Goal: Transaction & Acquisition: Purchase product/service

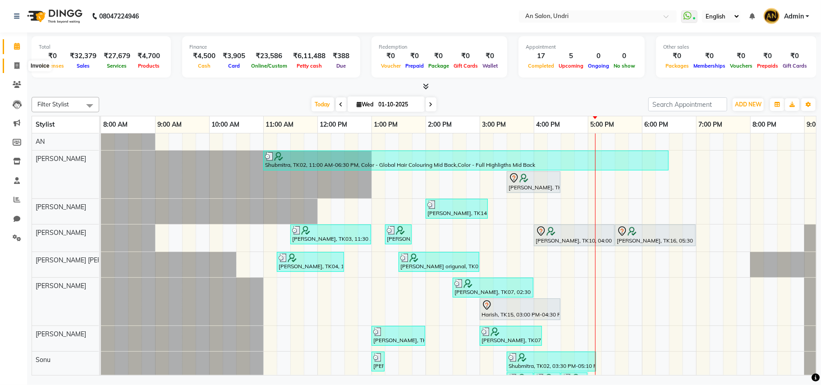
click at [17, 61] on span at bounding box center [17, 66] width 16 height 10
select select "3639"
select select "service"
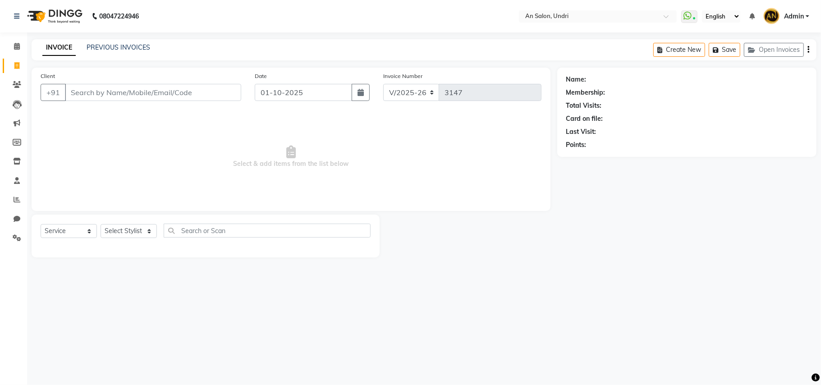
click at [143, 94] on input "Client" at bounding box center [153, 92] width 176 height 17
type input "9"
type input "6283940688"
click at [215, 92] on span "Add Client" at bounding box center [218, 92] width 36 height 9
select select "22"
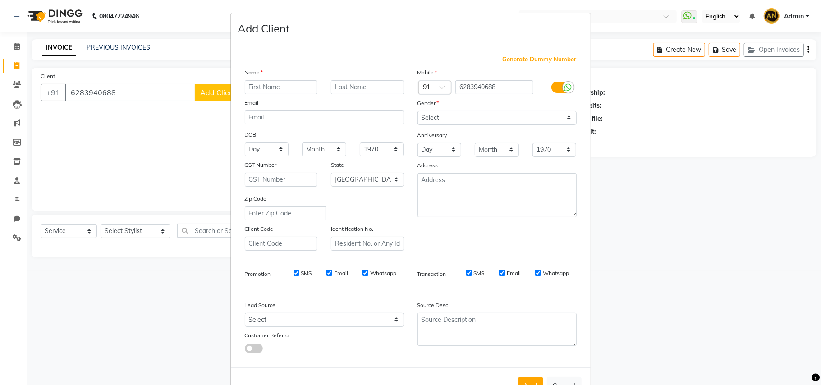
click at [295, 89] on input "text" at bounding box center [281, 87] width 73 height 14
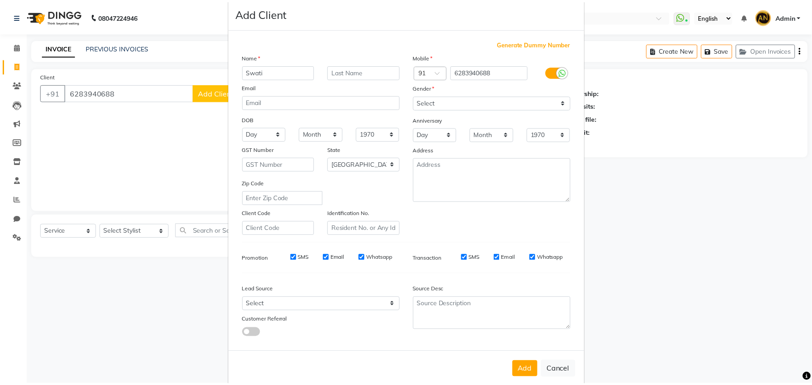
scroll to position [29, 0]
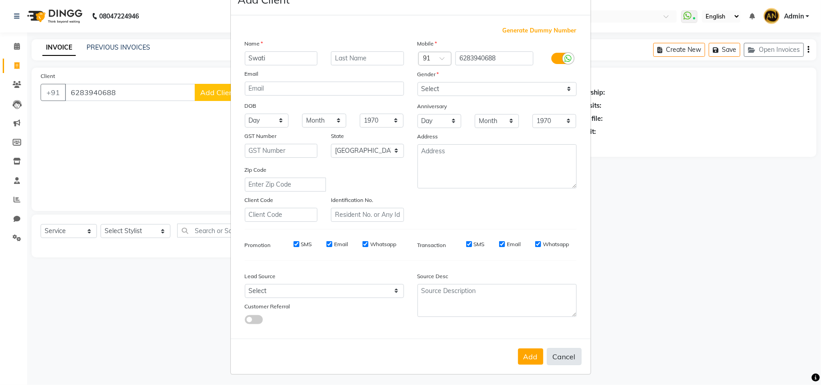
type input "Swati"
click at [563, 354] on button "Cancel" at bounding box center [564, 356] width 35 height 17
select select
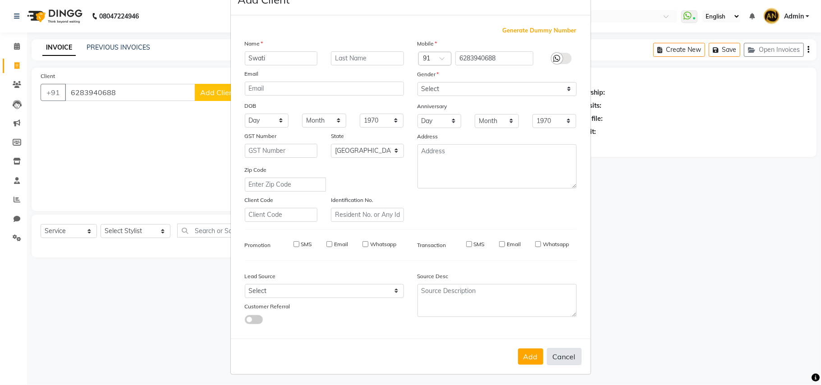
select select "null"
select select
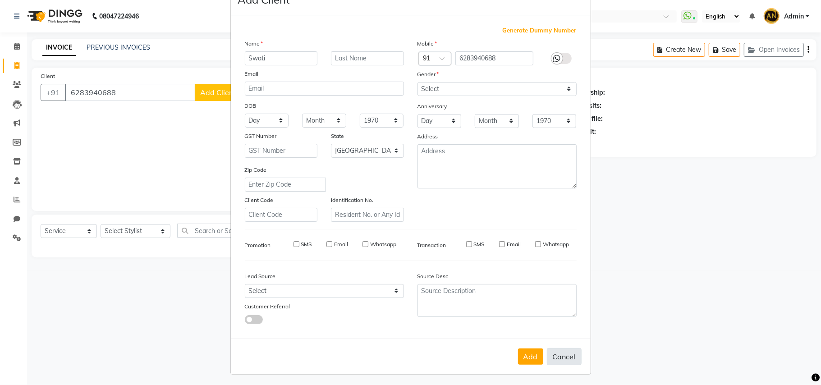
checkbox input "false"
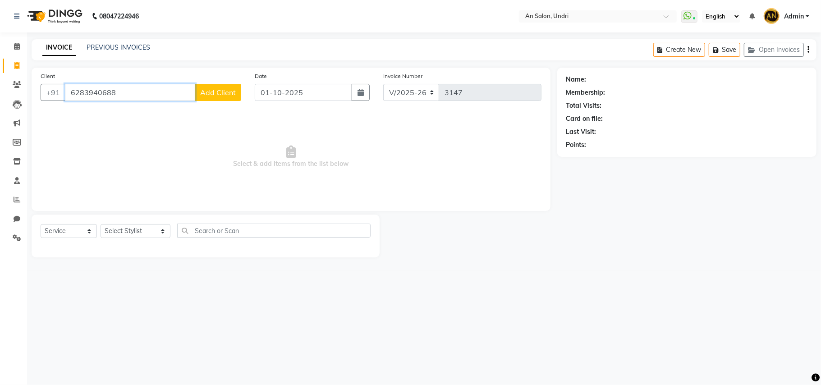
drag, startPoint x: 139, startPoint y: 92, endPoint x: 56, endPoint y: 75, distance: 84.3
click at [62, 77] on div "Client +91 6283940688 Add Client" at bounding box center [141, 89] width 214 height 37
click at [120, 106] on button "Lokesh Gupta 991004851 2" at bounding box center [129, 113] width 128 height 14
type input "9910048512"
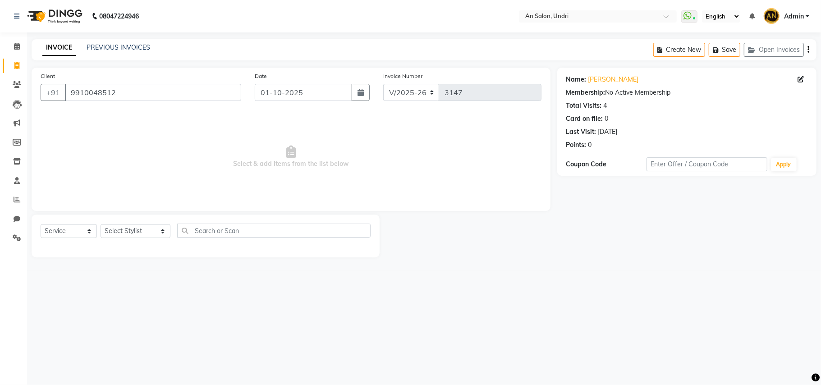
click at [139, 224] on div "Select Service Product Membership Package Voucher Prepaid Gift Card Select Styl…" at bounding box center [206, 234] width 330 height 21
click at [139, 225] on select "Select Stylist ADESH KAMBLE AN Anita Rai Anthony Aslam Shaikh Janhavi Jambhulka…" at bounding box center [136, 231] width 70 height 14
select select "35359"
click at [101, 224] on select "Select Stylist ADESH KAMBLE AN Anita Rai Anthony Aslam Shaikh Janhavi Jambhulka…" at bounding box center [136, 231] width 70 height 14
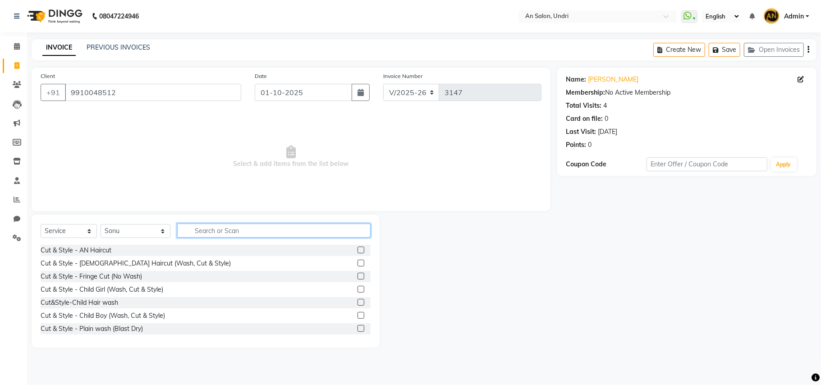
click at [217, 228] on input "text" at bounding box center [273, 231] width 193 height 14
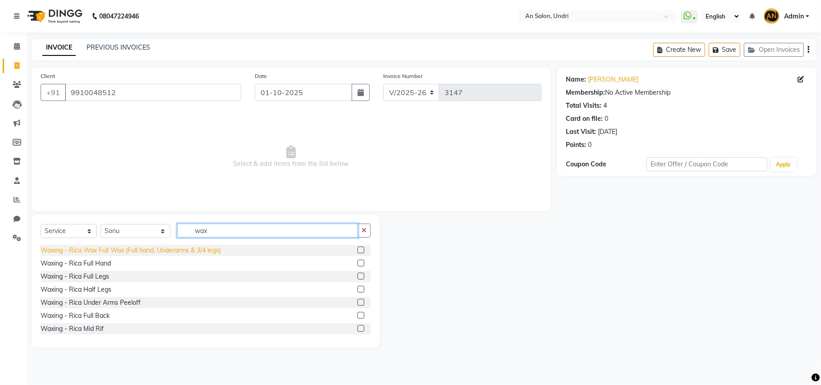
type input "wax"
click at [178, 253] on div "Waxing - Rica Wax Full Wax (Full hand, Underarms & 3/4 legs)" at bounding box center [131, 250] width 180 height 9
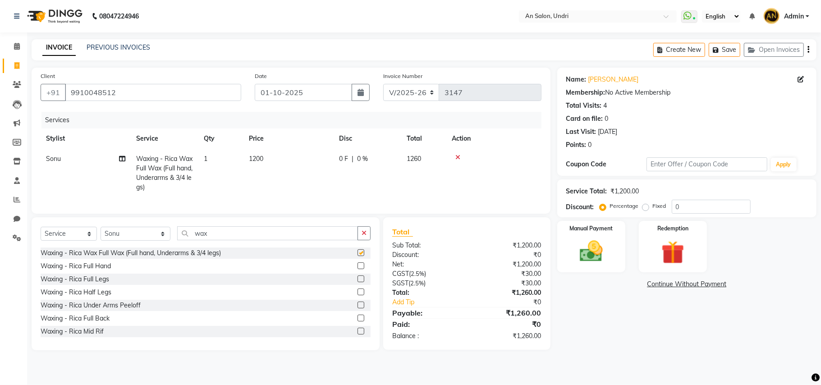
checkbox input "false"
click at [370, 240] on button "button" at bounding box center [363, 233] width 13 height 14
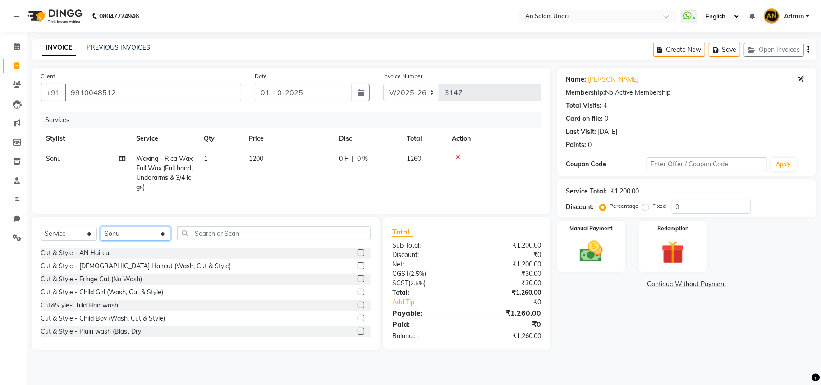
click at [129, 241] on select "Select Stylist ADESH KAMBLE AN Anita Rai Anthony Aslam Shaikh Janhavi Jambhulka…" at bounding box center [136, 234] width 70 height 14
select select "55235"
click at [101, 236] on select "Select Stylist ADESH KAMBLE AN Anita Rai Anthony Aslam Shaikh Janhavi Jambhulka…" at bounding box center [136, 234] width 70 height 14
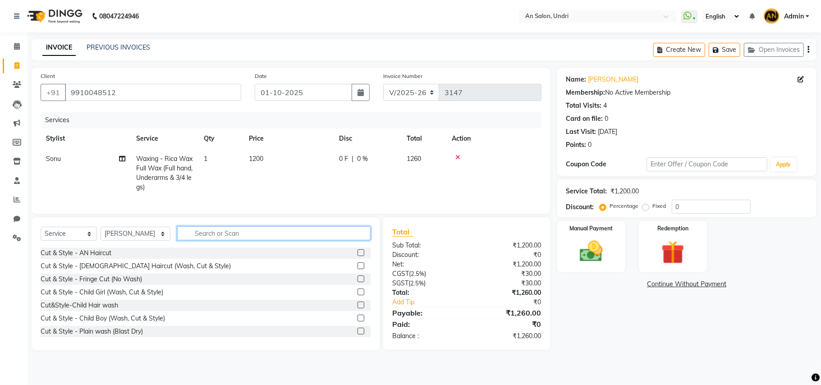
click at [205, 240] on input "text" at bounding box center [273, 233] width 193 height 14
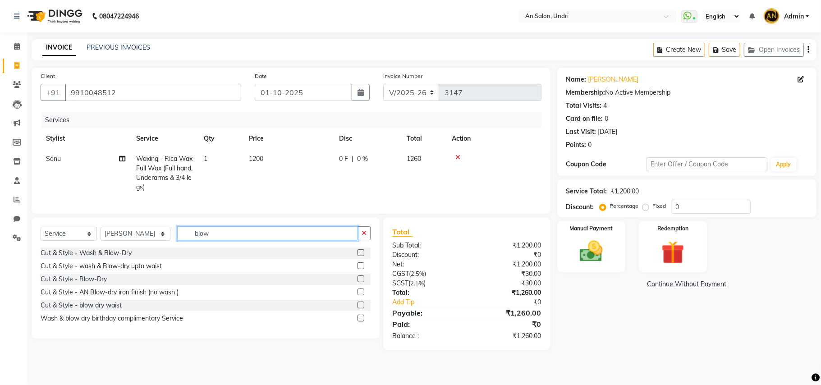
type input "blow"
click at [371, 237] on div "Select Service Product Membership Package Voucher Prepaid Gift Card Select Styl…" at bounding box center [206, 277] width 348 height 121
click at [363, 236] on icon "button" at bounding box center [363, 233] width 5 height 6
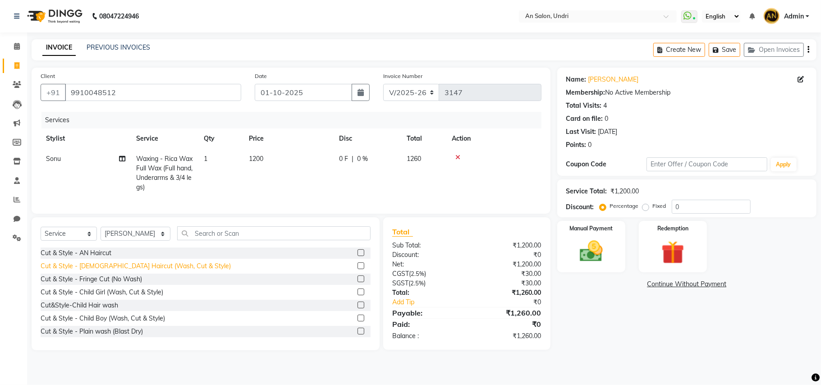
click at [157, 271] on div "Cut & Style - [DEMOGRAPHIC_DATA] Haircut (Wash, Cut & Style)" at bounding box center [136, 265] width 190 height 9
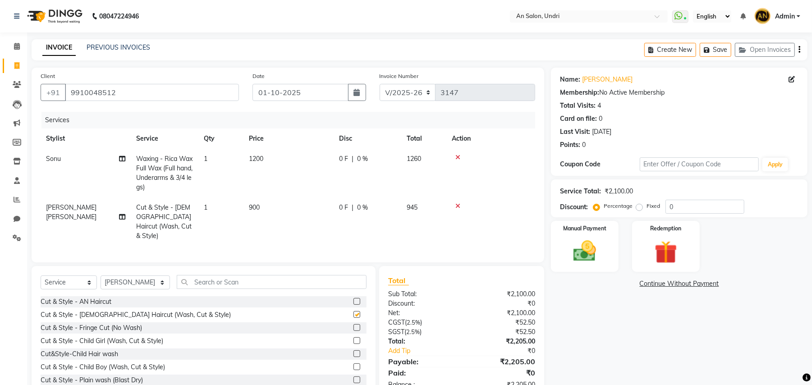
checkbox input "false"
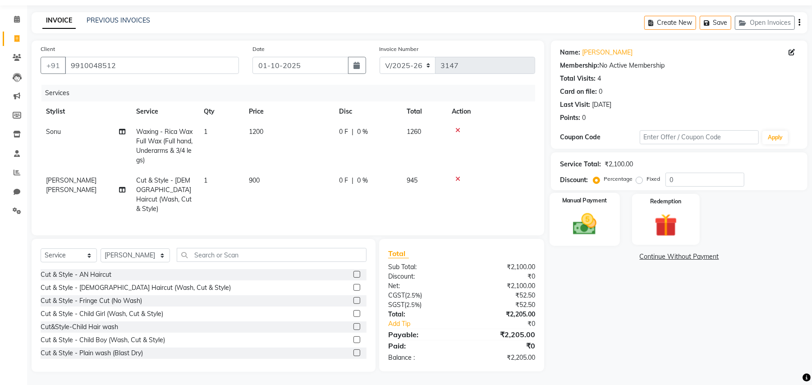
click at [590, 233] on img at bounding box center [584, 223] width 39 height 27
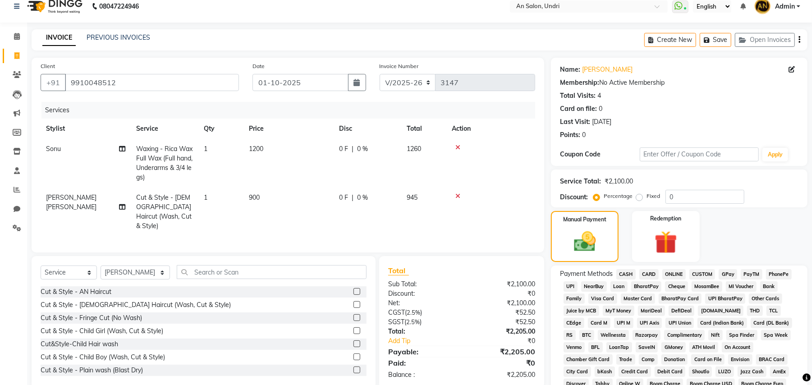
scroll to position [0, 0]
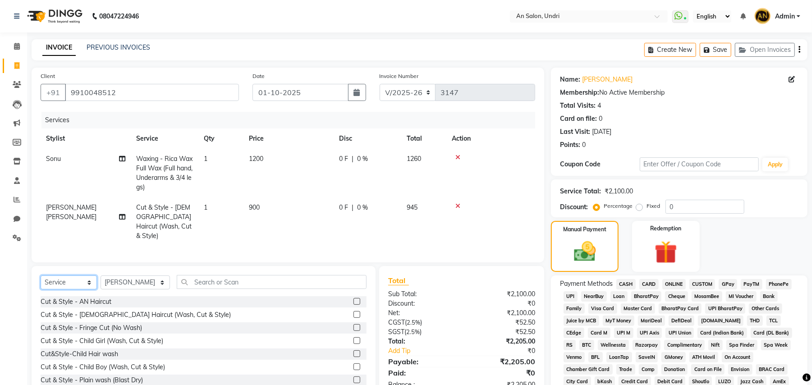
click at [92, 281] on select "Select Service Product Membership Package Voucher Prepaid Gift Card" at bounding box center [69, 282] width 56 height 14
select select "membership"
click at [41, 275] on select "Select Service Product Membership Package Voucher Prepaid Gift Card" at bounding box center [69, 282] width 56 height 14
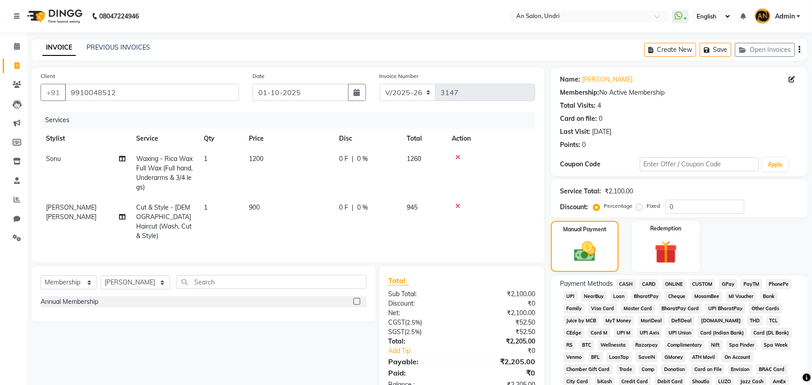
click at [129, 273] on div "Select Service Product Membership Package Voucher Prepaid Gift Card Select Styl…" at bounding box center [204, 294] width 344 height 56
drag, startPoint x: 129, startPoint y: 281, endPoint x: 130, endPoint y: 276, distance: 5.1
click at [129, 281] on select "Select Stylist ADESH KAMBLE AN Anita Rai Anthony Aslam Shaikh Janhavi Jambhulka…" at bounding box center [135, 282] width 69 height 14
select select "34785"
click at [101, 275] on select "Select Stylist ADESH KAMBLE AN Anita Rai Anthony Aslam Shaikh Janhavi Jambhulka…" at bounding box center [135, 282] width 69 height 14
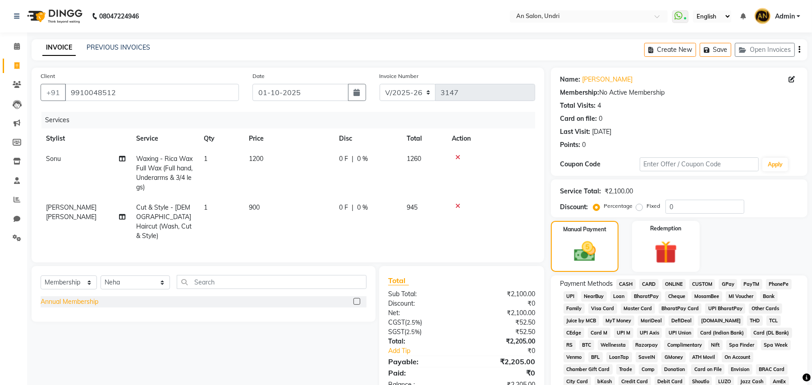
click at [89, 306] on div "Annual Membership" at bounding box center [70, 301] width 58 height 9
select select "select"
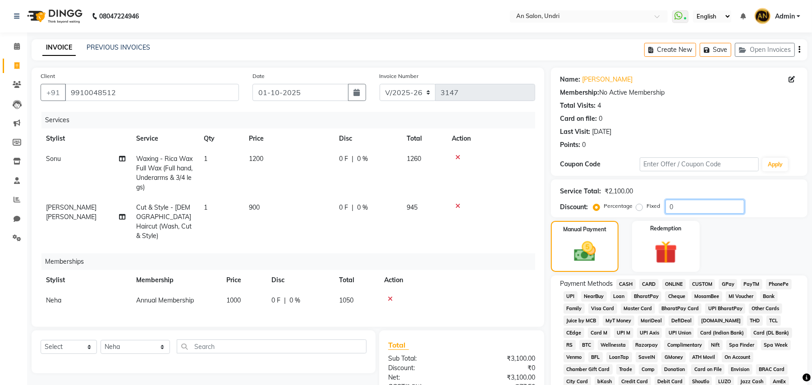
click at [666, 211] on input "0" at bounding box center [704, 207] width 79 height 14
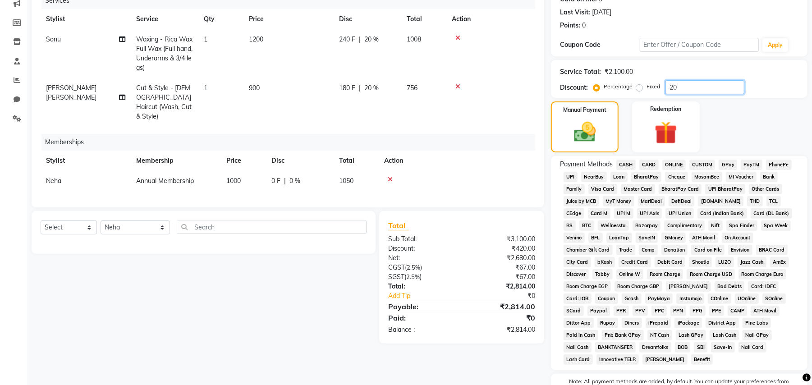
scroll to position [120, 0]
type input "20"
click at [727, 166] on span "GPay" at bounding box center [727, 164] width 18 height 10
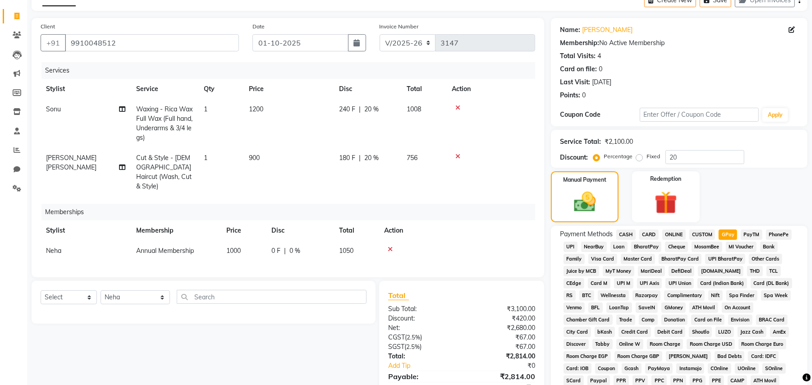
scroll to position [0, 0]
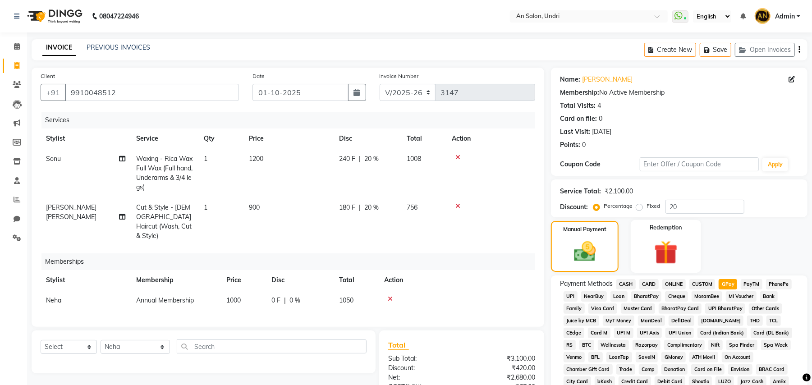
click at [659, 261] on img at bounding box center [665, 252] width 39 height 29
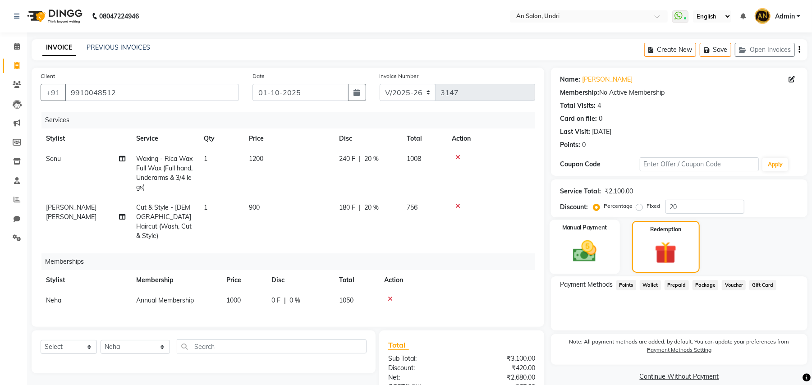
click at [573, 249] on img at bounding box center [584, 251] width 39 height 27
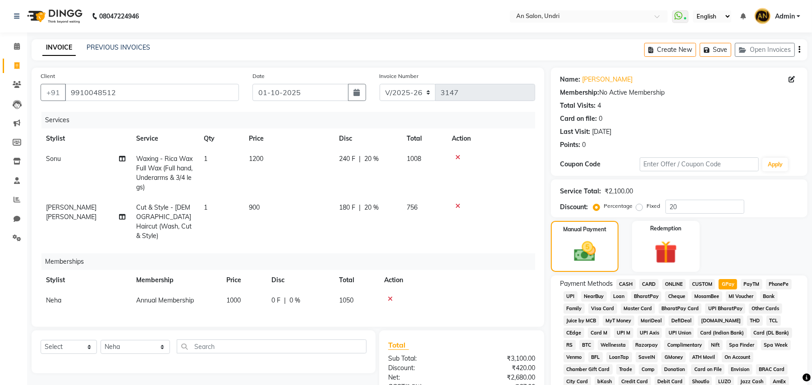
click at [702, 284] on span "CUSTOM" at bounding box center [702, 284] width 26 height 10
click at [721, 279] on span "GPay" at bounding box center [727, 284] width 18 height 10
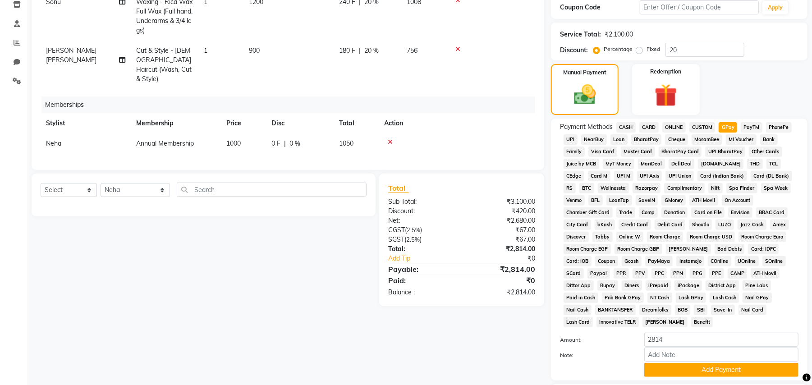
scroll to position [208, 0]
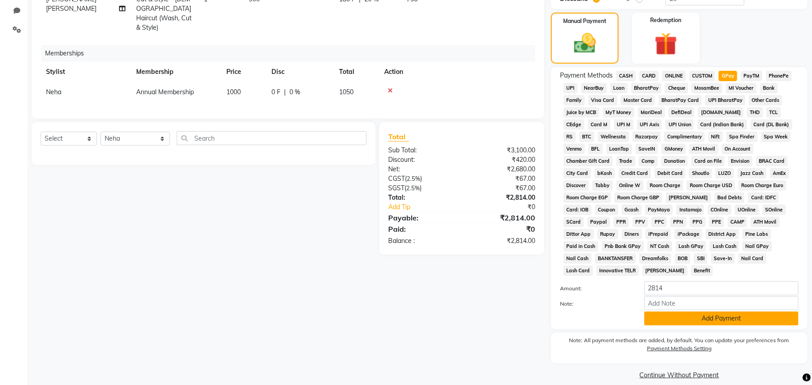
click at [732, 314] on button "Add Payment" at bounding box center [721, 318] width 154 height 14
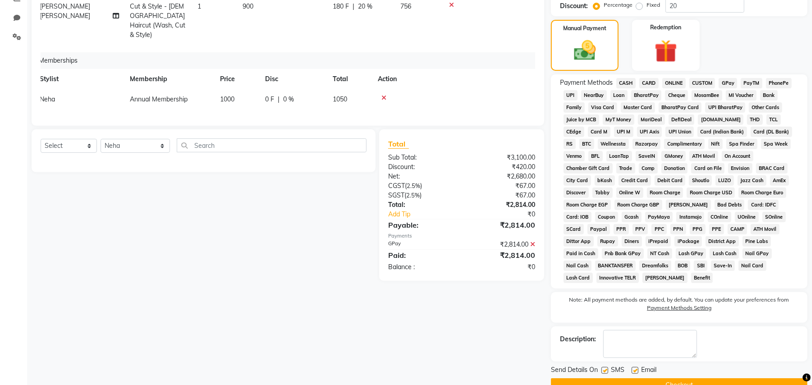
scroll to position [212, 0]
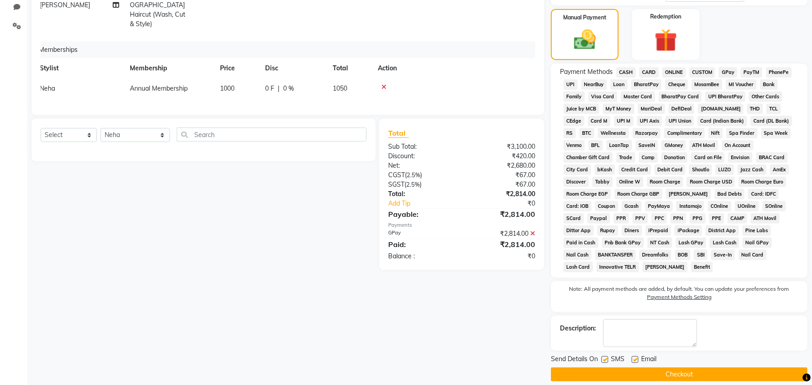
click at [756, 367] on button "Checkout" at bounding box center [679, 374] width 256 height 14
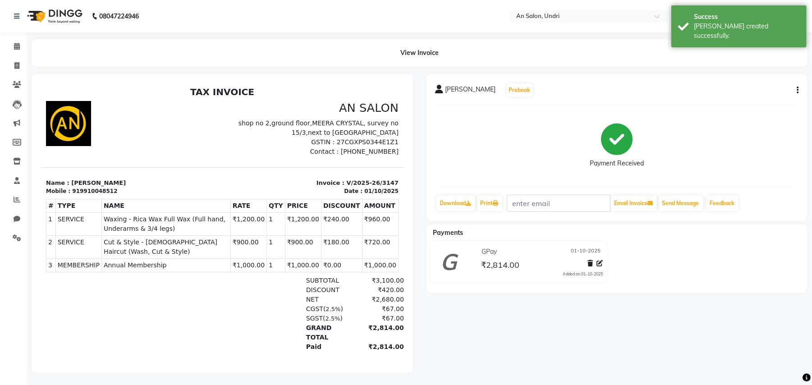
click at [44, 11] on img at bounding box center [54, 16] width 62 height 25
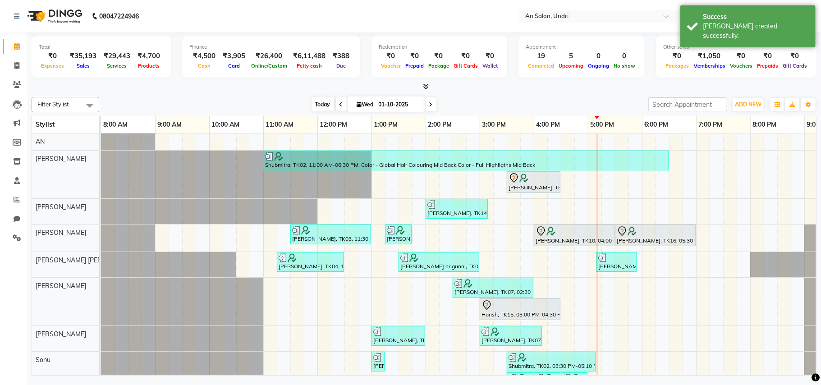
click at [311, 105] on span "Today" at bounding box center [322, 104] width 23 height 14
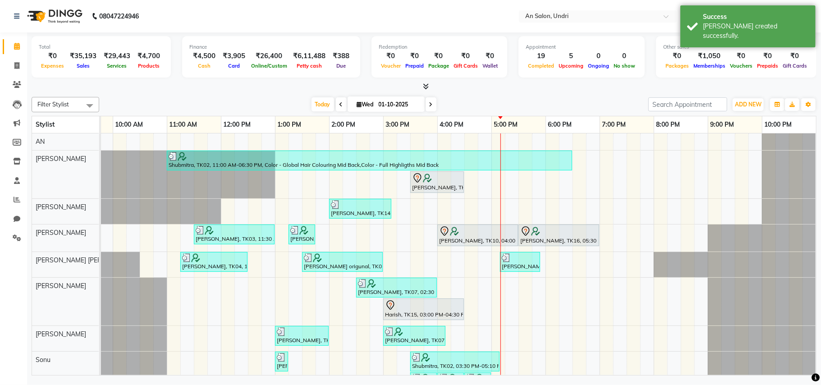
click at [475, 105] on div "Today Wed 01-10-2025" at bounding box center [374, 105] width 540 height 14
click at [426, 80] on div "Total ₹0 Expenses ₹35,193 Sales ₹29,443 Services ₹4,700 Products Finance ₹4,500…" at bounding box center [424, 61] width 785 height 59
click at [423, 86] on icon at bounding box center [426, 86] width 6 height 7
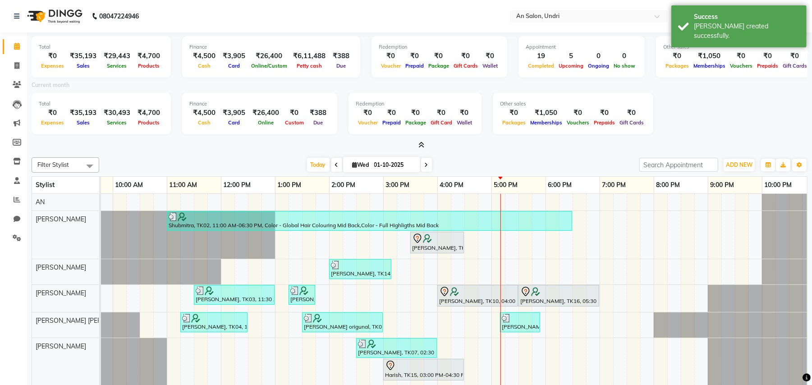
click at [420, 142] on icon at bounding box center [421, 145] width 6 height 7
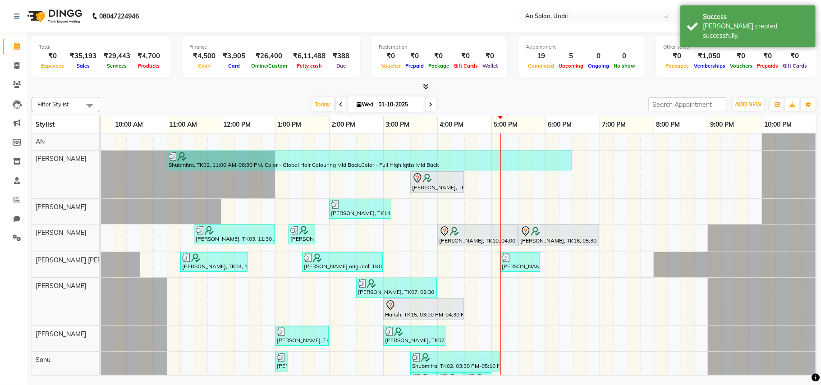
click at [493, 103] on div "Today Wed 01-10-2025" at bounding box center [374, 105] width 540 height 14
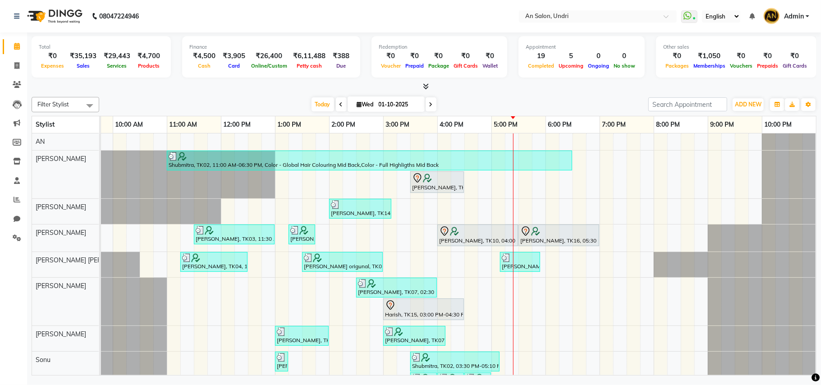
click at [429, 107] on icon at bounding box center [431, 104] width 4 height 5
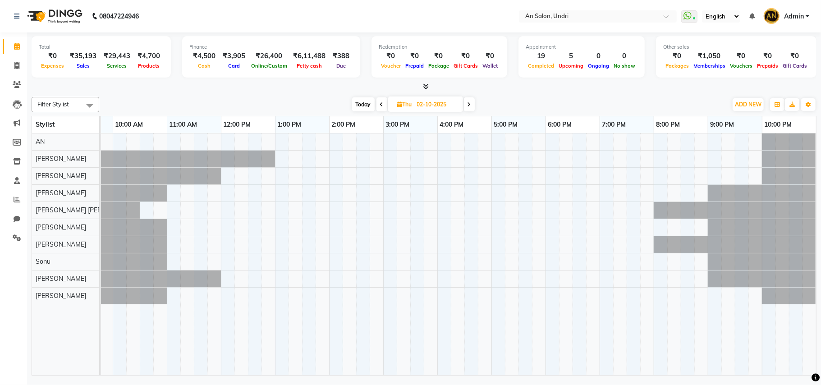
click at [357, 101] on span "Today" at bounding box center [363, 104] width 23 height 14
type input "01-10-2025"
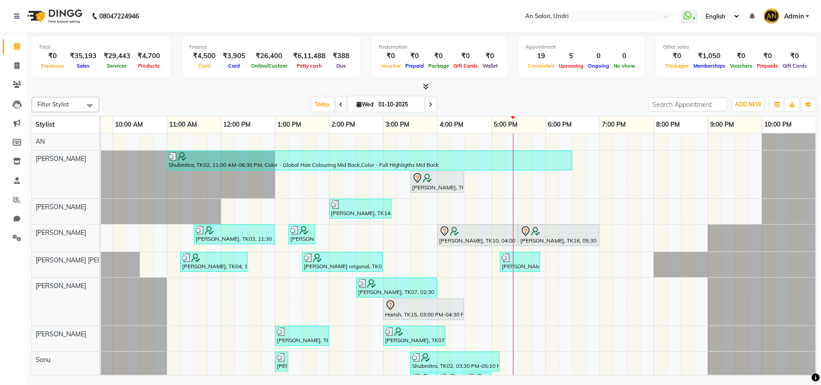
drag, startPoint x: 527, startPoint y: 70, endPoint x: 529, endPoint y: 81, distance: 11.0
click at [529, 81] on div "Total ₹0 Expenses ₹35,193 Sales ₹29,443 Services ₹4,700 Products Finance ₹4,500…" at bounding box center [424, 61] width 785 height 59
click at [533, 109] on div "Today Wed 01-10-2025" at bounding box center [374, 105] width 540 height 14
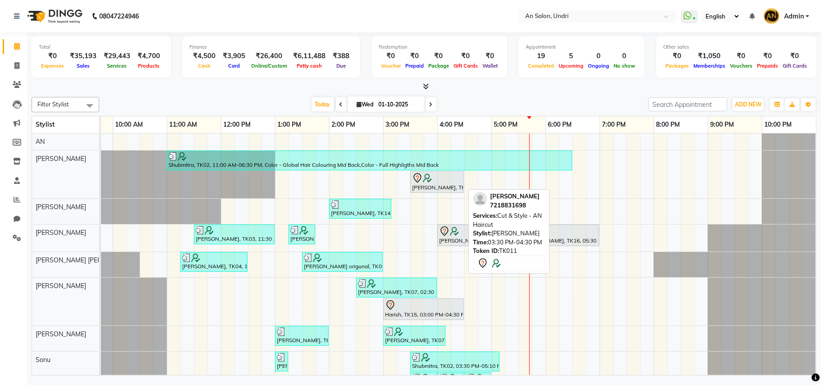
click at [428, 177] on img at bounding box center [427, 178] width 9 height 9
select select "7"
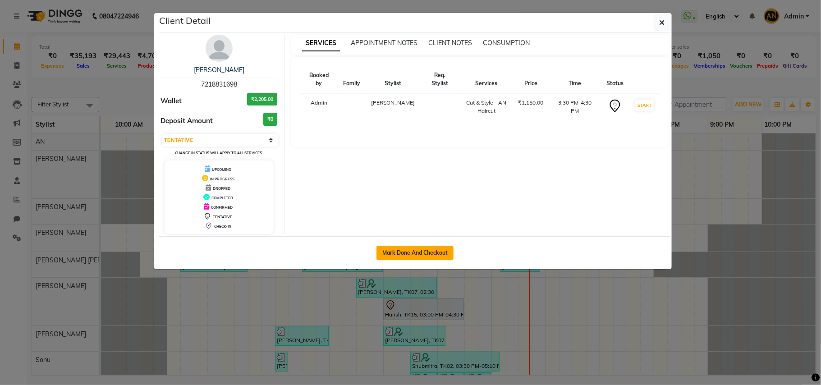
click at [421, 259] on button "Mark Done And Checkout" at bounding box center [414, 253] width 77 height 14
select select "service"
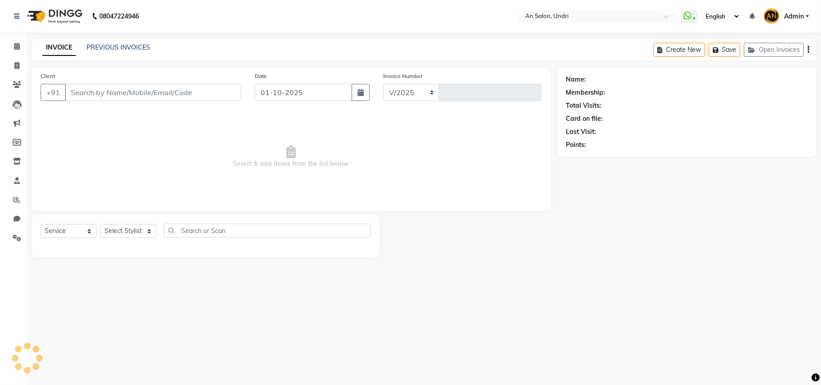
select select "3639"
type input "3148"
type input "7218831698"
select select "17154"
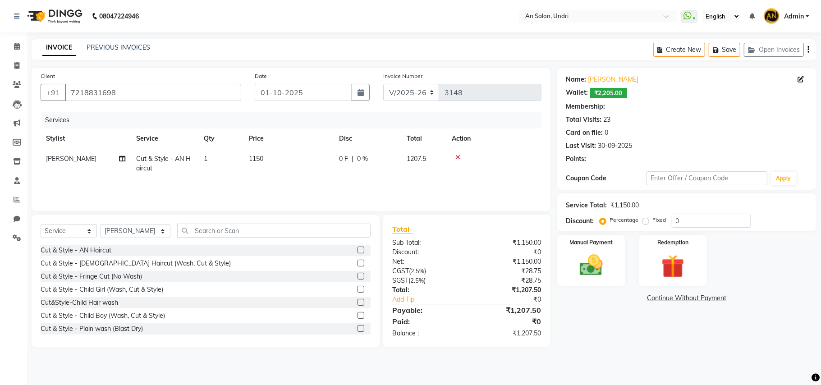
select select "2: Object"
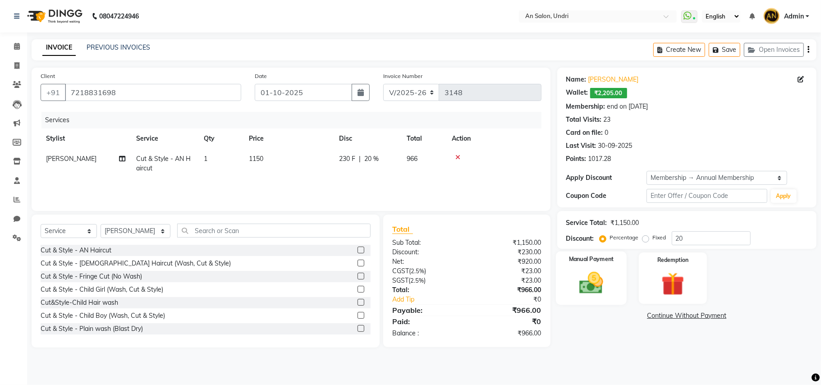
click at [609, 290] on img at bounding box center [591, 283] width 39 height 28
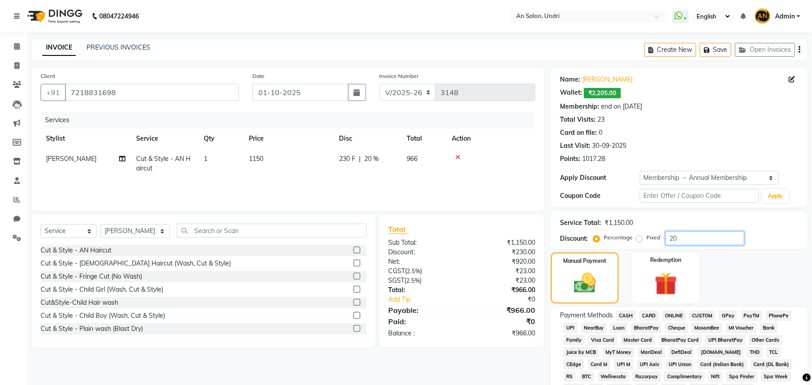
click at [689, 238] on input "20" at bounding box center [704, 238] width 79 height 14
type input "2"
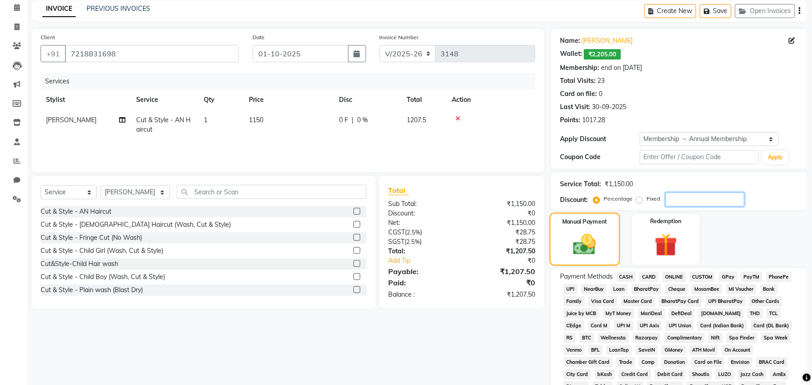
scroll to position [60, 0]
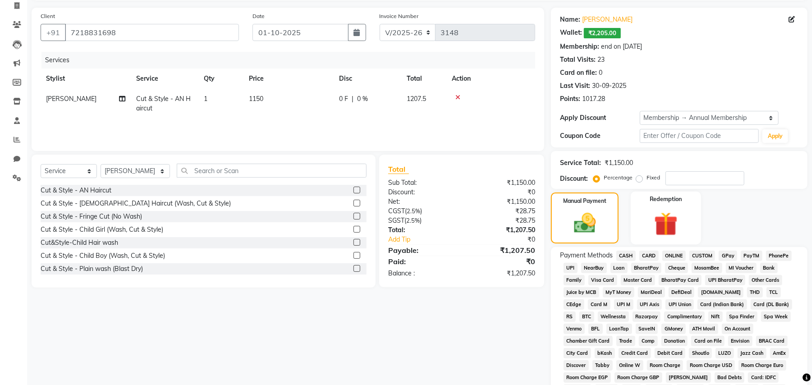
click at [666, 229] on img at bounding box center [665, 223] width 39 height 29
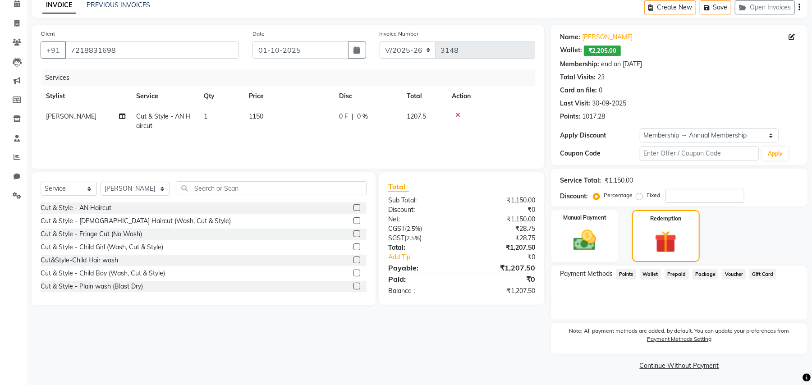
click at [628, 274] on span "Points" at bounding box center [626, 274] width 20 height 10
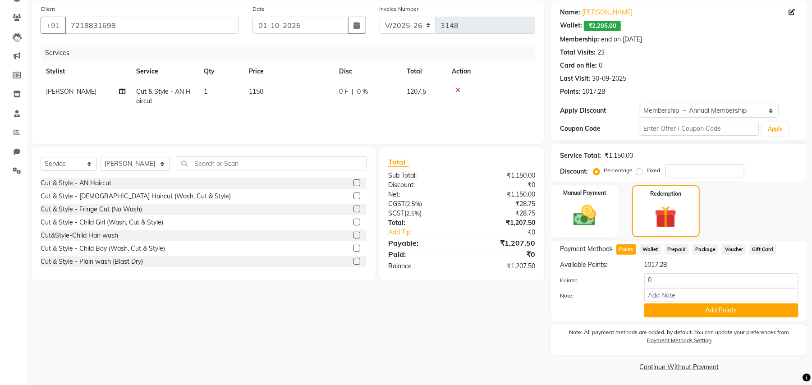
scroll to position [69, 0]
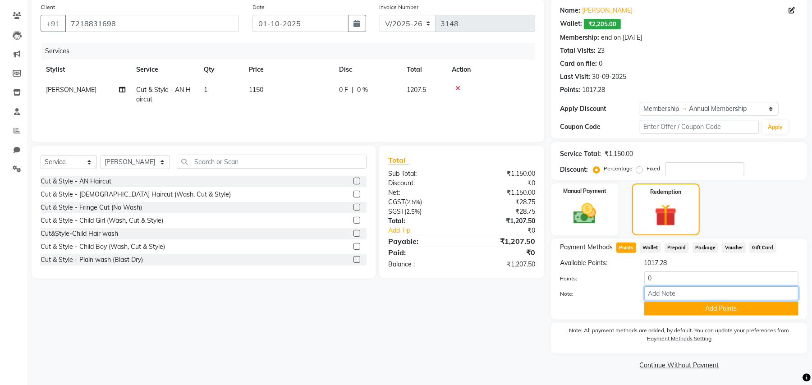
click at [692, 287] on input "Note:" at bounding box center [721, 293] width 154 height 14
click at [653, 280] on input "0" at bounding box center [721, 278] width 154 height 14
type input "600"
click at [709, 307] on button "Add Points" at bounding box center [721, 309] width 154 height 14
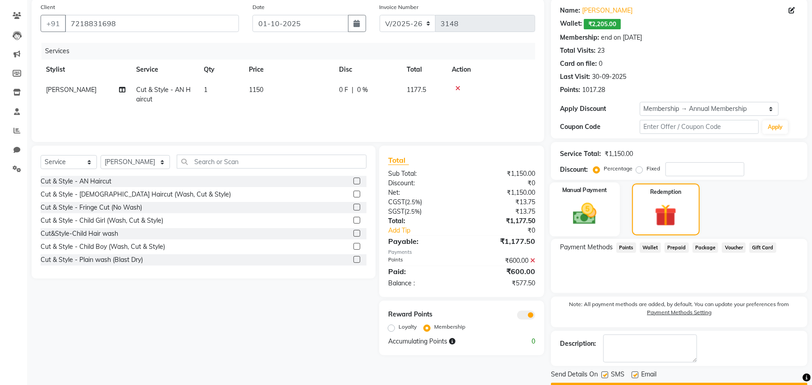
click at [583, 189] on label "Manual Payment" at bounding box center [584, 190] width 45 height 9
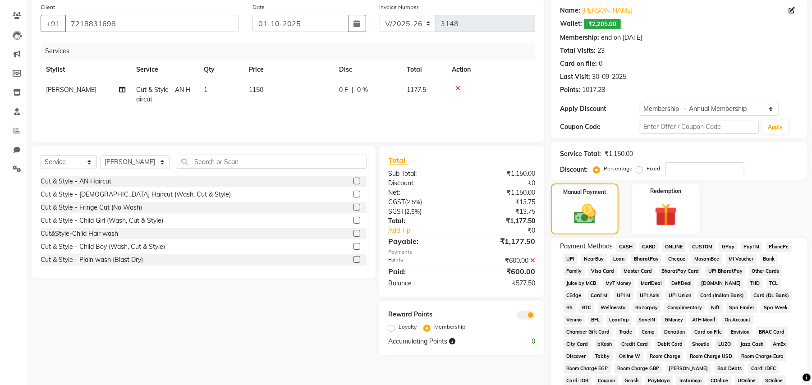
click at [622, 245] on span "CASH" at bounding box center [625, 247] width 19 height 10
click at [646, 246] on span "CARD" at bounding box center [648, 247] width 19 height 10
click at [621, 246] on span "CASH" at bounding box center [625, 247] width 19 height 10
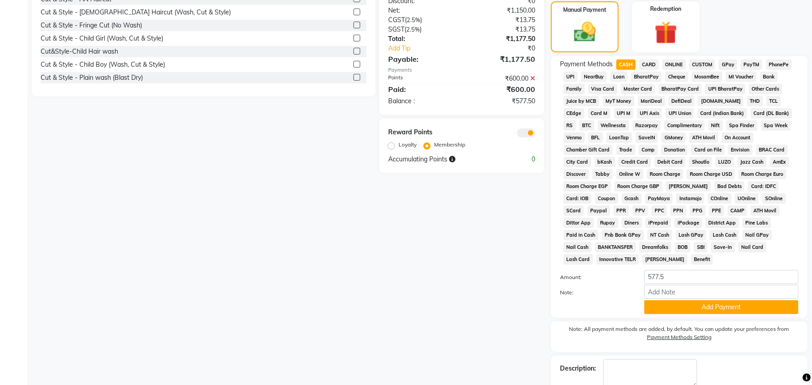
scroll to position [291, 0]
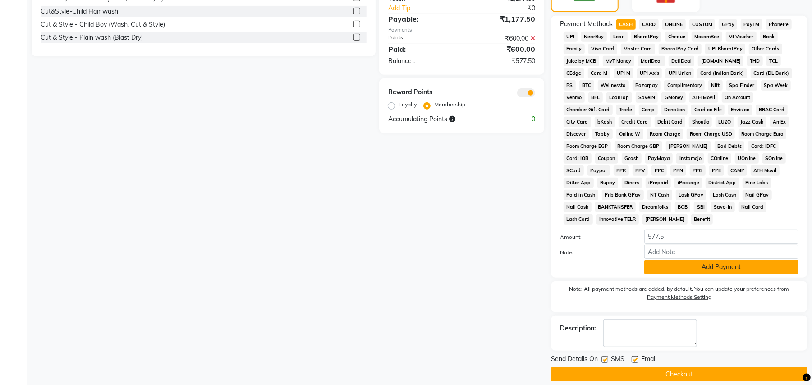
click at [736, 262] on button "Add Payment" at bounding box center [721, 267] width 154 height 14
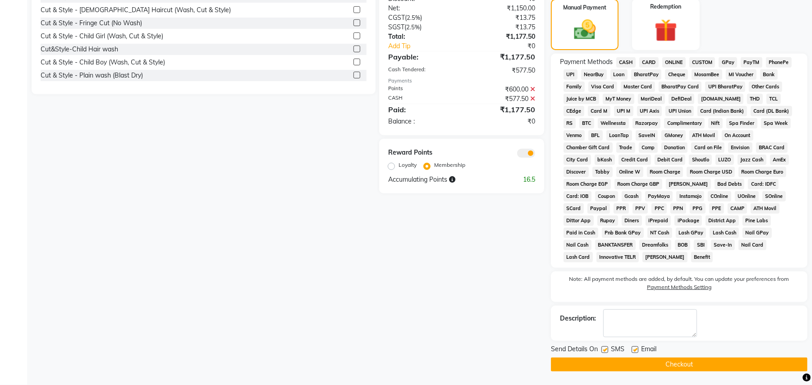
scroll to position [243, 0]
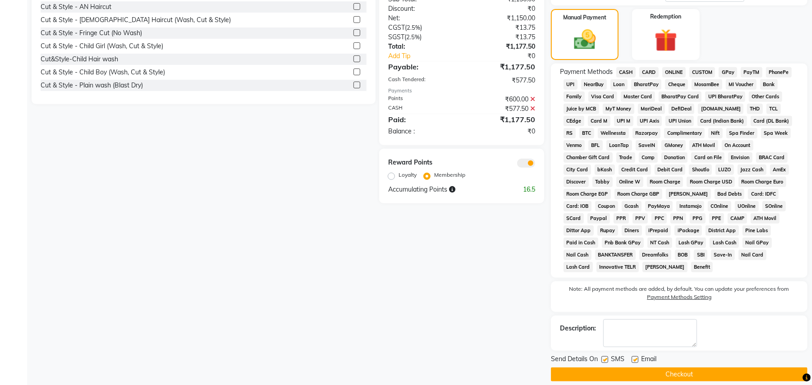
click at [699, 367] on button "Checkout" at bounding box center [679, 374] width 256 height 14
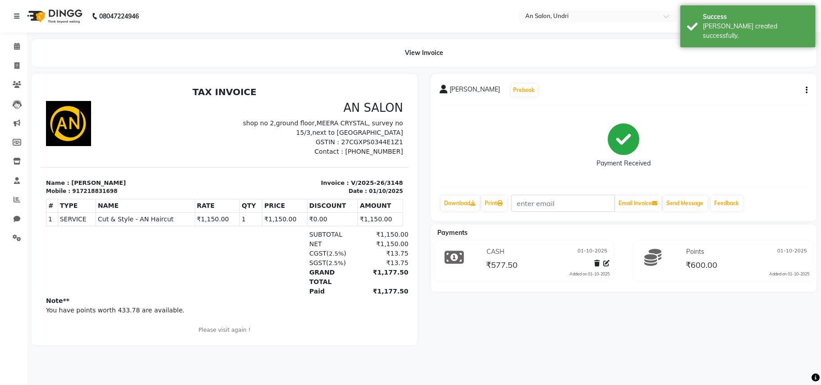
click at [69, 6] on img at bounding box center [54, 16] width 62 height 25
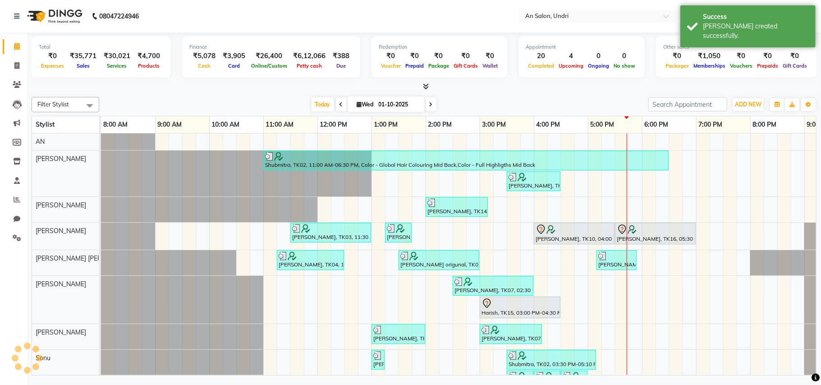
scroll to position [0, 96]
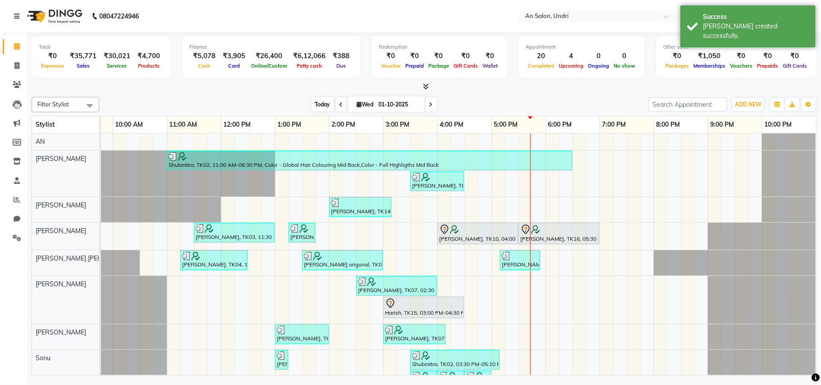
click at [311, 100] on span "Today" at bounding box center [322, 104] width 23 height 14
click at [504, 125] on link "5:00 PM" at bounding box center [506, 124] width 28 height 13
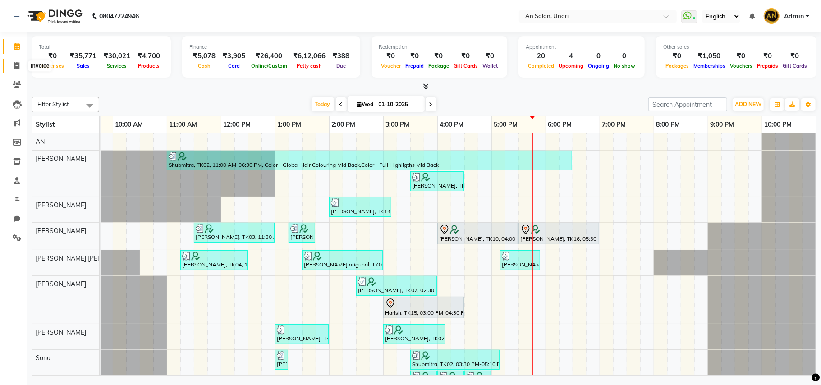
click at [16, 65] on icon at bounding box center [16, 65] width 5 height 7
select select "3639"
select select "service"
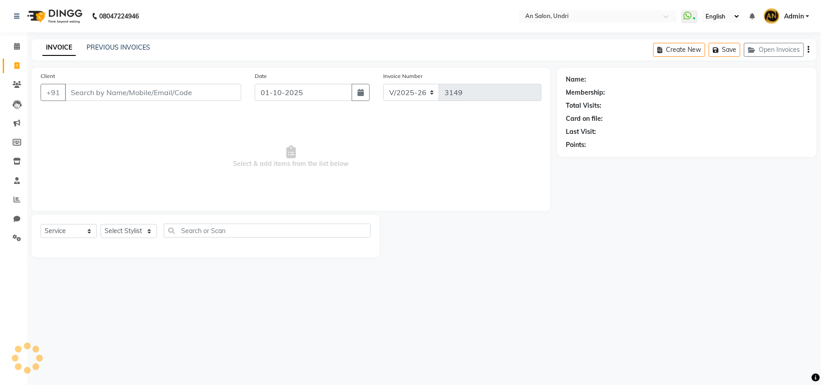
click at [142, 94] on input "Client" at bounding box center [153, 92] width 176 height 17
type input "v"
click at [35, 22] on img at bounding box center [54, 16] width 62 height 25
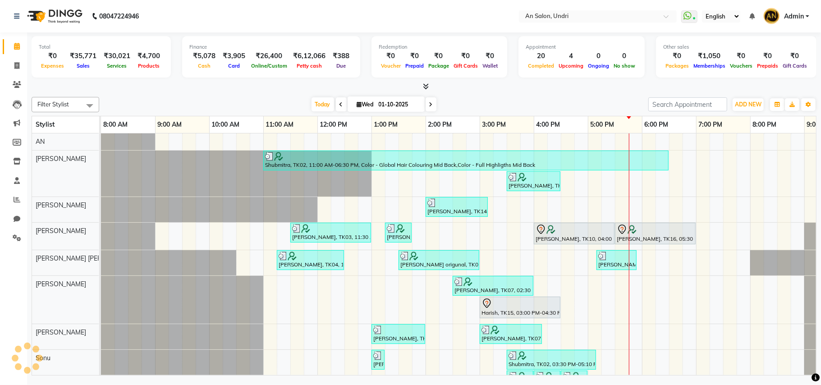
scroll to position [0, 96]
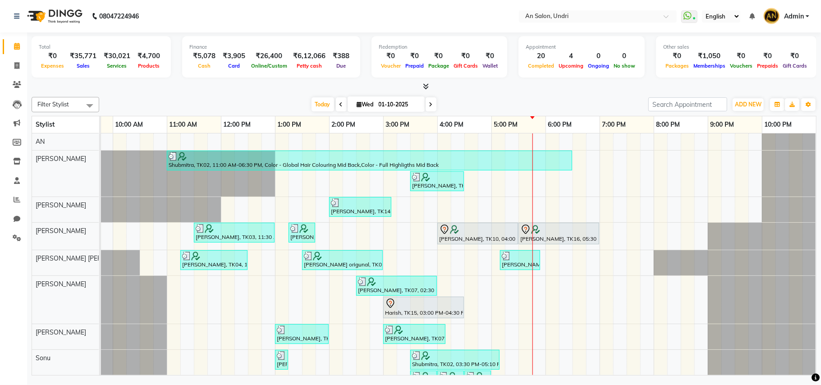
click at [336, 103] on span at bounding box center [341, 104] width 11 height 14
type input "30-09-2025"
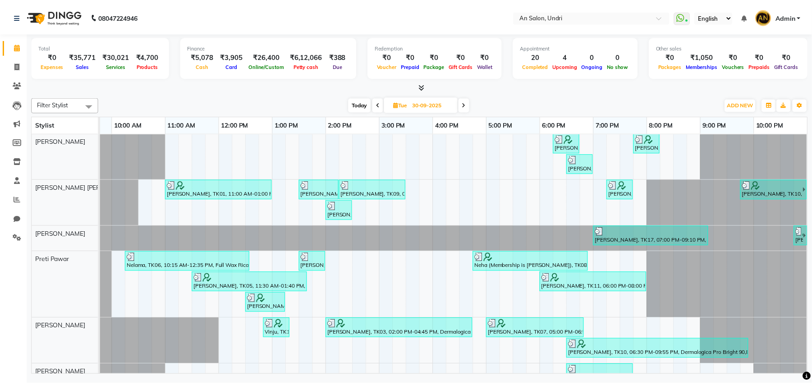
scroll to position [0, 0]
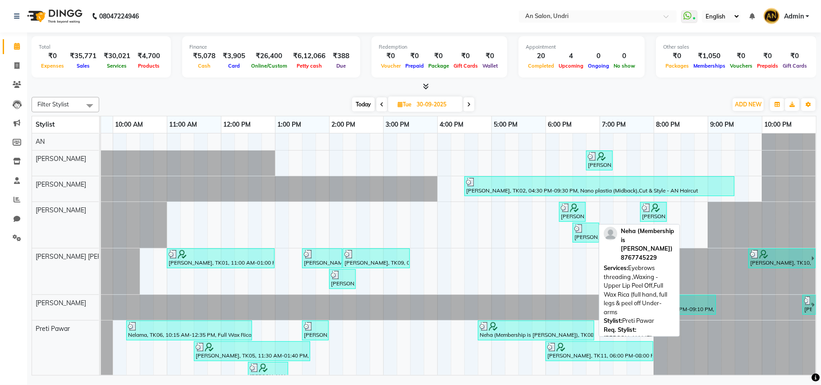
click at [546, 331] on div at bounding box center [536, 326] width 113 height 9
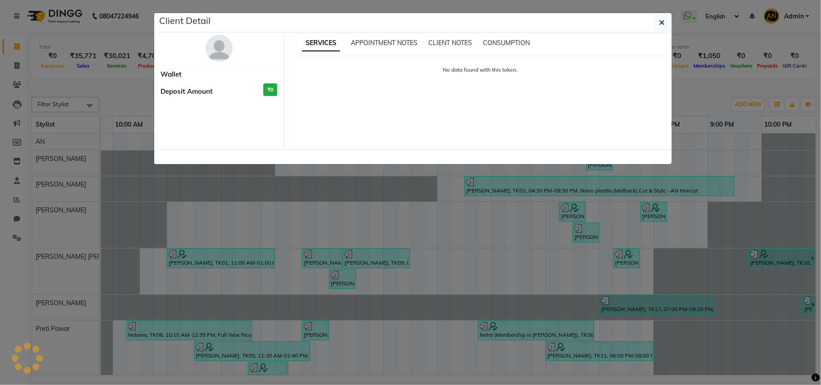
select select "3"
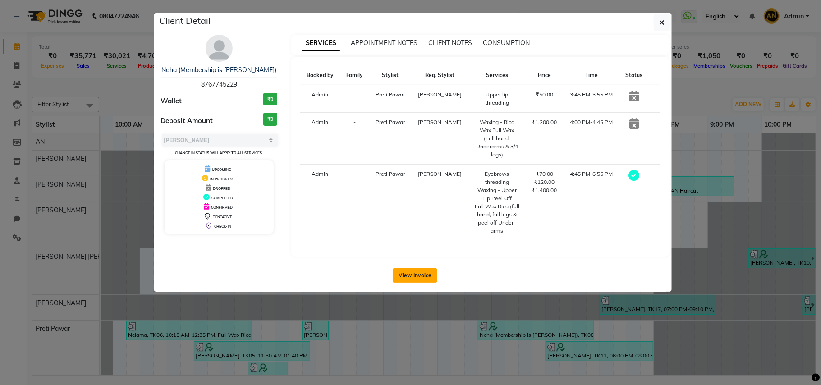
click at [407, 273] on button "View Invoice" at bounding box center [415, 275] width 45 height 14
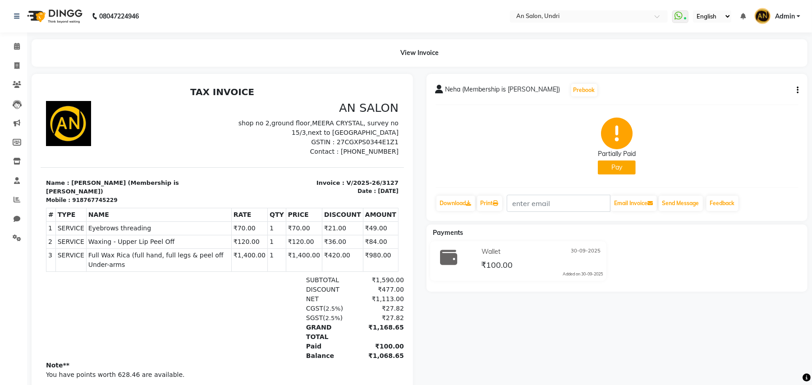
click at [624, 162] on button "Pay" at bounding box center [617, 167] width 38 height 14
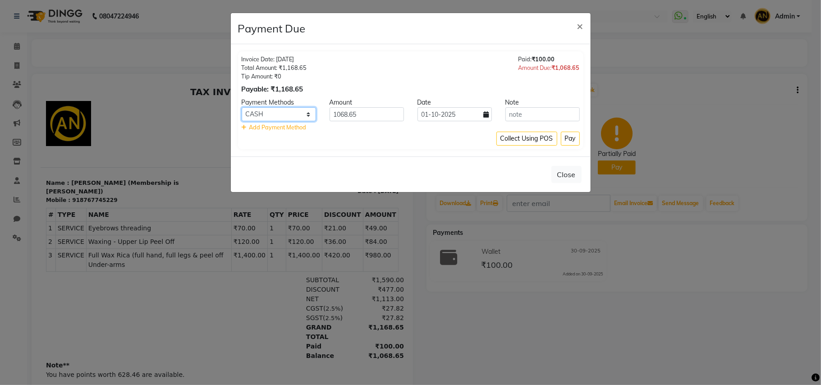
click at [262, 112] on select "CASH CARD ONLINE CUSTOM GPay PayTM PhonePe UPI NearBuy Loan BharatPay Cheque Mo…" at bounding box center [279, 114] width 74 height 14
select select "5"
click at [242, 108] on select "CASH CARD ONLINE CUSTOM GPay PayTM PhonePe UPI NearBuy Loan BharatPay Cheque Mo…" at bounding box center [279, 114] width 74 height 14
click at [574, 142] on button "Pay" at bounding box center [570, 139] width 19 height 14
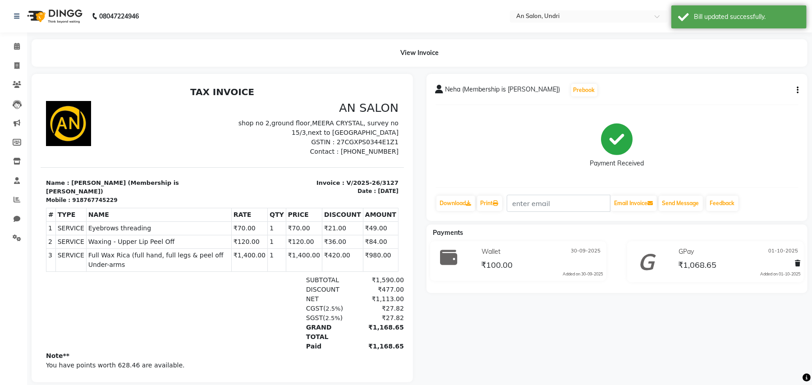
click at [53, 23] on img at bounding box center [54, 16] width 62 height 25
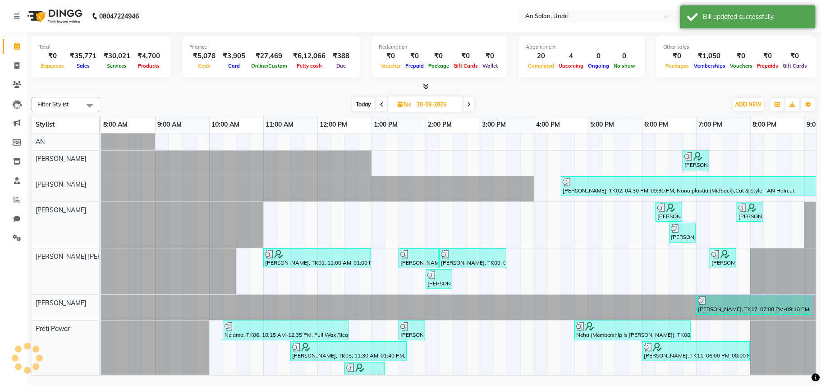
click at [367, 105] on span "Today" at bounding box center [363, 104] width 23 height 14
type input "01-10-2025"
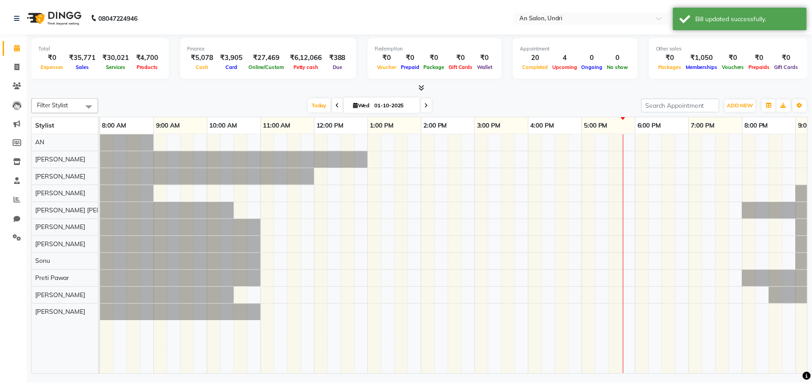
scroll to position [0, 96]
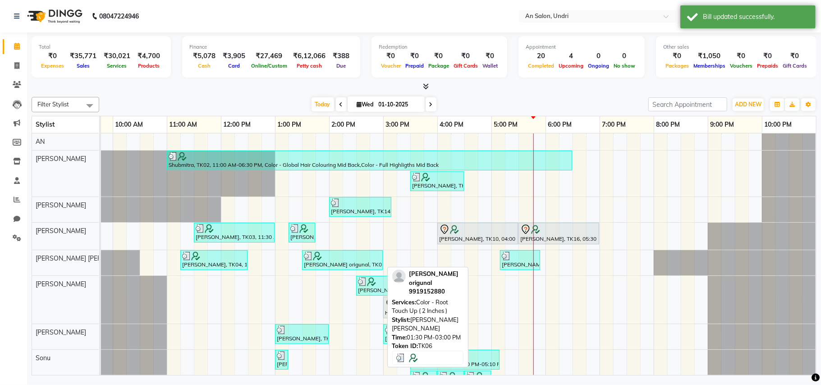
click at [362, 253] on div at bounding box center [342, 256] width 77 height 9
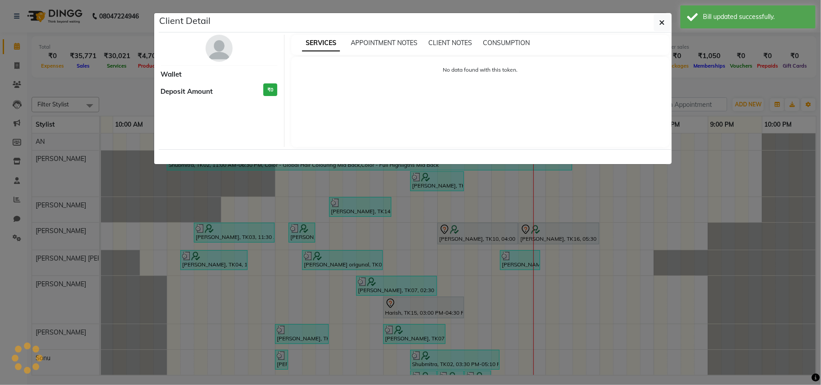
select select "3"
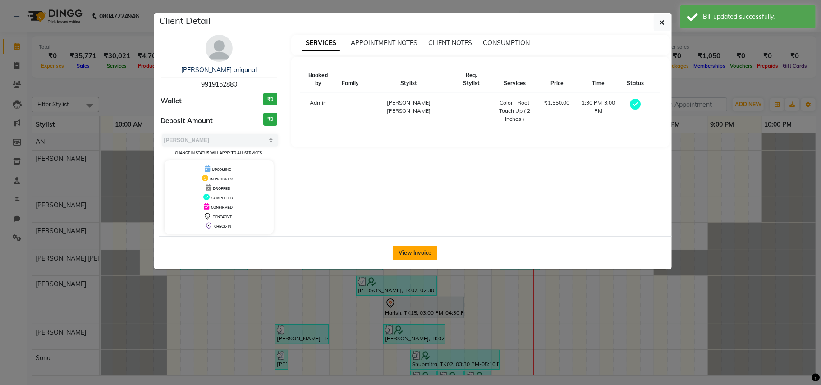
click at [419, 253] on button "View Invoice" at bounding box center [415, 253] width 45 height 14
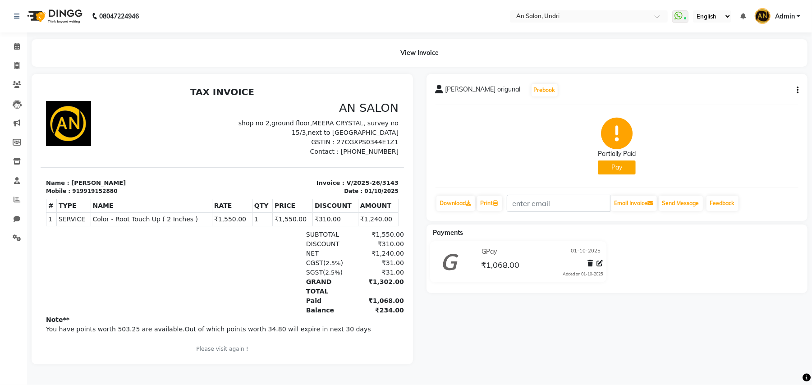
click at [623, 170] on button "Pay" at bounding box center [617, 167] width 38 height 14
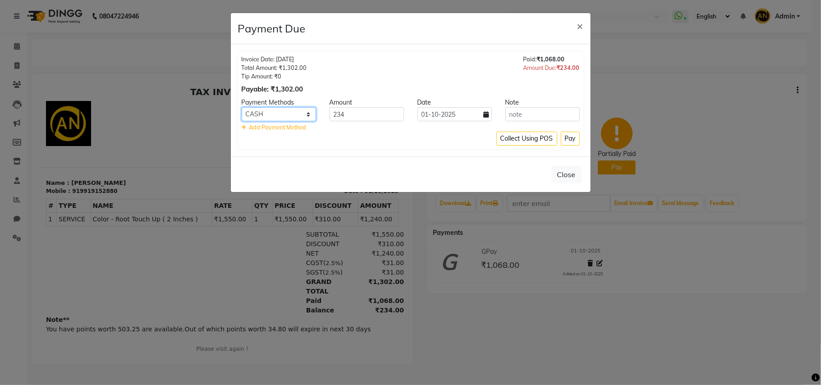
click at [289, 113] on select "CASH CARD ONLINE CUSTOM GPay PayTM PhonePe UPI NearBuy Loan BharatPay Cheque Mo…" at bounding box center [279, 114] width 74 height 14
select select "5"
click at [242, 108] on select "CASH CARD ONLINE CUSTOM GPay PayTM PhonePe UPI NearBuy Loan BharatPay Cheque Mo…" at bounding box center [279, 114] width 74 height 14
click at [568, 141] on button "Pay" at bounding box center [570, 139] width 19 height 14
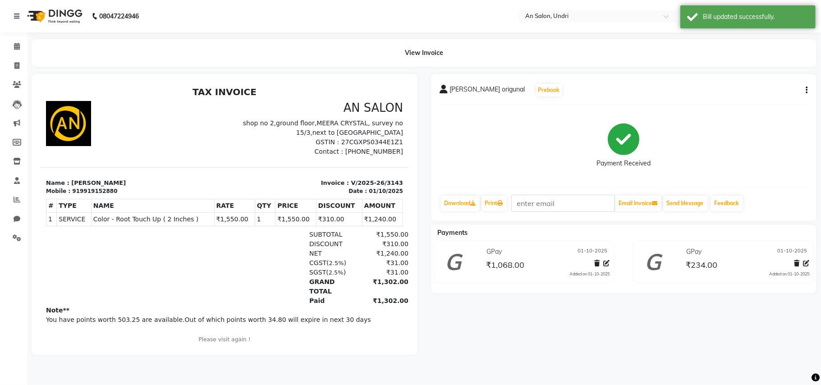
click at [59, 15] on img at bounding box center [54, 16] width 62 height 25
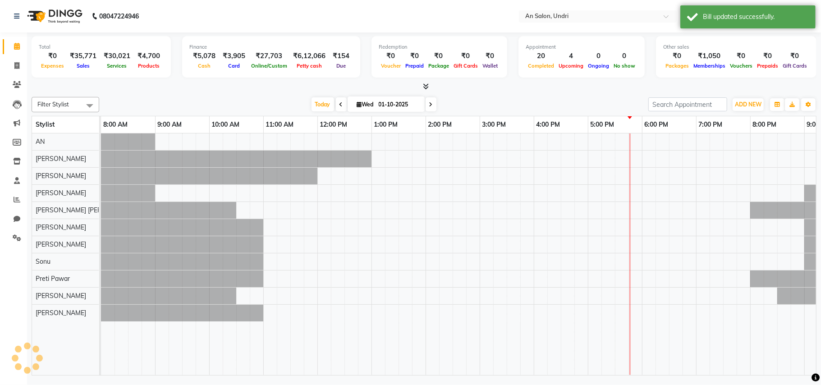
scroll to position [0, 96]
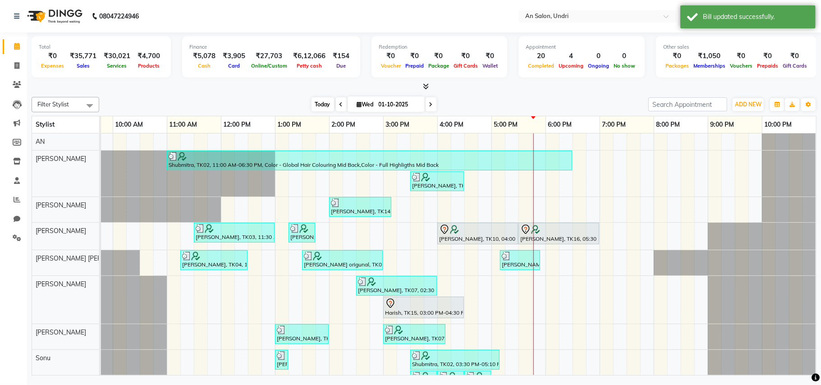
click at [312, 105] on span "Today" at bounding box center [322, 104] width 23 height 14
click at [508, 112] on div "Filter Stylist Select All AN Nazia Shaikh Anthony Janhavi Jambhulkar Naeem Akta…" at bounding box center [424, 104] width 785 height 15
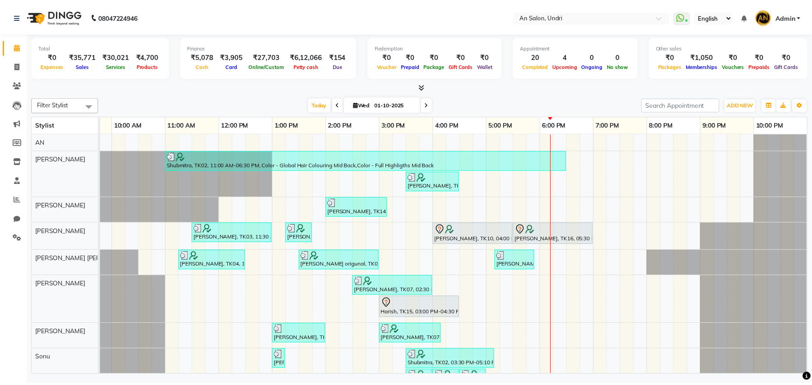
scroll to position [60, 0]
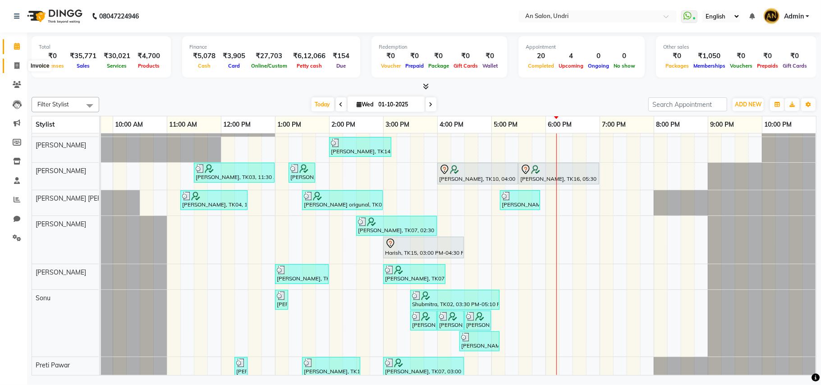
click at [18, 68] on icon at bounding box center [16, 65] width 5 height 7
select select "service"
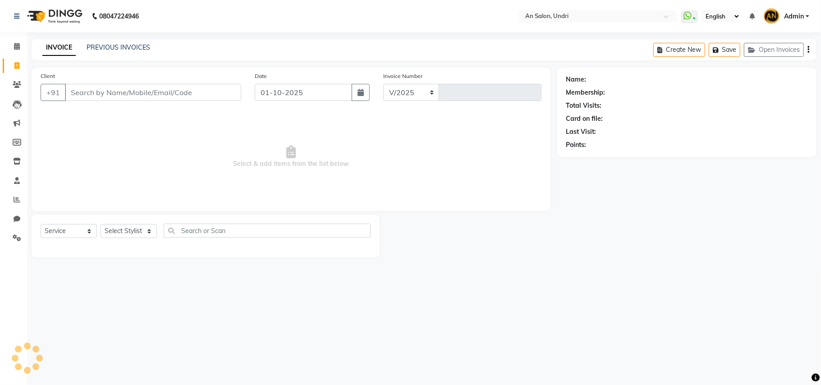
click at [130, 92] on input "Client" at bounding box center [153, 92] width 176 height 17
select select "3639"
type input "3149"
click at [101, 93] on input "pinky" at bounding box center [130, 92] width 130 height 17
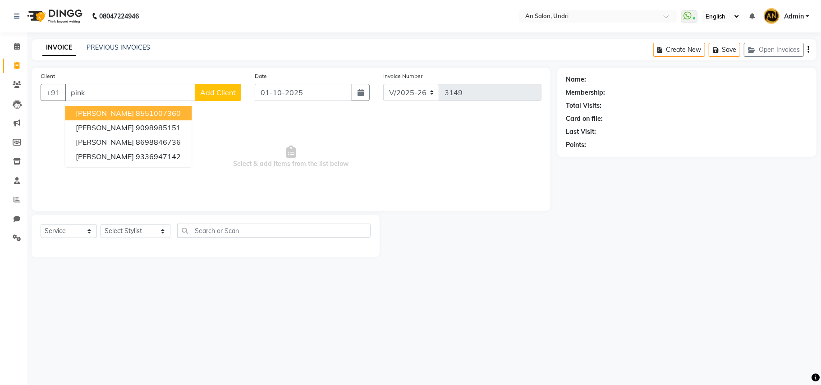
click at [91, 109] on span "Pinky Dhariya" at bounding box center [105, 113] width 58 height 9
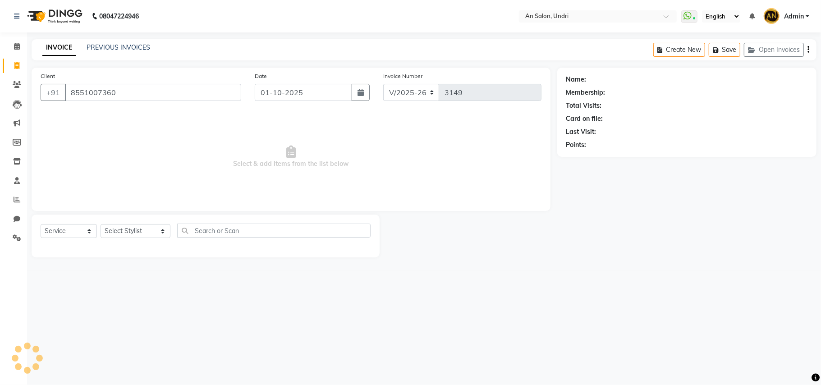
type input "8551007360"
select select "2: Object"
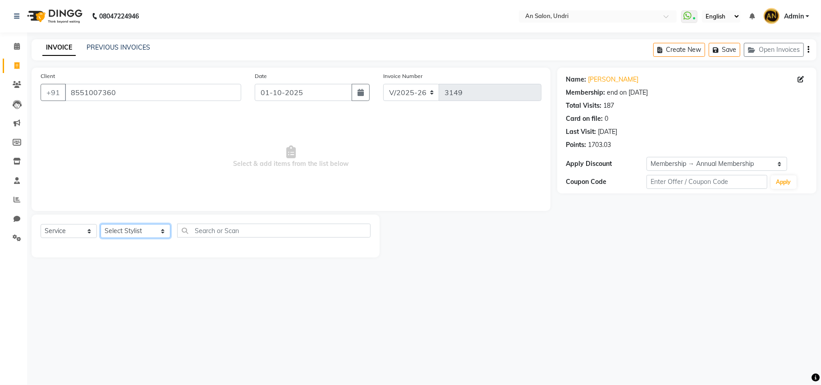
click at [142, 233] on select "Select Stylist ADESH KAMBLE AN Anita Rai Anthony Aslam Shaikh Janhavi Jambhulka…" at bounding box center [136, 231] width 70 height 14
select select "21387"
click at [101, 224] on select "Select Stylist ADESH KAMBLE AN Anita Rai Anthony Aslam Shaikh Janhavi Jambhulka…" at bounding box center [136, 231] width 70 height 14
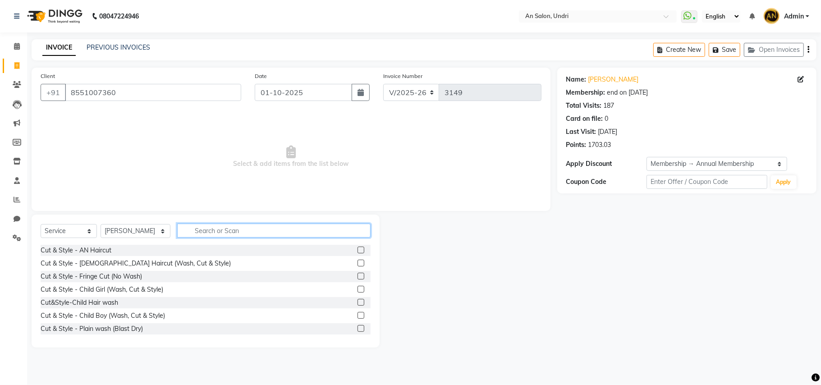
click at [191, 224] on input "text" at bounding box center [273, 231] width 193 height 14
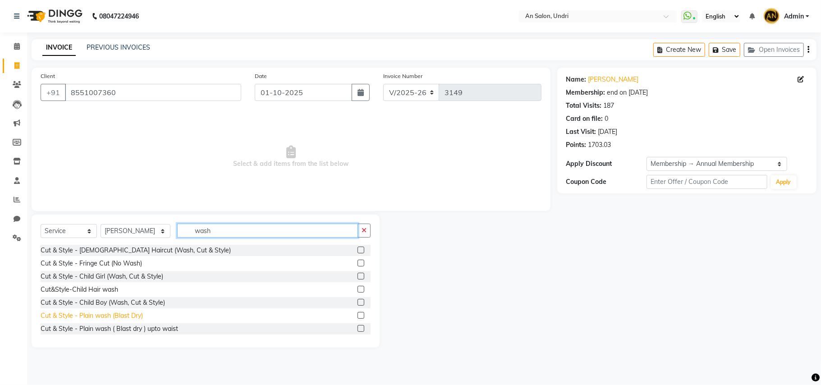
type input "wash"
click at [134, 316] on div "Cut & Style - Plain wash (Blast Dry)" at bounding box center [92, 315] width 102 height 9
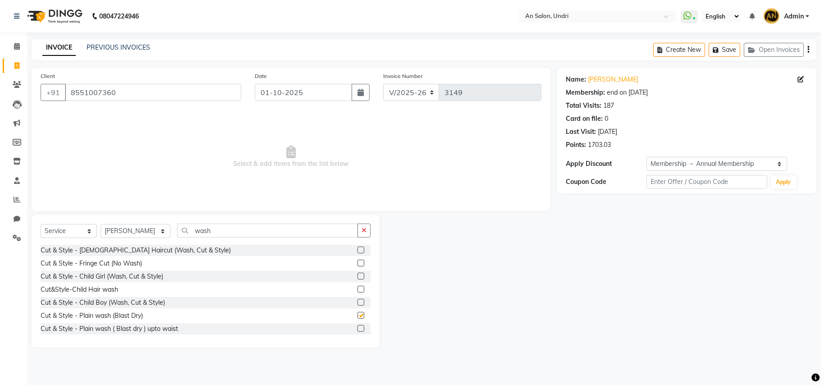
checkbox input "false"
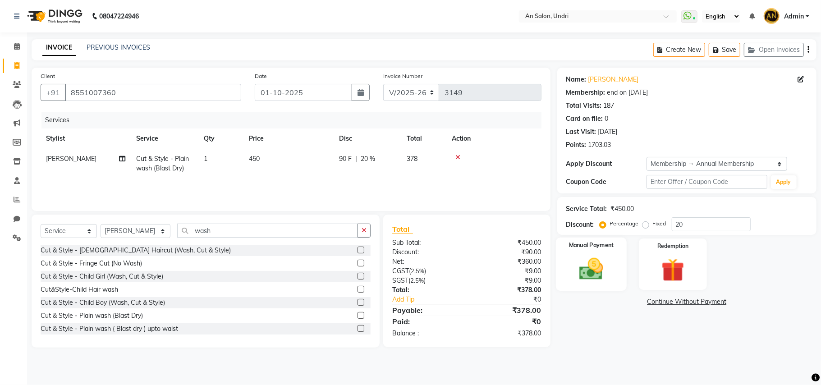
click at [585, 268] on img at bounding box center [591, 269] width 39 height 28
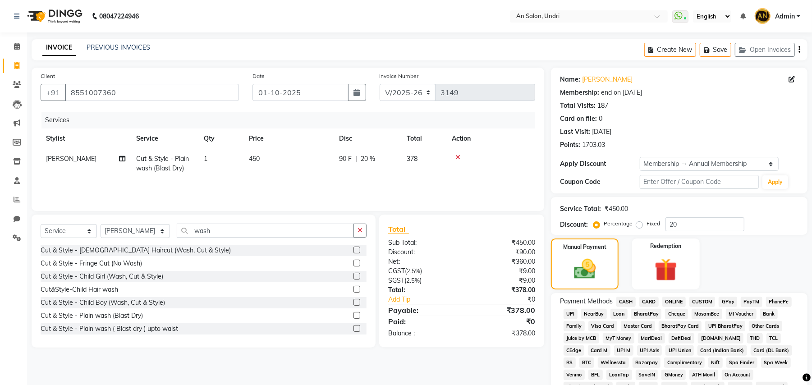
scroll to position [178, 0]
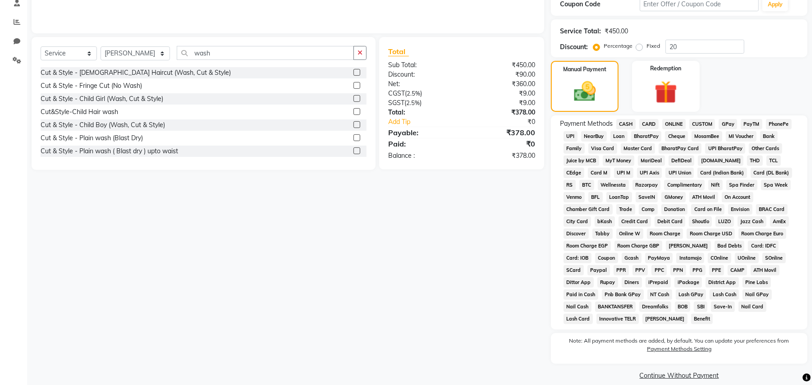
click at [725, 121] on span "GPay" at bounding box center [727, 124] width 18 height 10
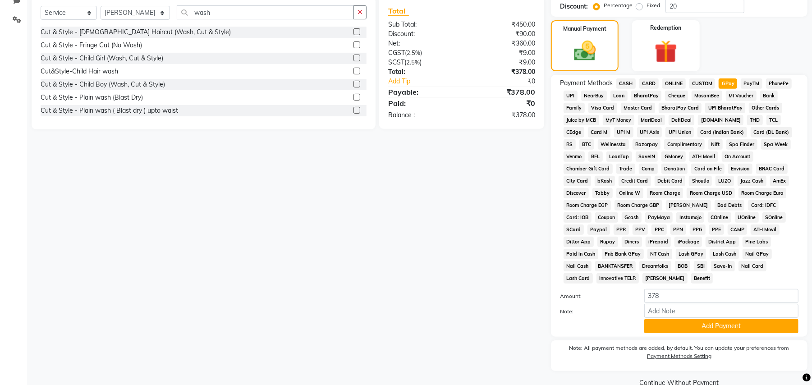
scroll to position [226, 0]
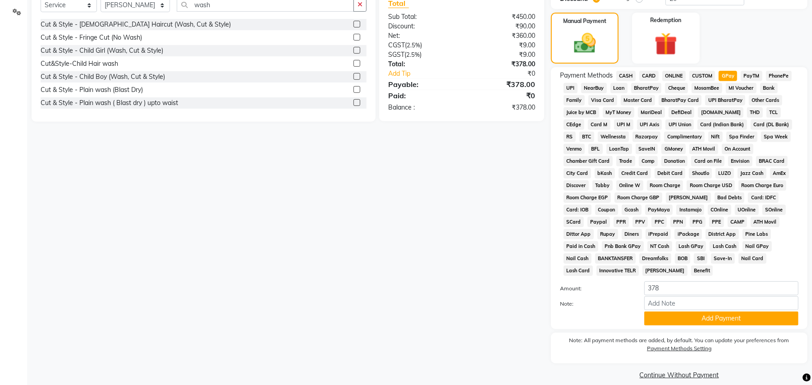
click at [692, 311] on button "Add Payment" at bounding box center [721, 318] width 154 height 14
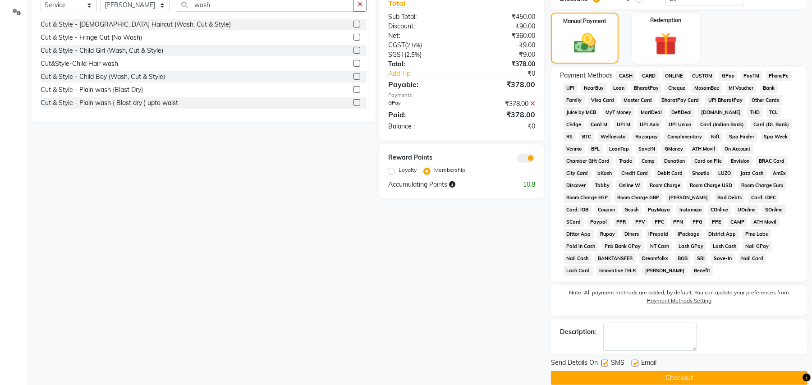
scroll to position [229, 0]
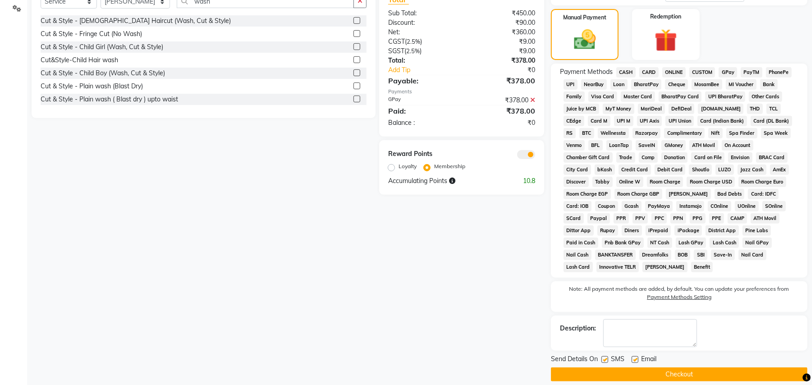
click at [722, 367] on button "Checkout" at bounding box center [679, 374] width 256 height 14
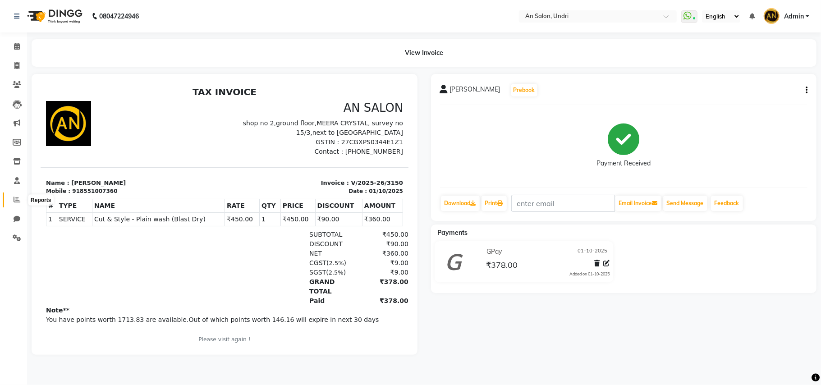
click at [22, 197] on span at bounding box center [17, 200] width 16 height 10
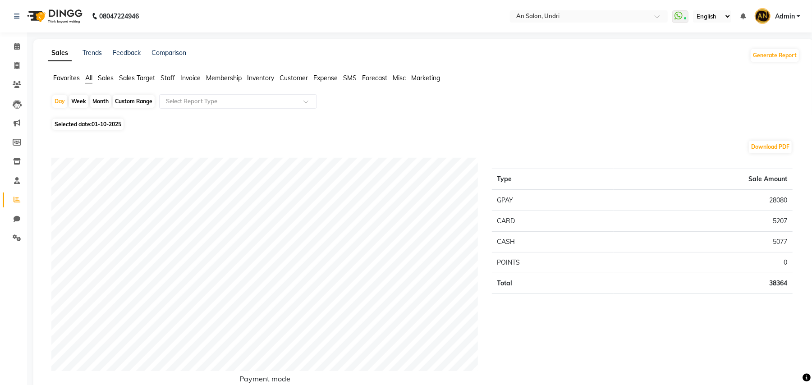
click at [164, 78] on span "Staff" at bounding box center [167, 78] width 14 height 8
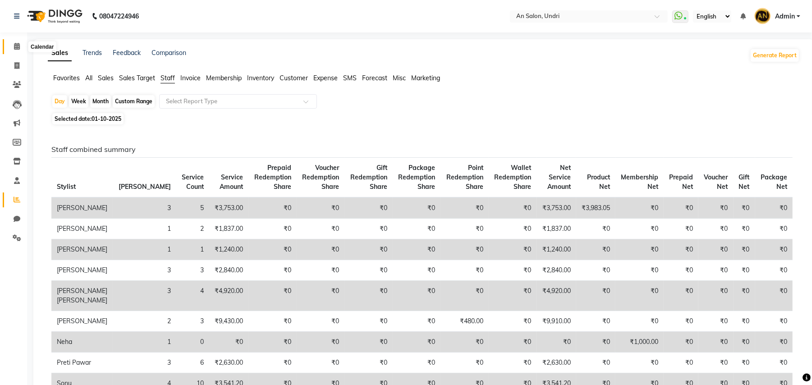
click at [17, 51] on span at bounding box center [17, 46] width 16 height 10
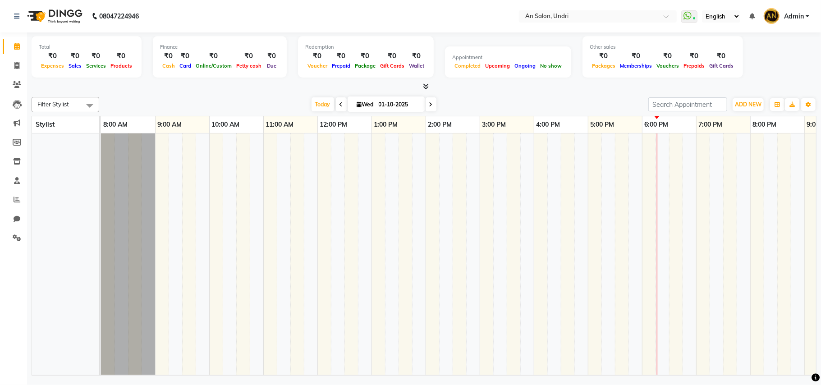
click at [183, 105] on div "Today Wed 01-10-2025" at bounding box center [374, 105] width 540 height 14
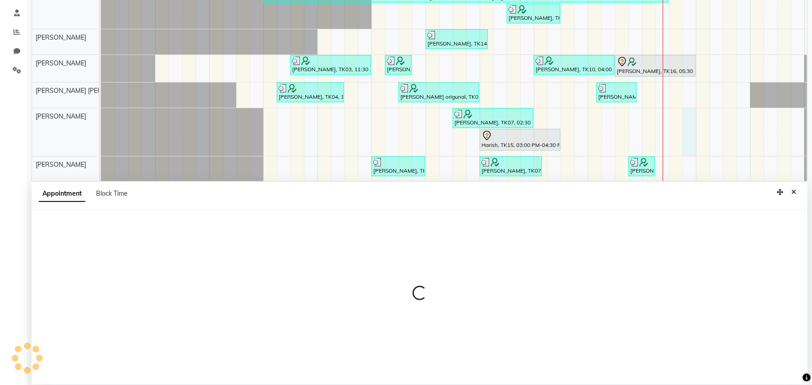
scroll to position [169, 0]
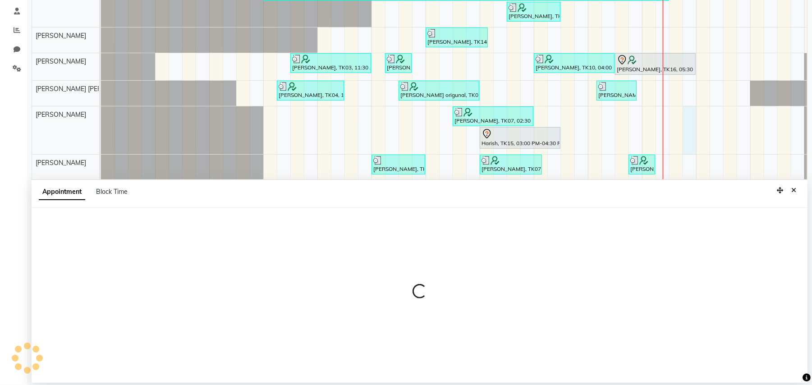
select select "61941"
select select "tentative"
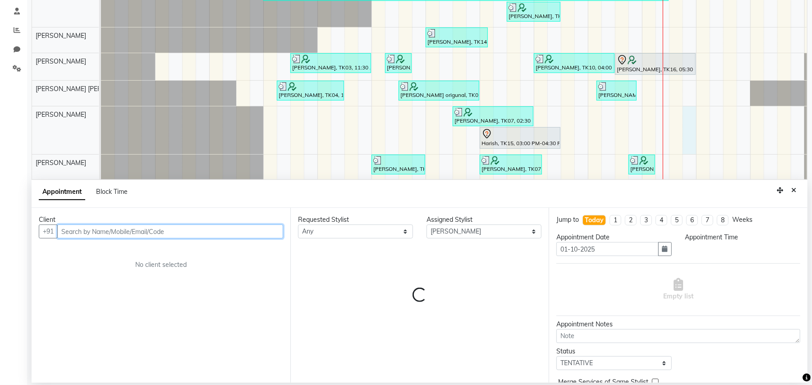
select select "1125"
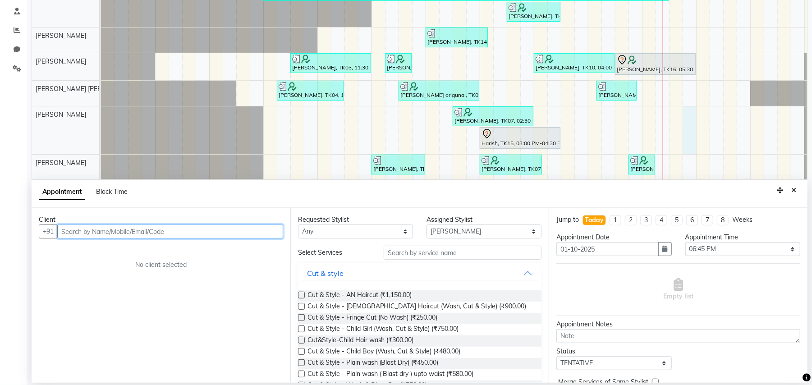
click at [206, 229] on input "text" at bounding box center [170, 231] width 226 height 14
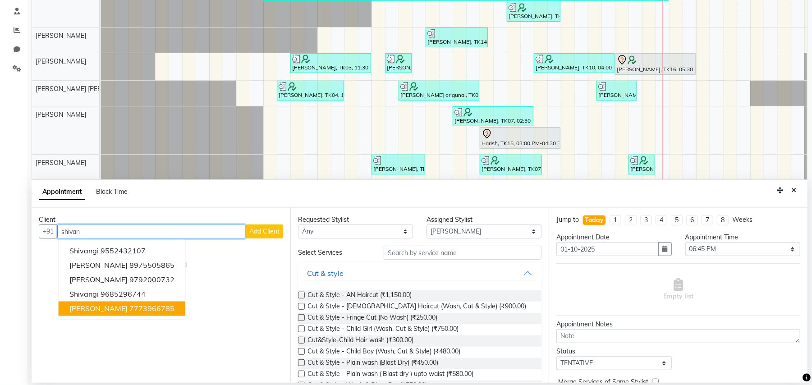
click at [114, 309] on span "Shivani Singhal" at bounding box center [98, 308] width 58 height 9
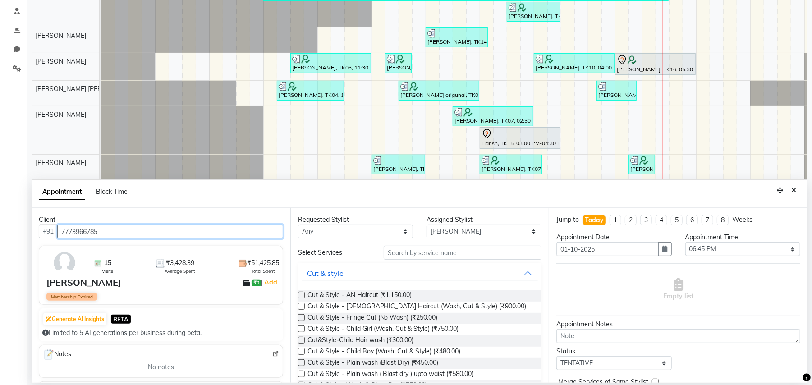
type input "7773966785"
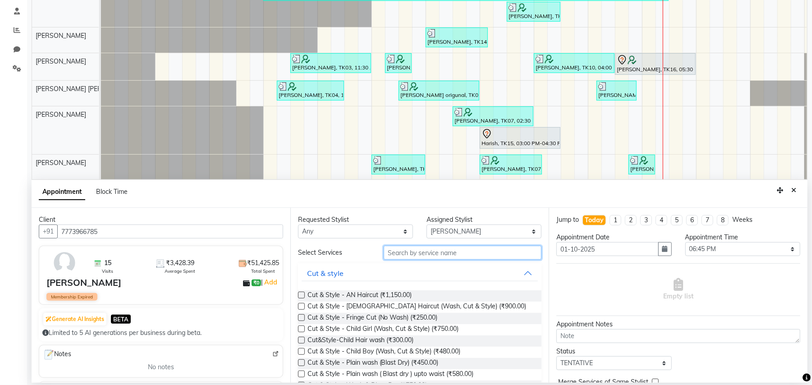
click at [482, 252] on input "text" at bounding box center [463, 253] width 158 height 14
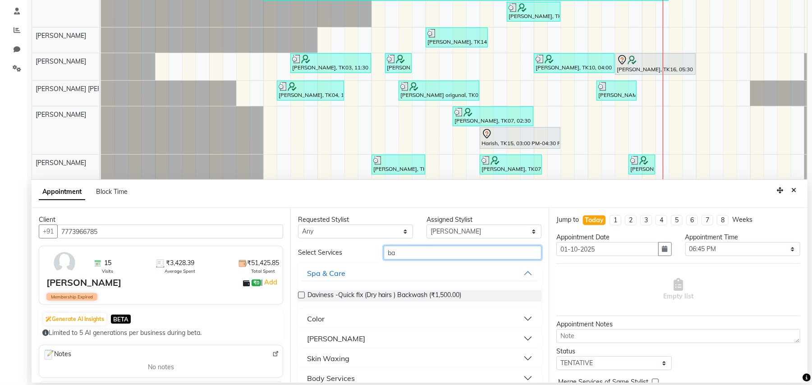
type input "ba"
click at [517, 335] on button "Barber" at bounding box center [420, 338] width 237 height 16
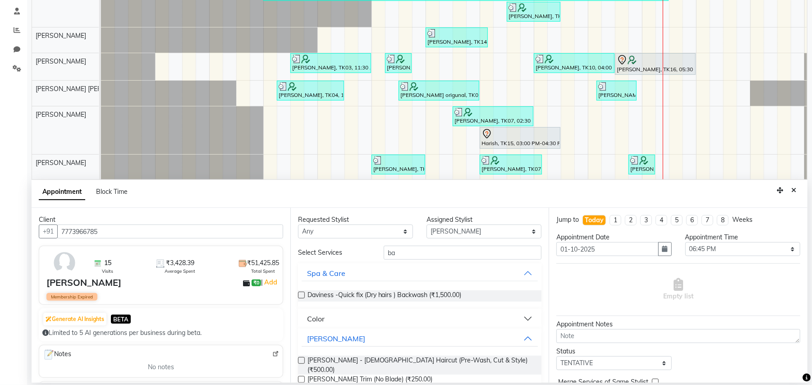
click at [300, 358] on label at bounding box center [301, 360] width 7 height 7
click at [300, 358] on input "checkbox" at bounding box center [301, 361] width 6 height 6
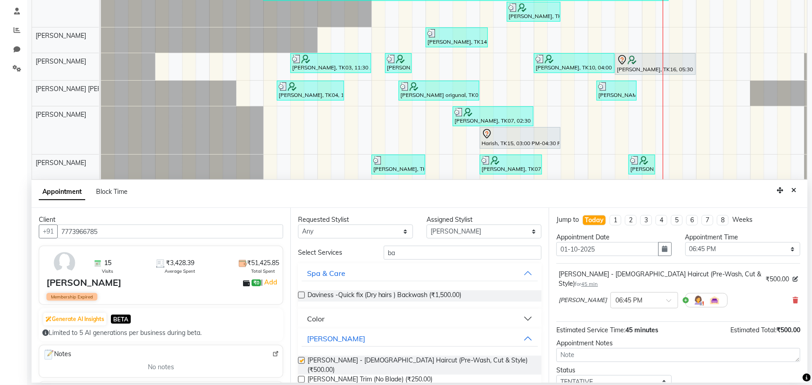
checkbox input "false"
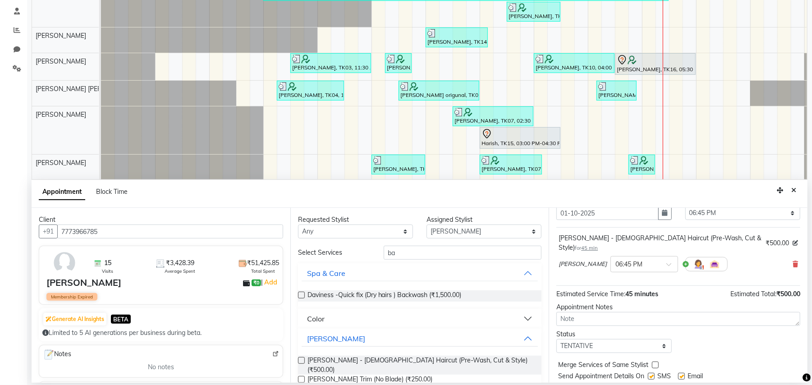
scroll to position [55, 0]
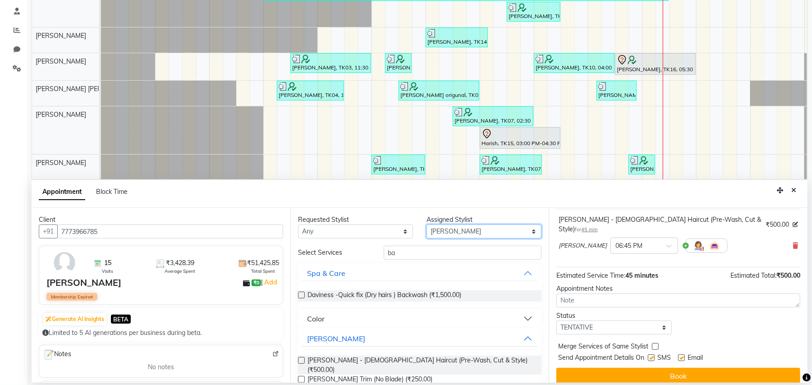
click at [521, 230] on select "Select ADESH KAMBLE AN Anita Rai Anthony Aslam Shaikh Janhavi Jambhulkar Naeem …" at bounding box center [483, 231] width 115 height 14
select select "55235"
click at [426, 225] on select "Select ADESH KAMBLE AN Anita Rai Anthony Aslam Shaikh Janhavi Jambhulkar Naeem …" at bounding box center [483, 231] width 115 height 14
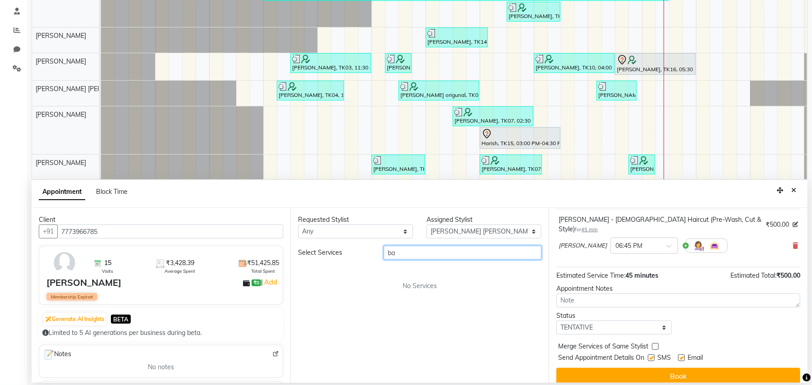
click at [426, 249] on input "ba" at bounding box center [463, 253] width 158 height 14
type input "b"
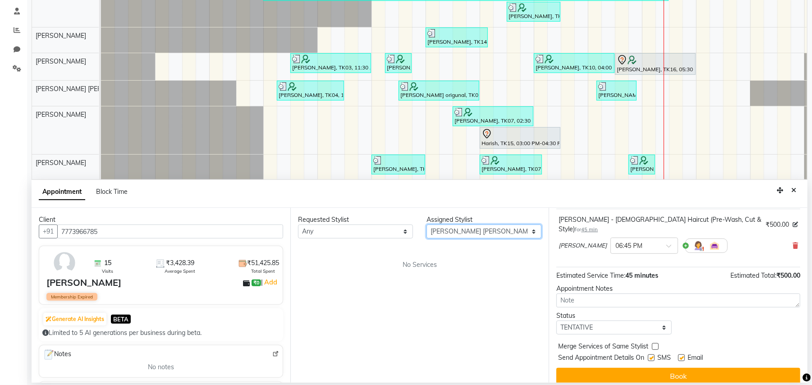
click at [496, 228] on select "Select ADESH KAMBLE AN Anita Rai Anthony Aslam Shaikh Janhavi Jambhulkar Naeem …" at bounding box center [483, 231] width 115 height 14
click at [480, 276] on div "Requested Stylist Any ADESH KAMBLE AN Anita Rai Anthony Aslam Shaikh Janhavi Ja…" at bounding box center [419, 295] width 259 height 175
click at [534, 230] on select "Select ADESH KAMBLE AN Anita Rai Anthony Aslam Shaikh Janhavi Jambhulkar Naeem …" at bounding box center [483, 231] width 115 height 14
click at [426, 225] on select "Select ADESH KAMBLE AN Anita Rai Anthony Aslam Shaikh Janhavi Jambhulkar Naeem …" at bounding box center [483, 231] width 115 height 14
click at [419, 270] on div "Requested Stylist Any ADESH KAMBLE AN Anita Rai Anthony Aslam Shaikh Janhavi Ja…" at bounding box center [419, 295] width 259 height 175
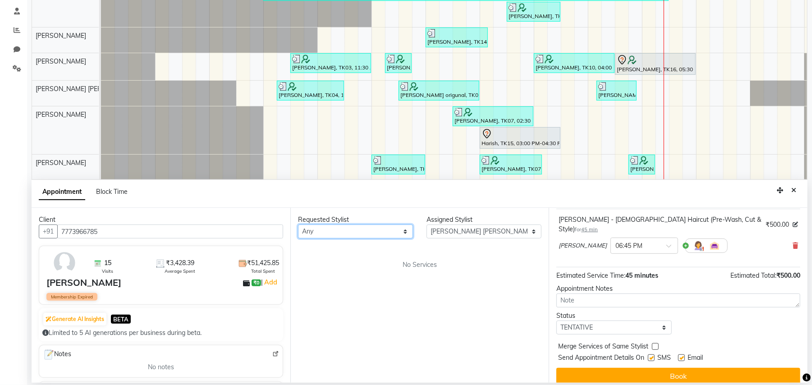
click at [408, 228] on select "Any ADESH KAMBLE AN Anita Rai Anthony Aslam Shaikh Janhavi Jambhulkar Naeem Akt…" at bounding box center [355, 231] width 115 height 14
select select "55235"
click at [298, 225] on select "Any ADESH KAMBLE AN Anita Rai Anthony Aslam Shaikh Janhavi Jambhulkar Naeem Akt…" at bounding box center [355, 231] width 115 height 14
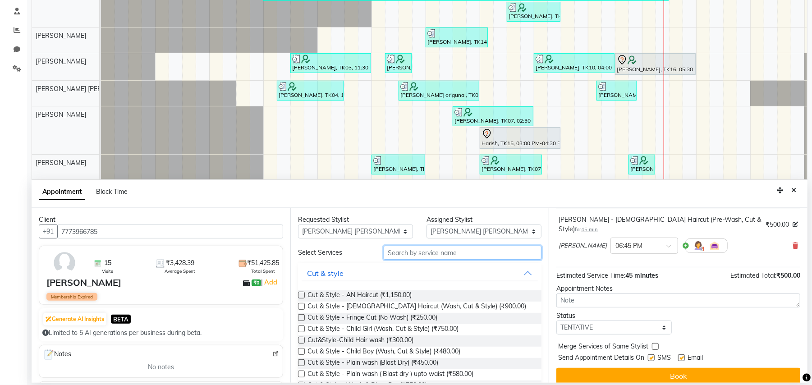
click at [464, 252] on input "text" at bounding box center [463, 253] width 158 height 14
click at [301, 307] on label at bounding box center [301, 306] width 7 height 7
click at [301, 307] on input "checkbox" at bounding box center [301, 307] width 6 height 6
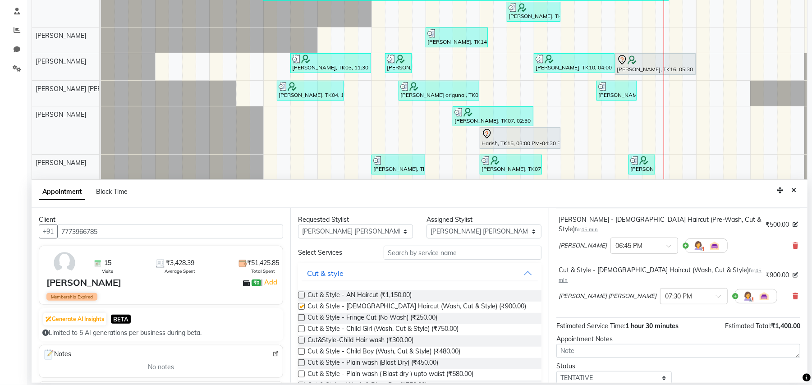
checkbox input "false"
click at [524, 231] on select "Select ADESH KAMBLE AN Anita Rai Anthony Aslam Shaikh Janhavi Jambhulkar Naeem …" at bounding box center [483, 231] width 115 height 14
select select "44260"
click at [426, 225] on select "Select ADESH KAMBLE AN Anita Rai Anthony Aslam Shaikh Janhavi Jambhulkar Naeem …" at bounding box center [483, 231] width 115 height 14
click at [498, 229] on select "Select ADESH KAMBLE AN Anita Rai Anthony Aslam Shaikh Janhavi Jambhulkar Naeem …" at bounding box center [483, 231] width 115 height 14
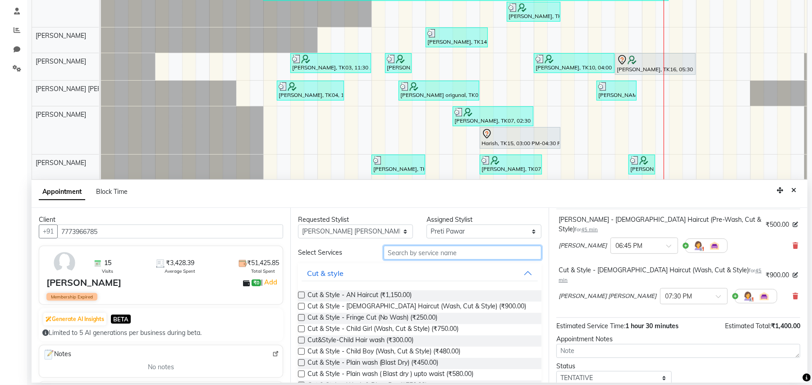
click at [476, 255] on input "text" at bounding box center [463, 253] width 158 height 14
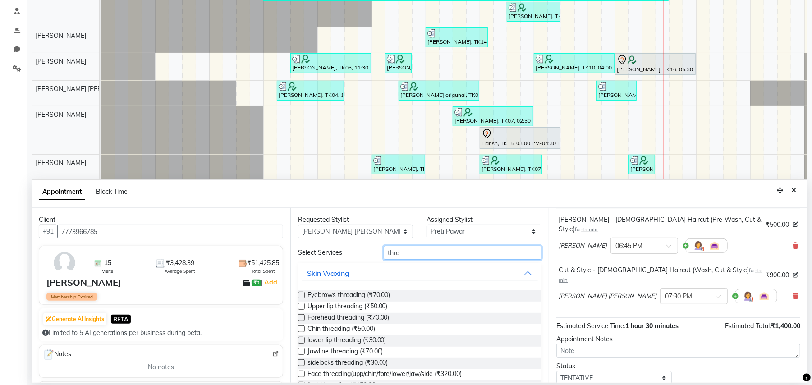
type input "thre"
click at [300, 295] on label at bounding box center [301, 295] width 7 height 7
click at [300, 295] on input "checkbox" at bounding box center [301, 296] width 6 height 6
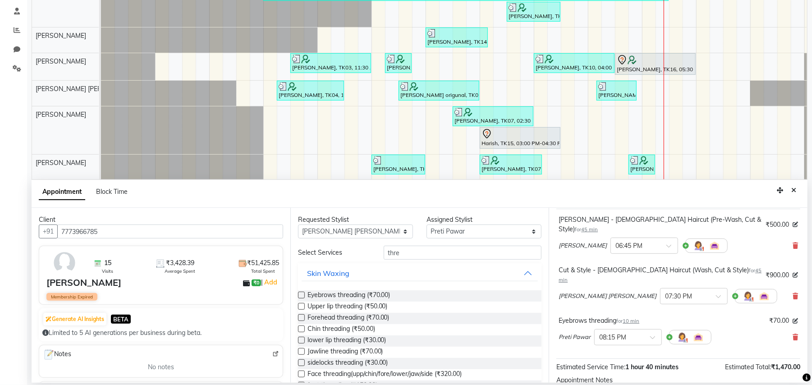
checkbox input "false"
click at [302, 306] on label at bounding box center [301, 306] width 7 height 7
click at [302, 306] on input "checkbox" at bounding box center [301, 307] width 6 height 6
checkbox input "false"
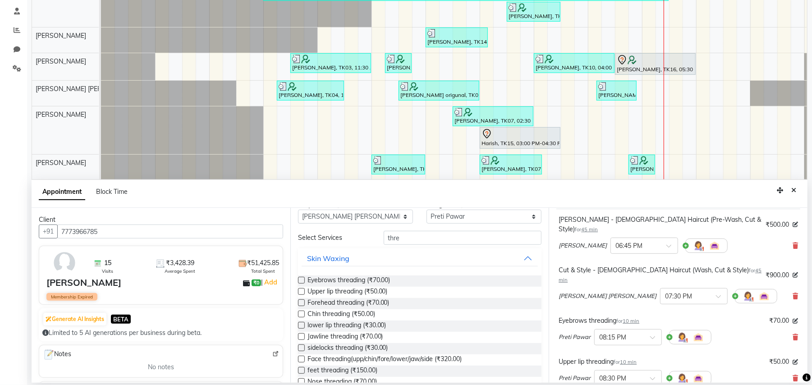
scroll to position [0, 0]
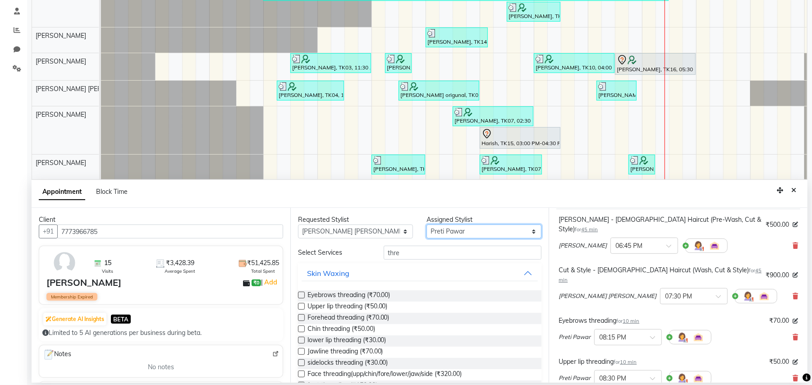
click at [478, 229] on select "Select ADESH KAMBLE AN Anita Rai Anthony Aslam Shaikh Janhavi Jambhulkar Naeem …" at bounding box center [483, 231] width 115 height 14
select select "21387"
click at [426, 225] on select "Select ADESH KAMBLE AN Anita Rai Anthony Aslam Shaikh Janhavi Jambhulkar Naeem …" at bounding box center [483, 231] width 115 height 14
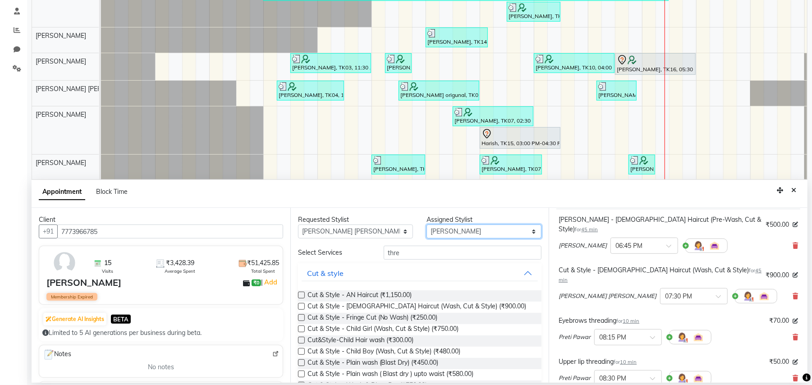
click at [487, 226] on select "Select ADESH KAMBLE AN Anita Rai Anthony Aslam Shaikh Janhavi Jambhulkar Naeem …" at bounding box center [483, 231] width 115 height 14
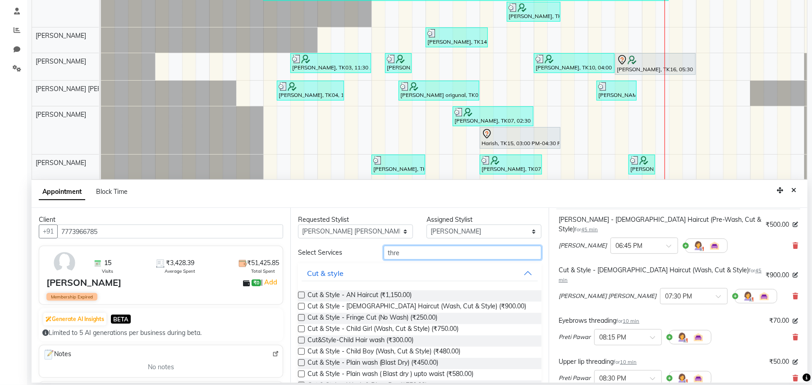
click at [444, 252] on input "thre" at bounding box center [463, 253] width 158 height 14
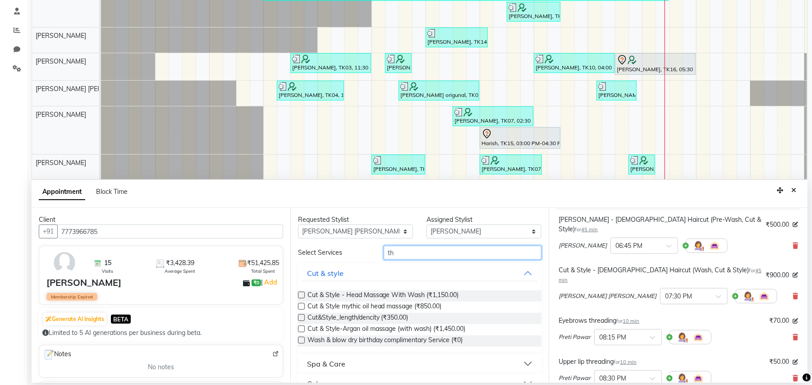
type input "t"
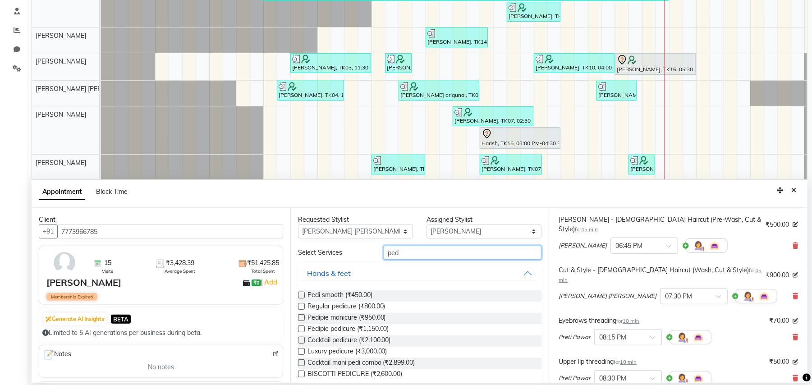
type input "ped"
click at [300, 307] on label at bounding box center [301, 306] width 7 height 7
click at [300, 307] on input "checkbox" at bounding box center [301, 307] width 6 height 6
checkbox input "false"
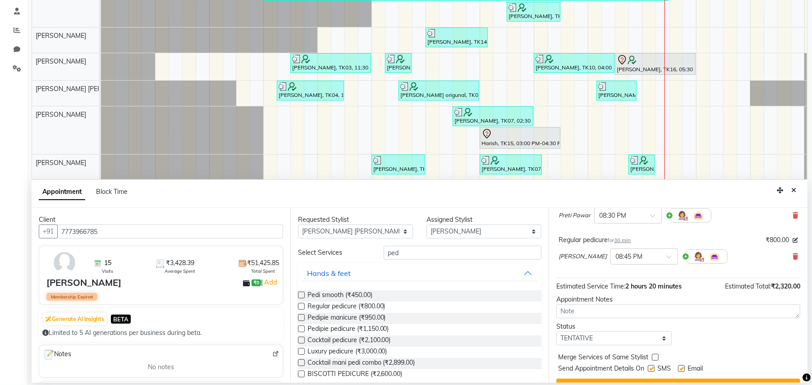
scroll to position [219, 0]
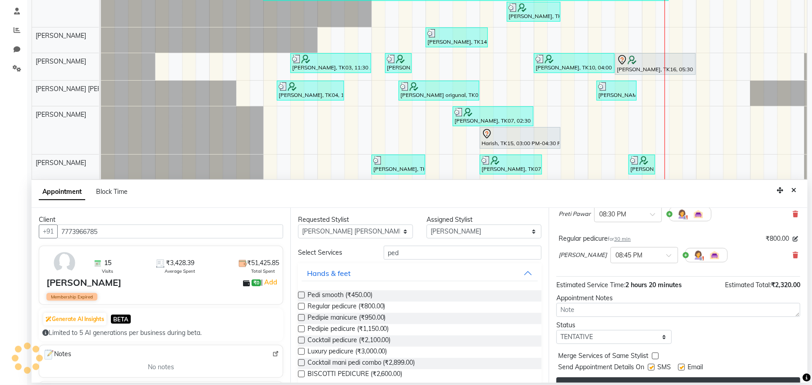
click at [700, 377] on button "Book" at bounding box center [678, 385] width 244 height 16
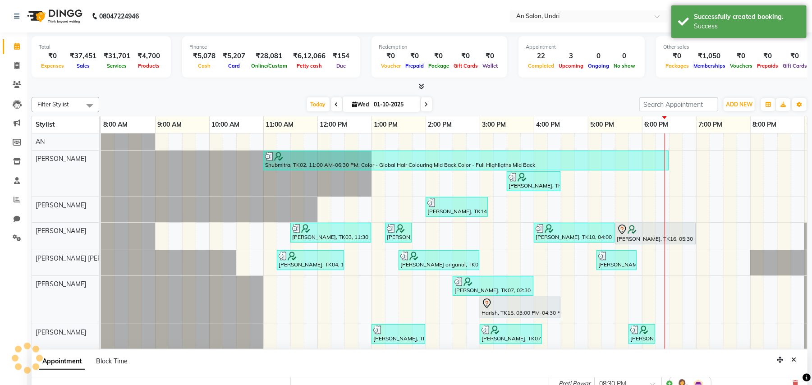
scroll to position [228, 0]
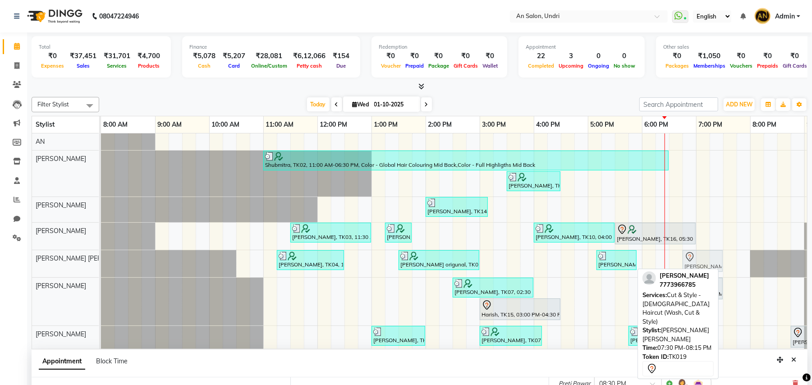
drag, startPoint x: 747, startPoint y: 260, endPoint x: 704, endPoint y: 260, distance: 43.7
click at [101, 260] on div "Ruhee Mam, TK04, 11:15 AM-12:30 PM, Daviness-MINU ritual (coloured hair),Cut & …" at bounding box center [101, 263] width 0 height 27
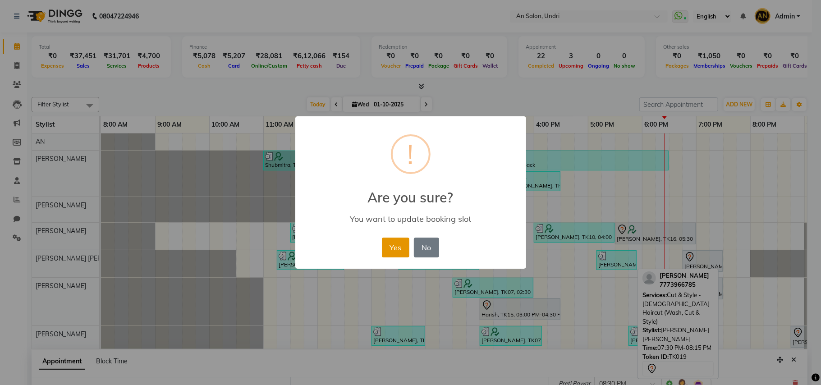
click at [396, 242] on button "Yes" at bounding box center [395, 248] width 27 height 20
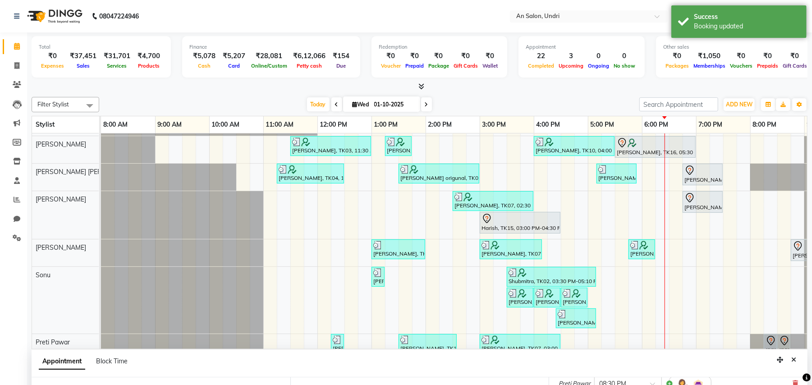
scroll to position [120, 0]
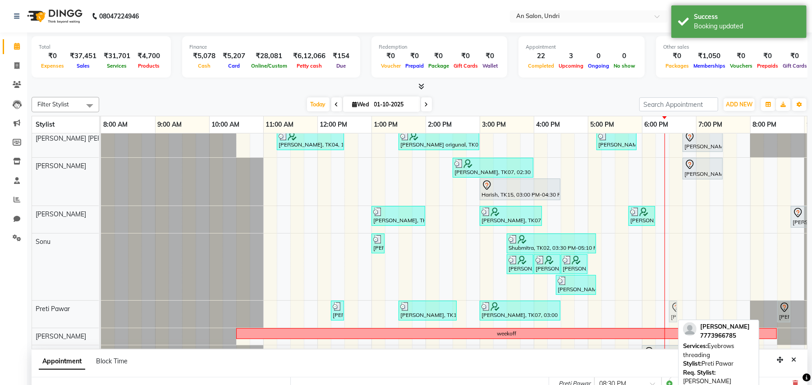
drag, startPoint x: 770, startPoint y: 306, endPoint x: 676, endPoint y: 306, distance: 94.2
click at [101, 306] on div "Risha Tyagi, TK09, 12:15 PM-12:25 PM, Eyebrows threading Nelam Patil, TK13, 01:…" at bounding box center [101, 314] width 0 height 27
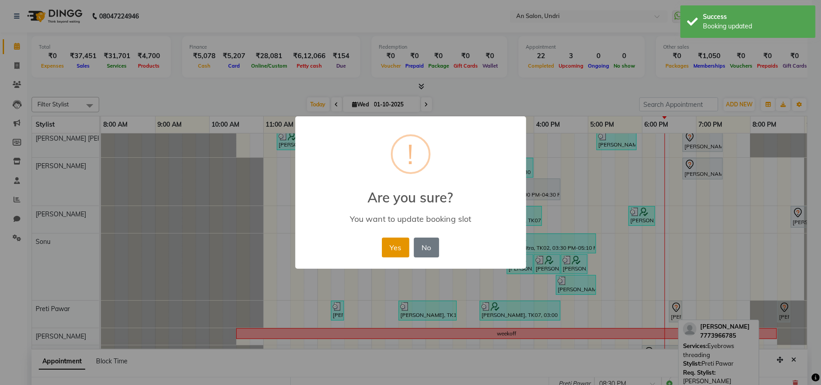
click at [404, 244] on button "Yes" at bounding box center [395, 248] width 27 height 20
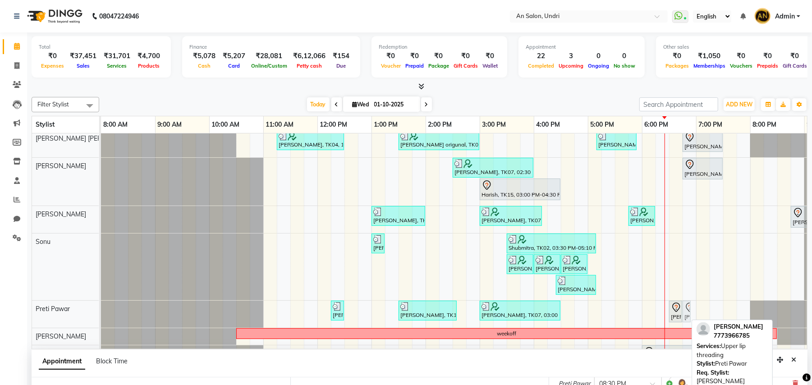
drag, startPoint x: 782, startPoint y: 312, endPoint x: 691, endPoint y: 310, distance: 90.6
click at [101, 310] on div "Risha Tyagi, TK09, 12:15 PM-12:25 PM, Eyebrows threading Nelam Patil, TK13, 01:…" at bounding box center [101, 314] width 0 height 27
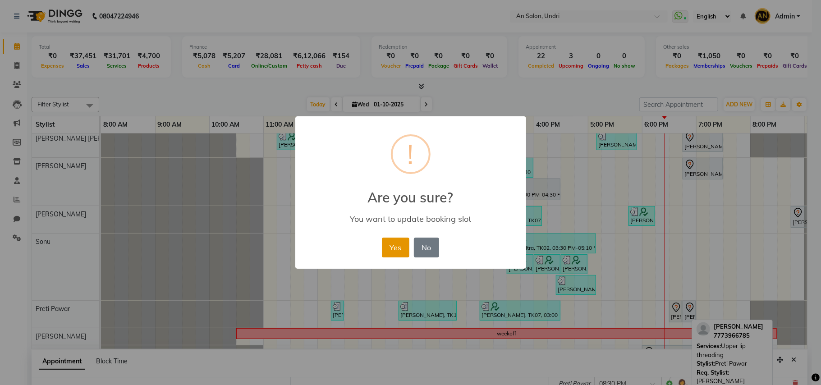
click at [383, 242] on button "Yes" at bounding box center [395, 248] width 27 height 20
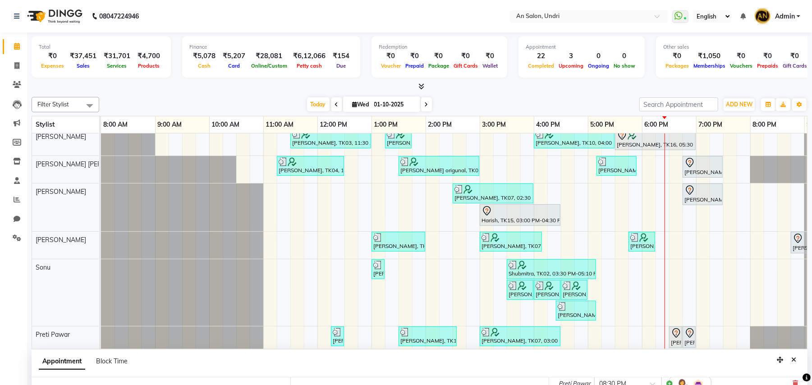
scroll to position [42, 0]
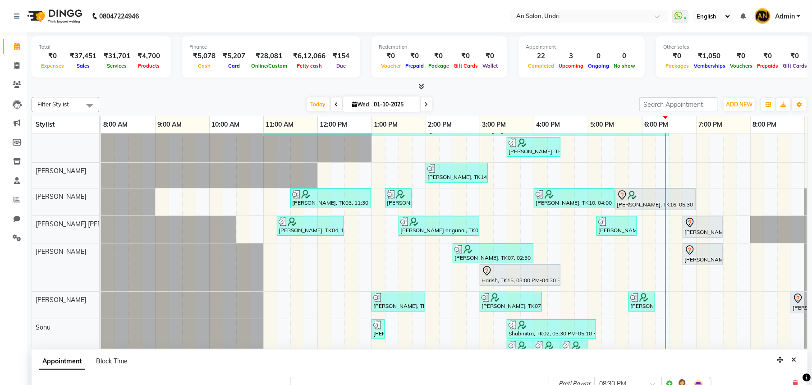
click at [422, 100] on span at bounding box center [426, 104] width 11 height 14
type input "02-10-2025"
select select "1125"
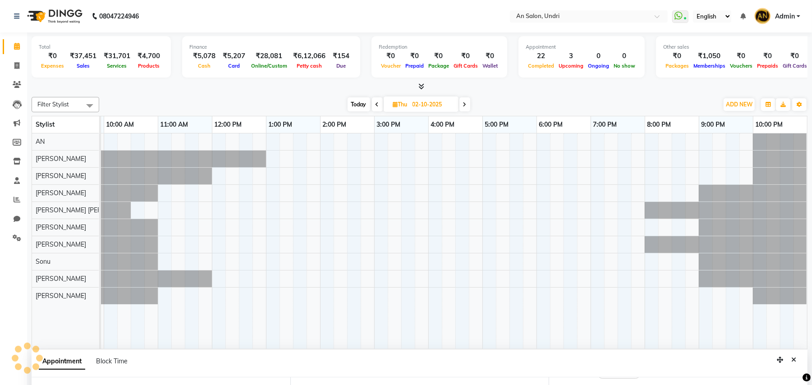
scroll to position [215, 0]
click at [375, 105] on icon at bounding box center [377, 104] width 4 height 5
type input "01-10-2025"
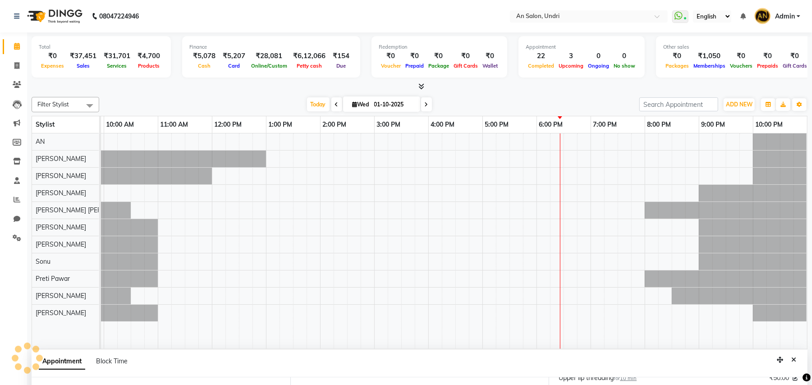
select select "1125"
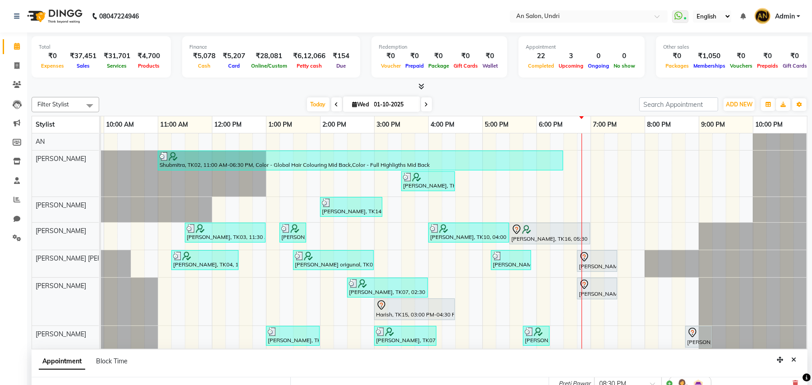
click at [15, 58] on li "Invoice" at bounding box center [13, 65] width 27 height 19
click at [21, 64] on span at bounding box center [17, 66] width 16 height 10
select select "service"
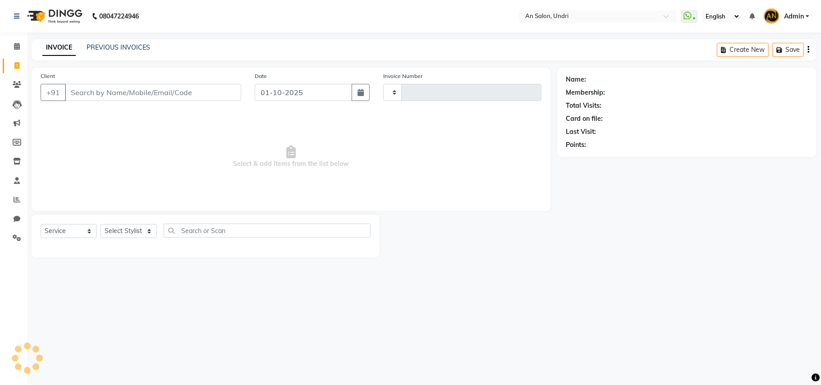
click at [100, 95] on input "Client" at bounding box center [153, 92] width 176 height 17
select select "3639"
type input "3151"
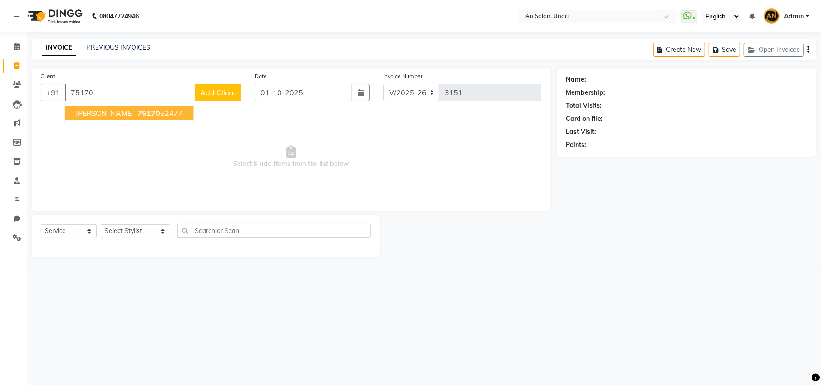
click at [159, 112] on ngb-highlight "75170 52477" at bounding box center [159, 113] width 47 height 9
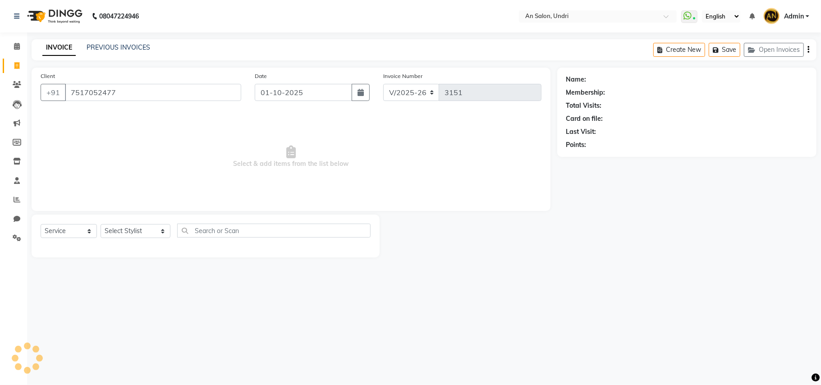
type input "7517052477"
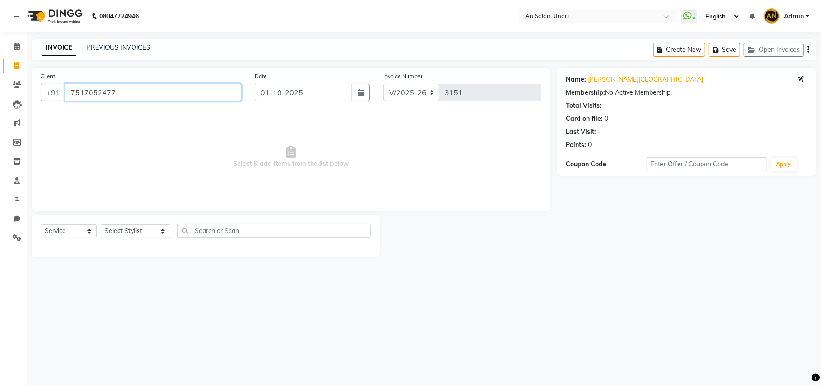
drag, startPoint x: 131, startPoint y: 89, endPoint x: 0, endPoint y: 87, distance: 130.7
click at [0, 87] on app-home "08047224946 Select Location × An Salon, Undri WhatsApp Status ✕ Status: Connect…" at bounding box center [410, 135] width 821 height 271
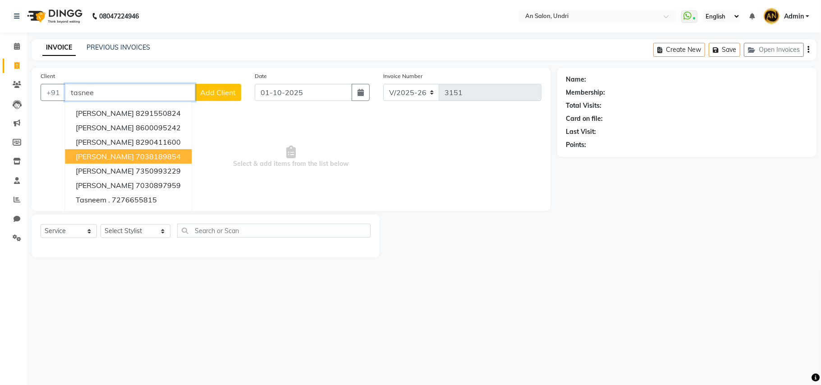
click at [154, 152] on ngb-highlight "7038189854" at bounding box center [158, 156] width 45 height 9
type input "7038189854"
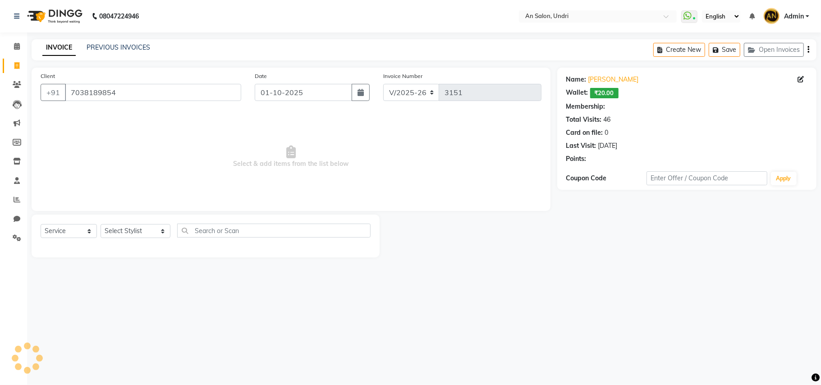
select select "2: Object"
click at [85, 238] on div "Select Service Product Membership Package Voucher Prepaid Gift Card Select Styl…" at bounding box center [206, 234] width 330 height 21
click at [142, 234] on select "Select Stylist ADESH KAMBLE AN Anita Rai Anthony Aslam Shaikh Janhavi Jambhulka…" at bounding box center [136, 231] width 70 height 14
select select "21387"
click at [101, 224] on select "Select Stylist ADESH KAMBLE AN Anita Rai Anthony Aslam Shaikh Janhavi Jambhulka…" at bounding box center [136, 231] width 70 height 14
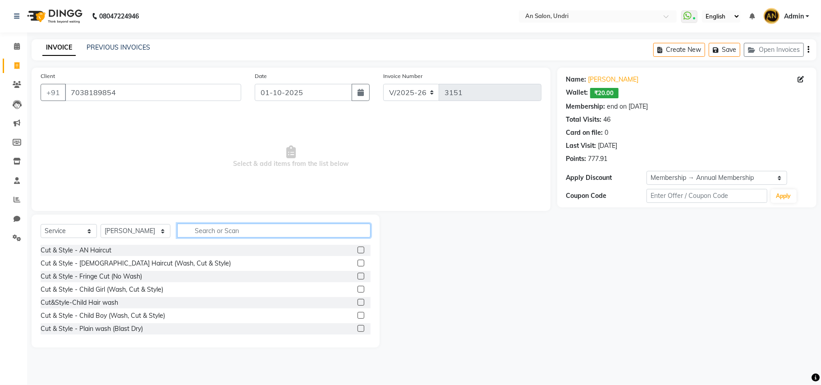
click at [233, 235] on input "text" at bounding box center [273, 231] width 193 height 14
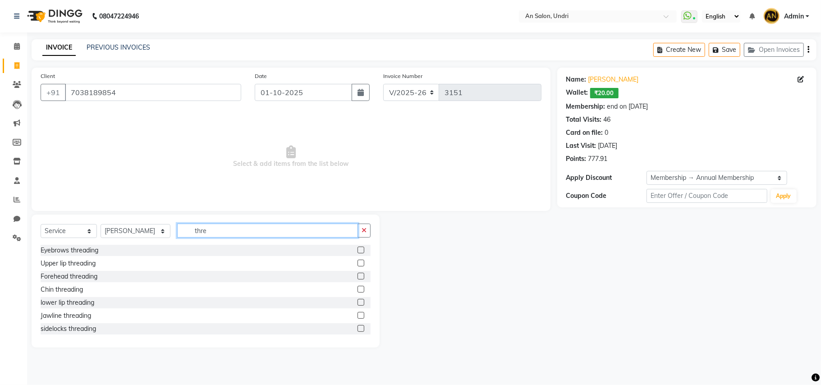
type input "thre"
click at [103, 255] on div "Eyebrows threading" at bounding box center [206, 250] width 330 height 11
click at [81, 249] on div "Eyebrows threading" at bounding box center [70, 250] width 58 height 9
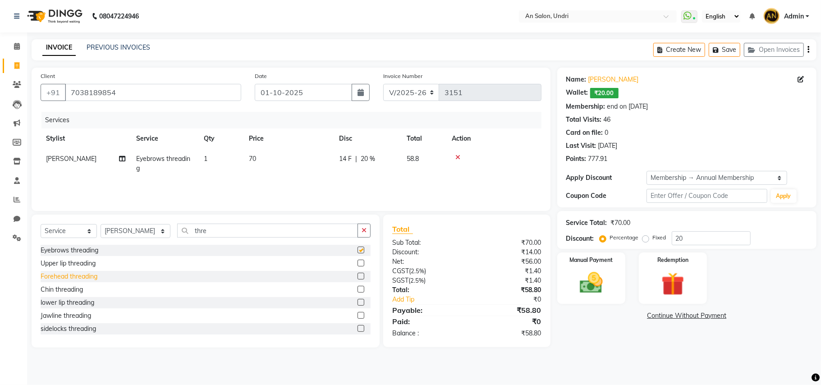
checkbox input "false"
click at [89, 264] on div "Upper lip threading" at bounding box center [68, 263] width 55 height 9
checkbox input "false"
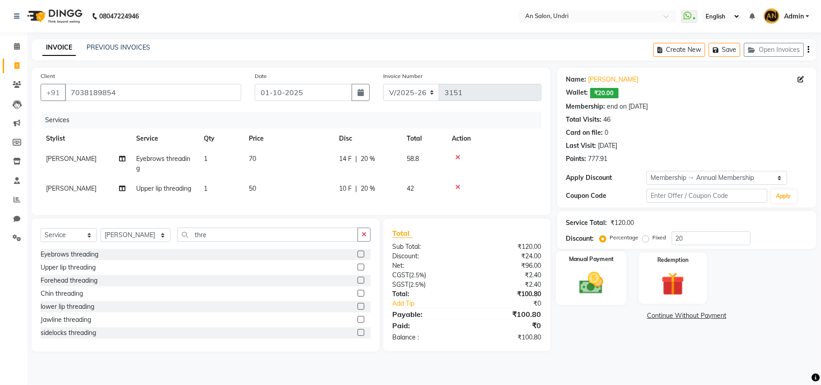
click at [589, 295] on img at bounding box center [591, 283] width 39 height 28
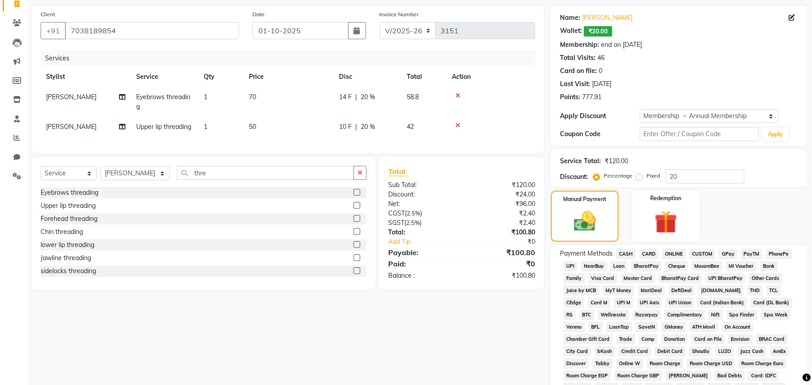
scroll to position [120, 0]
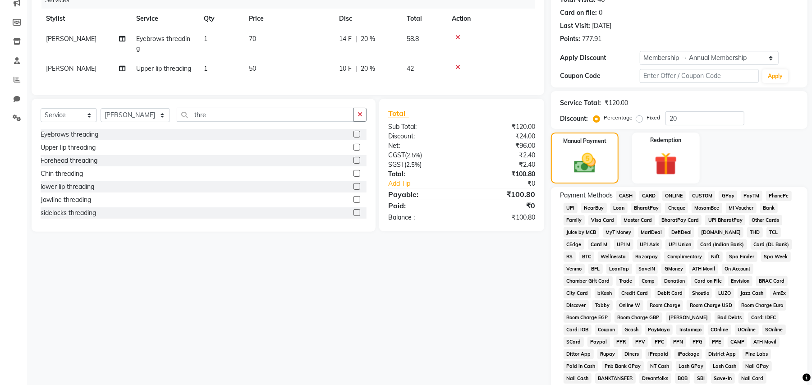
click at [725, 197] on span "GPay" at bounding box center [727, 196] width 18 height 10
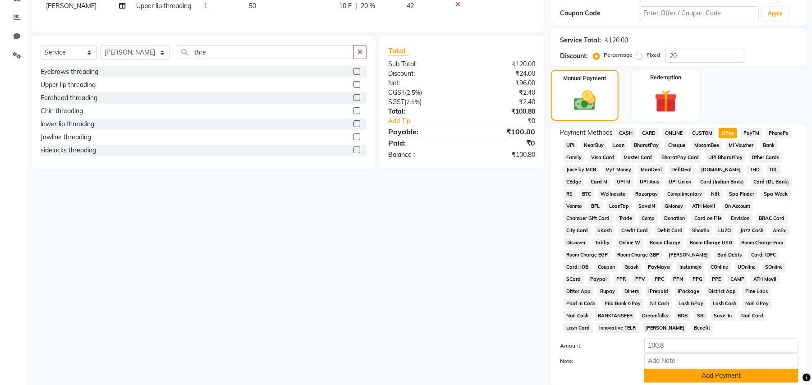
scroll to position [240, 0]
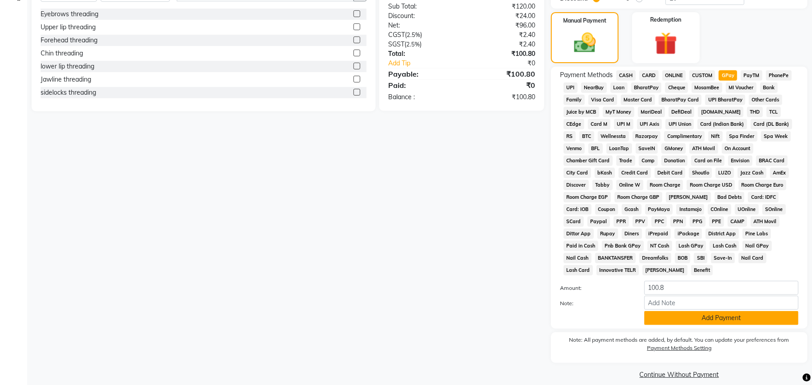
click at [756, 311] on button "Add Payment" at bounding box center [721, 318] width 154 height 14
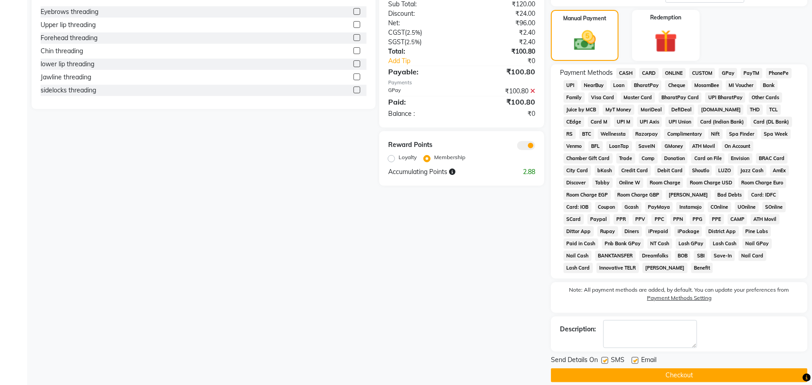
scroll to position [243, 0]
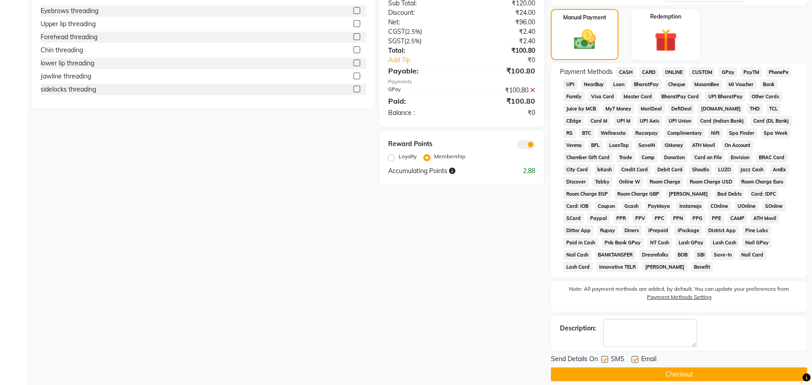
click at [655, 367] on button "Checkout" at bounding box center [679, 374] width 256 height 14
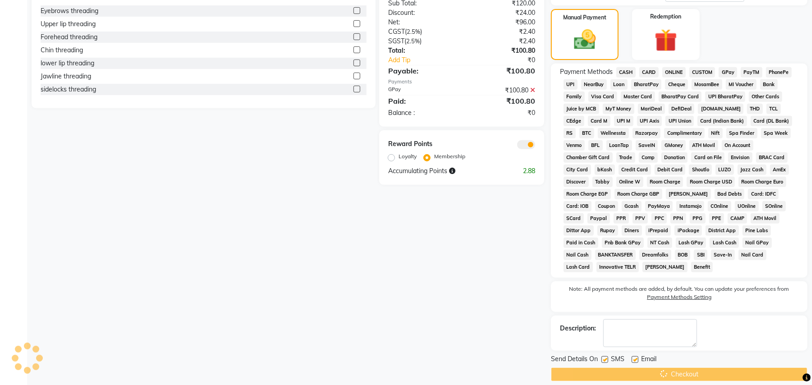
scroll to position [3, 0]
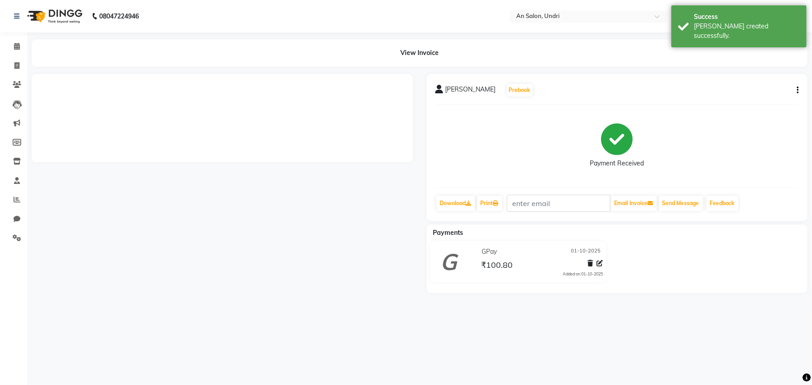
click at [55, 14] on img at bounding box center [54, 16] width 62 height 25
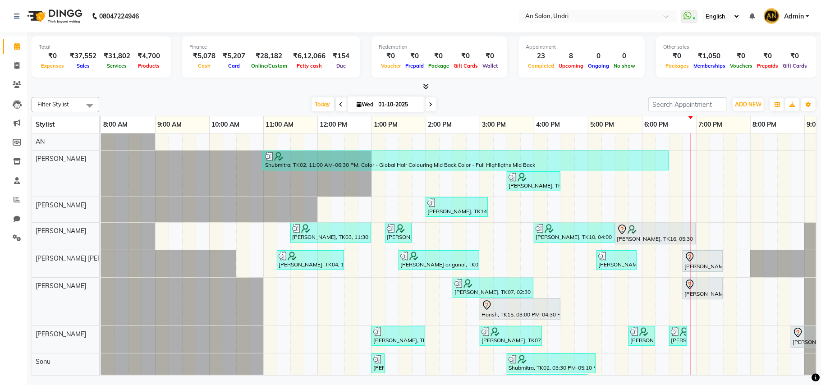
click at [429, 102] on icon at bounding box center [431, 104] width 4 height 5
type input "02-10-2025"
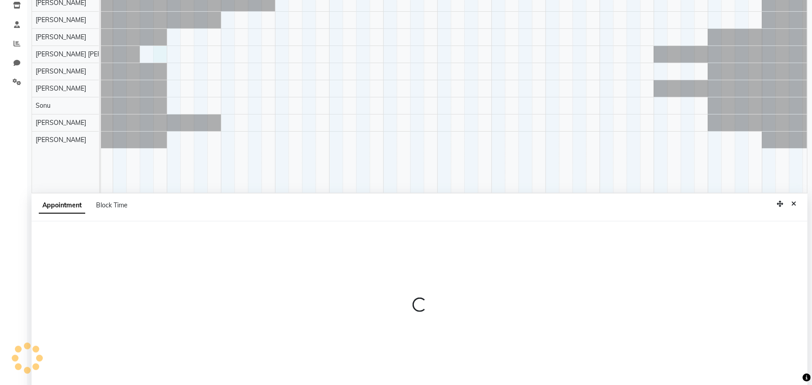
scroll to position [169, 0]
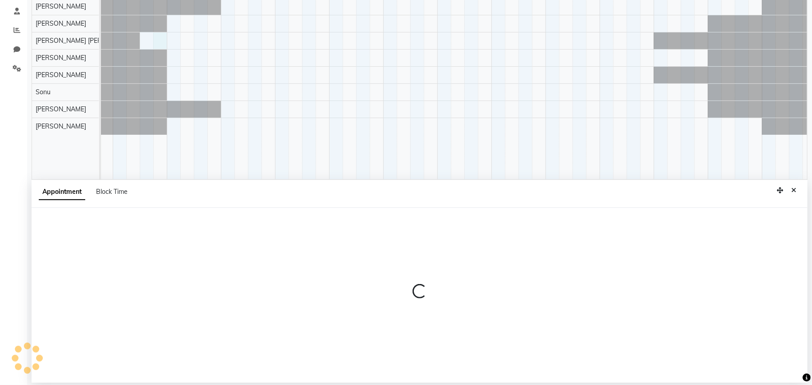
select select "55235"
select select "645"
select select "tentative"
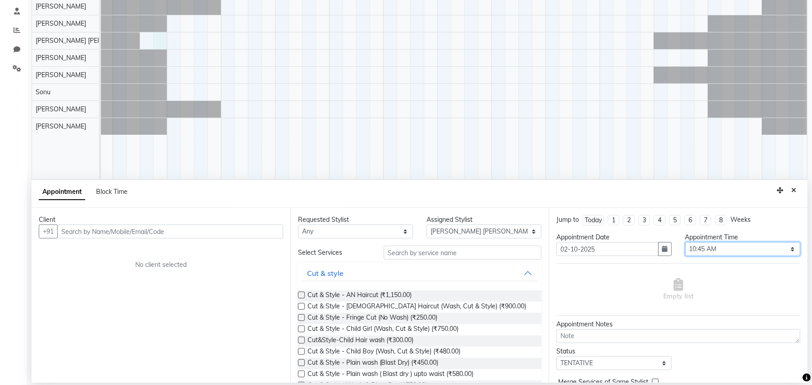
click at [750, 247] on select "Select 09:00 AM 09:15 AM 09:30 AM 09:45 AM 10:00 AM 10:15 AM 10:30 AM 10:45 AM …" at bounding box center [742, 249] width 115 height 14
select select "630"
click at [685, 243] on select "Select 09:00 AM 09:15 AM 09:30 AM 09:45 AM 10:00 AM 10:15 AM 10:30 AM 10:45 AM …" at bounding box center [742, 249] width 115 height 14
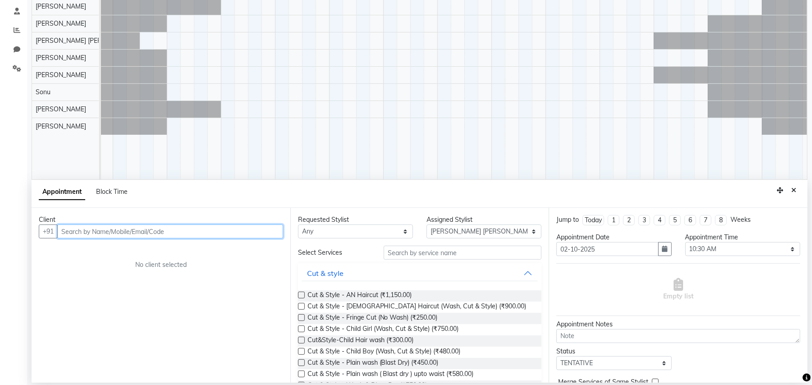
click at [154, 231] on input "text" at bounding box center [170, 231] width 226 height 14
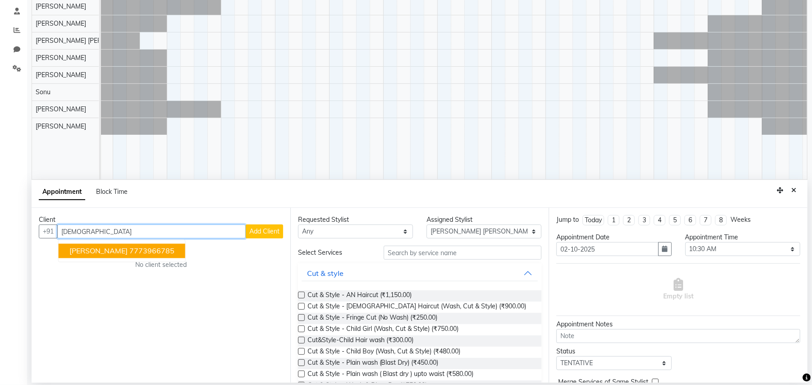
click at [144, 252] on ngb-highlight "7773966785" at bounding box center [151, 251] width 45 height 9
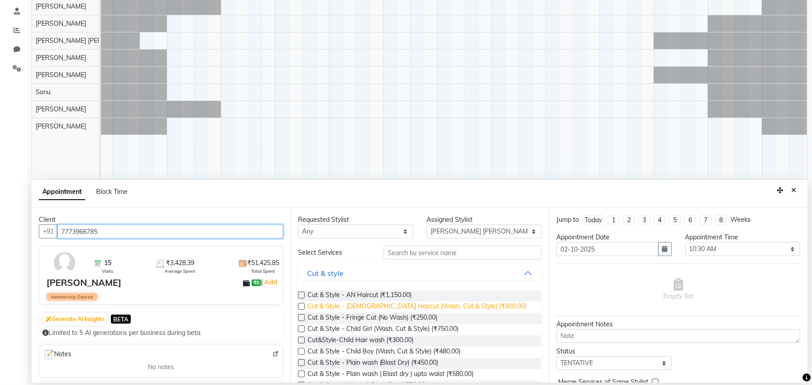
type input "7773966785"
click at [424, 307] on span "Cut & Style - Female Haircut (Wash, Cut & Style) (₹900.00)" at bounding box center [416, 307] width 219 height 11
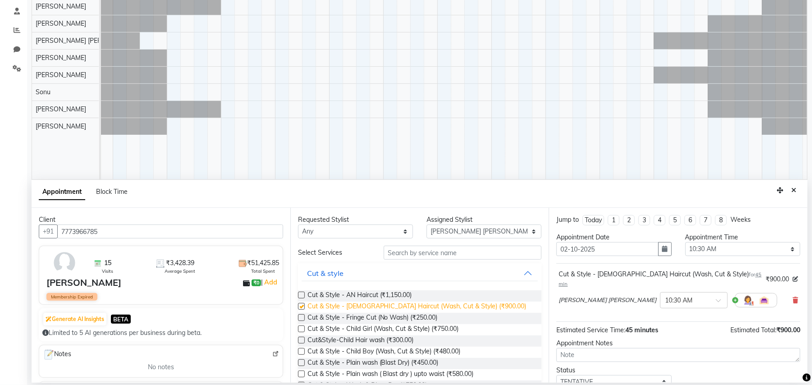
checkbox input "false"
click at [491, 233] on select "Select ADESH KAMBLE AN Anita Rai Anthony Aslam Shaikh Janhavi Jambhulkar Naeem …" at bounding box center [483, 231] width 115 height 14
click at [426, 225] on select "Select ADESH KAMBLE AN Anita Rai Anthony Aslam Shaikh Janhavi Jambhulkar Naeem …" at bounding box center [483, 231] width 115 height 14
click at [435, 236] on select "Select ADESH KAMBLE AN Anita Rai Anthony Aslam Shaikh Janhavi Jambhulkar Naeem …" at bounding box center [483, 231] width 115 height 14
click at [426, 225] on select "Select ADESH KAMBLE AN Anita Rai Anthony Aslam Shaikh Janhavi Jambhulkar Naeem …" at bounding box center [483, 231] width 115 height 14
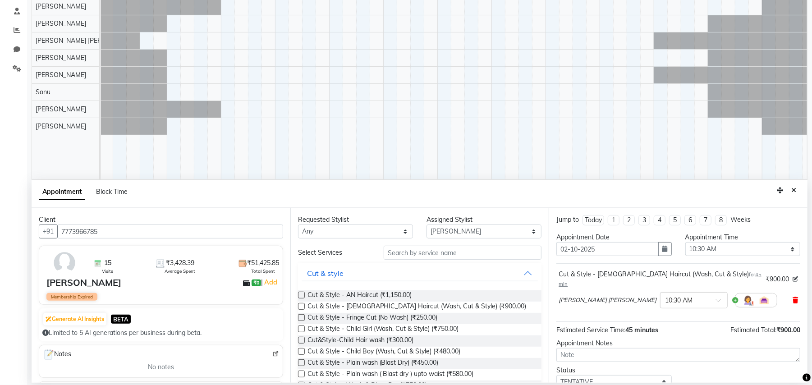
click at [792, 297] on icon at bounding box center [794, 300] width 5 height 6
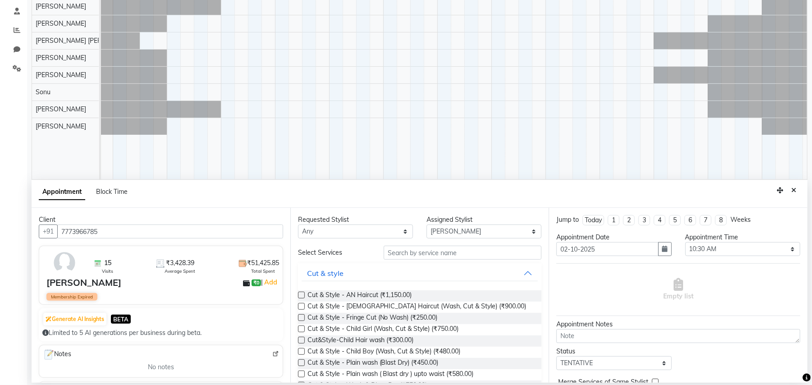
click at [534, 236] on div "Assigned Stylist Select ADESH KAMBLE AN Anita Rai Anthony Aslam Shaikh Janhavi …" at bounding box center [484, 226] width 128 height 23
click at [526, 237] on select "Select ADESH KAMBLE AN Anita Rai Anthony Aslam Shaikh Janhavi Jambhulkar Naeem …" at bounding box center [483, 231] width 115 height 14
click at [426, 225] on select "Select ADESH KAMBLE AN Anita Rai Anthony Aslam Shaikh Janhavi Jambhulkar Naeem …" at bounding box center [483, 231] width 115 height 14
click at [471, 233] on select "Select ADESH KAMBLE AN Anita Rai Anthony Aslam Shaikh Janhavi Jambhulkar Naeem …" at bounding box center [483, 231] width 115 height 14
select select "55235"
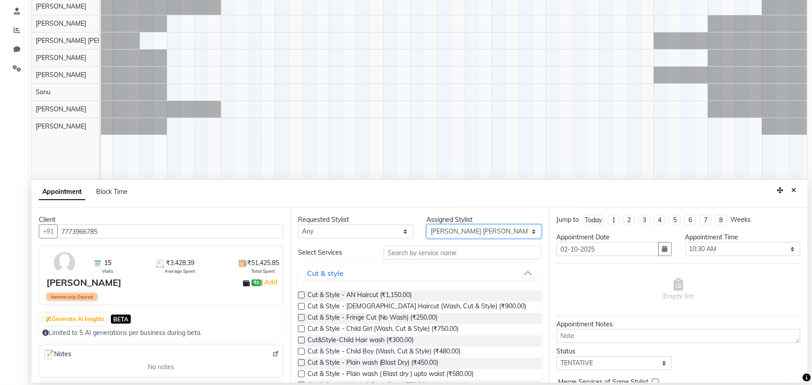
click at [426, 225] on select "Select ADESH KAMBLE AN Anita Rai Anthony Aslam Shaikh Janhavi Jambhulkar Naeem …" at bounding box center [483, 231] width 115 height 14
click at [435, 307] on span "Cut & Style - Female Haircut (Wash, Cut & Style) (₹900.00)" at bounding box center [416, 307] width 219 height 11
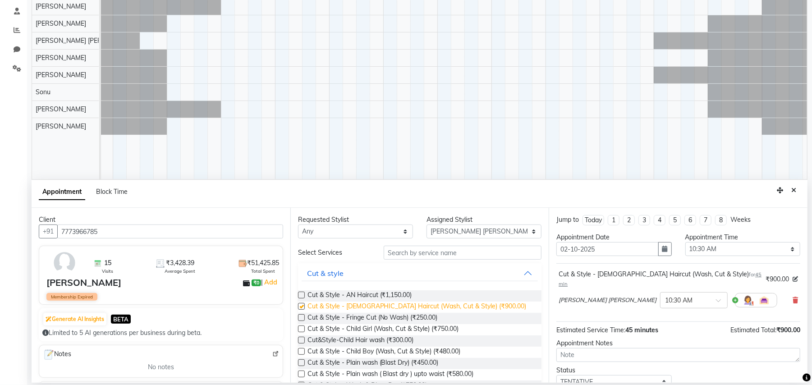
checkbox input "false"
click at [476, 231] on select "Select ADESH KAMBLE AN Anita Rai Anthony Aslam Shaikh Janhavi Jambhulkar Naeem …" at bounding box center [483, 231] width 115 height 14
click at [426, 225] on select "Select ADESH KAMBLE AN Anita Rai Anthony Aslam Shaikh Janhavi Jambhulkar Naeem …" at bounding box center [483, 231] width 115 height 14
click at [464, 236] on select "Select ADESH KAMBLE AN Anita Rai Anthony Aslam Shaikh Janhavi Jambhulkar Naeem …" at bounding box center [483, 231] width 115 height 14
select select "35359"
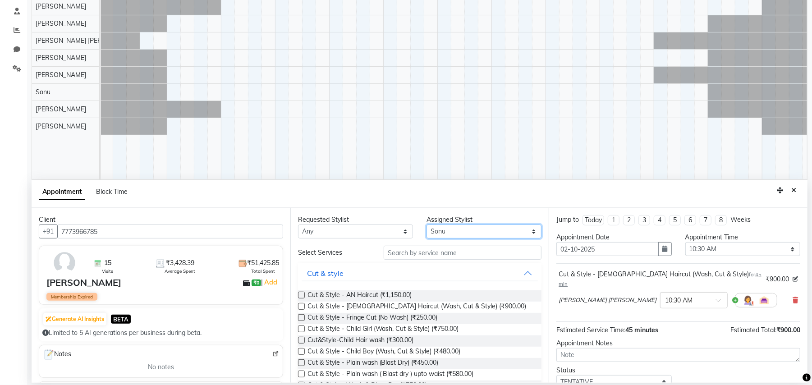
click at [426, 225] on select "Select ADESH KAMBLE AN Anita Rai Anthony Aslam Shaikh Janhavi Jambhulkar Naeem …" at bounding box center [483, 231] width 115 height 14
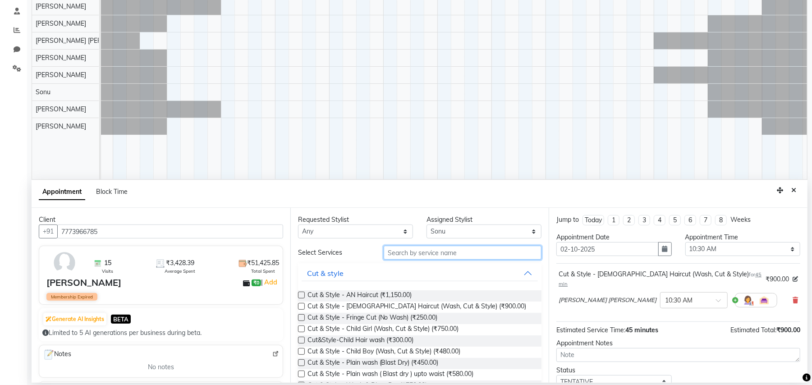
click at [453, 256] on input "text" at bounding box center [463, 253] width 158 height 14
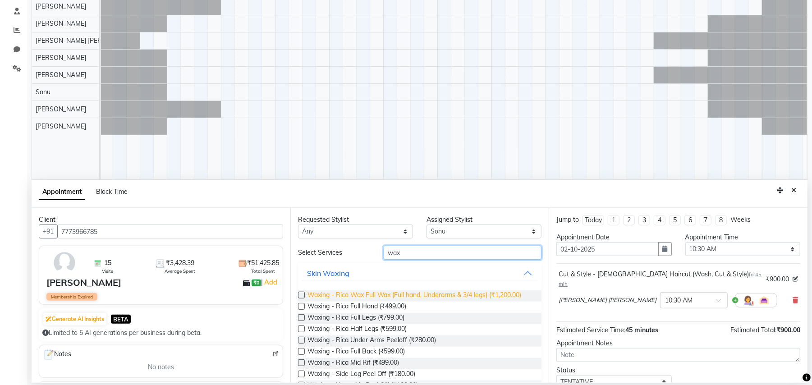
type input "wax"
click at [471, 294] on span "Waxing - Rica Wax Full Wax (Full hand, Underarms & 3/4 legs) (₹1,200.00)" at bounding box center [414, 295] width 214 height 11
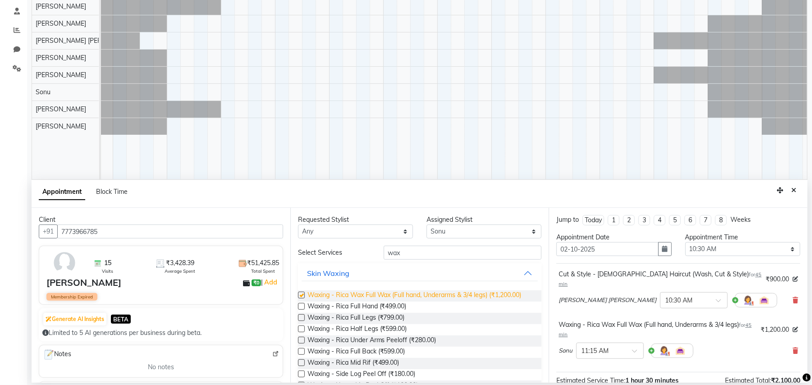
checkbox input "false"
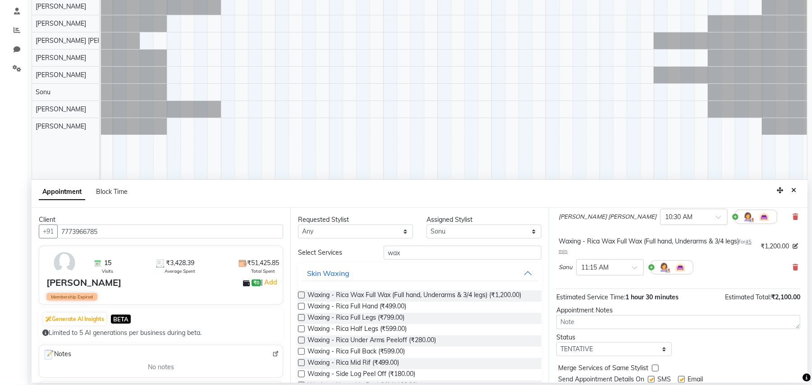
scroll to position [105, 0]
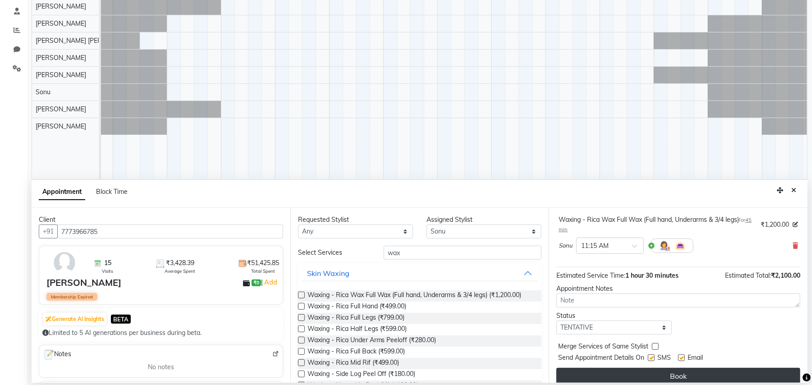
click at [725, 368] on button "Book" at bounding box center [678, 376] width 244 height 16
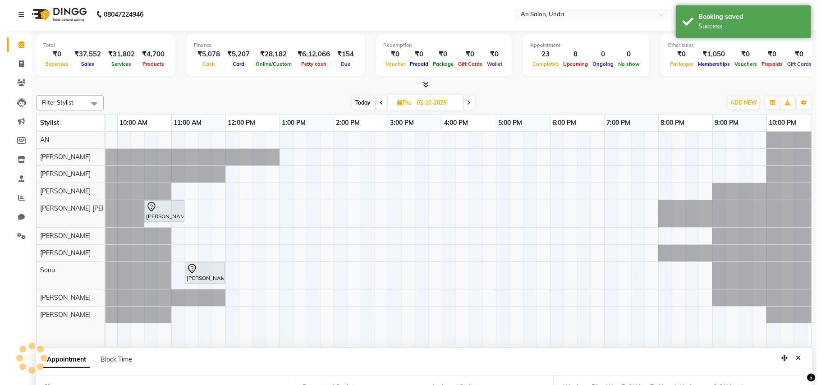
scroll to position [0, 0]
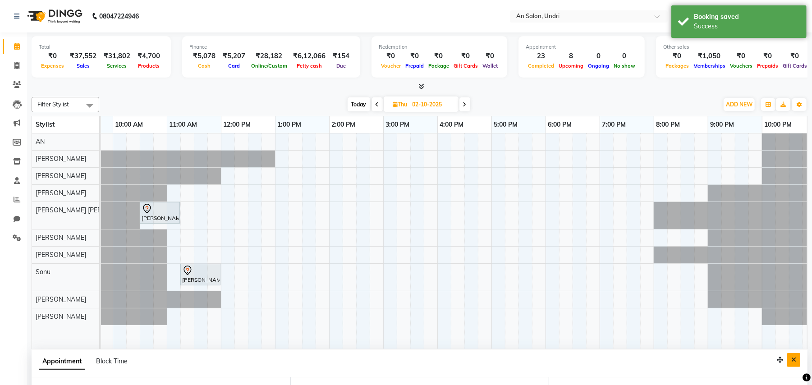
click at [794, 359] on icon "Close" at bounding box center [793, 360] width 5 height 6
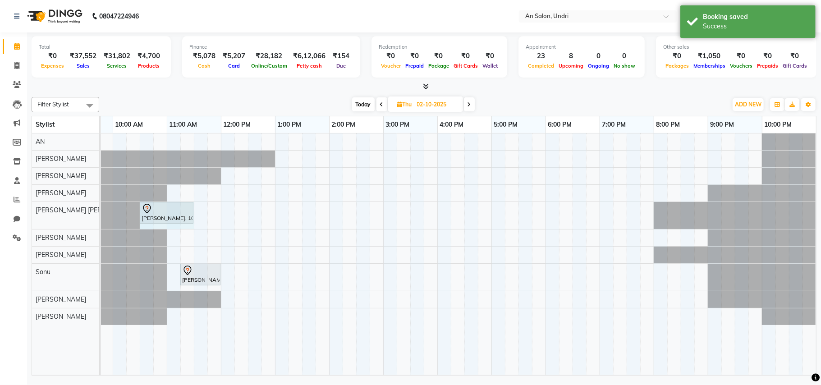
drag, startPoint x: 178, startPoint y: 210, endPoint x: 193, endPoint y: 216, distance: 16.2
click at [5, 216] on div "Shivani Singhal, 10:30 AM-11:15 AM, Cut & Style - Female Haircut (Wash, Cut & S…" at bounding box center [5, 215] width 0 height 27
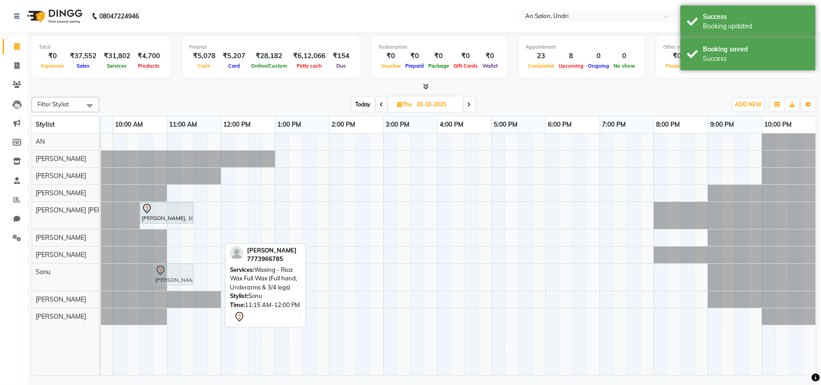
click at [5, 278] on div "Shivani Singhal, 11:15 AM-12:00 PM, Waxing - Rica Wax Full Wax (Full hand, Unde…" at bounding box center [5, 277] width 0 height 27
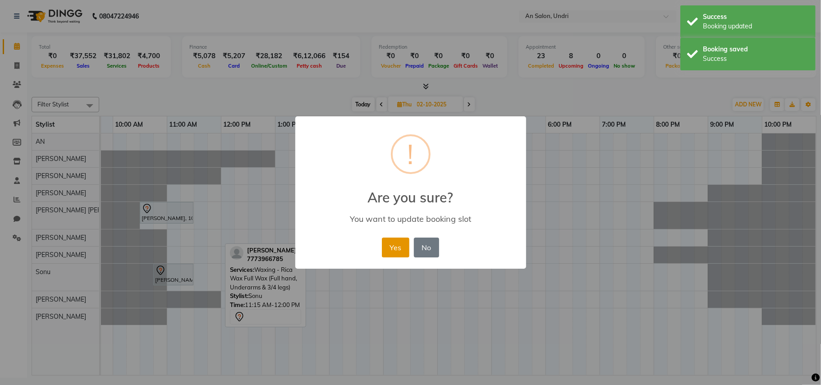
click at [386, 244] on button "Yes" at bounding box center [395, 248] width 27 height 20
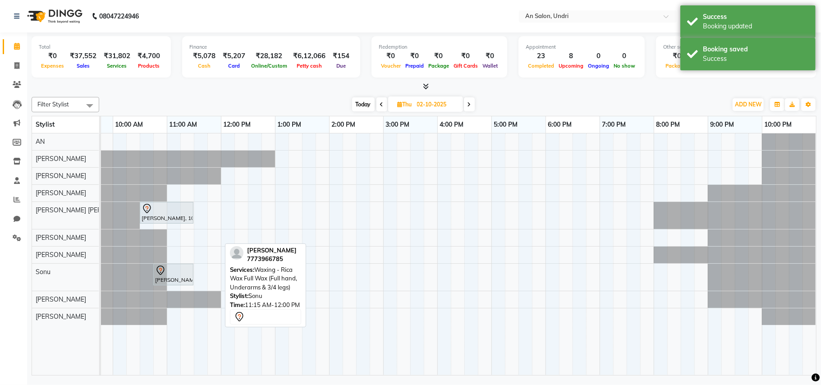
click at [363, 105] on span "Today" at bounding box center [363, 104] width 23 height 14
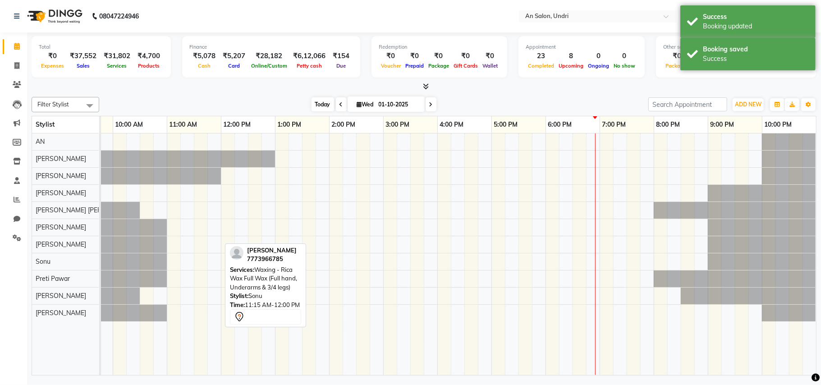
scroll to position [0, 96]
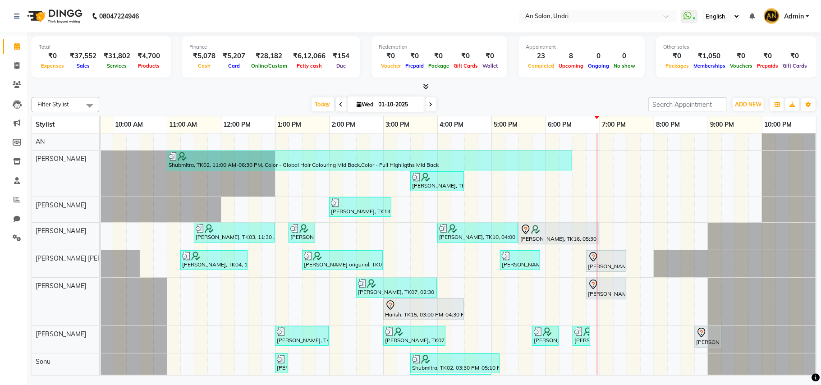
click at [429, 105] on icon at bounding box center [431, 104] width 4 height 5
type input "02-10-2025"
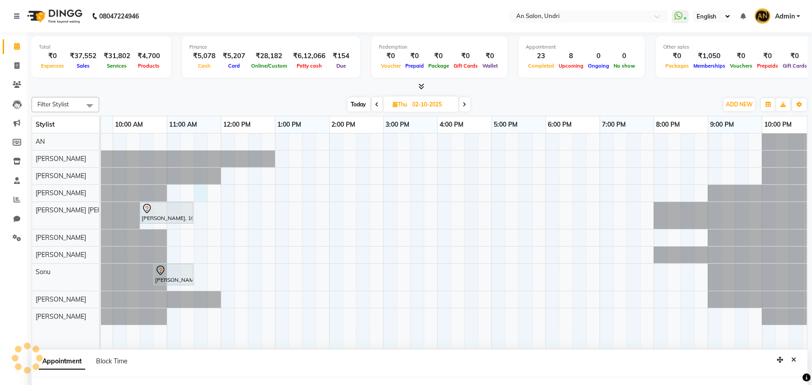
select select "18327"
select select "690"
select select "tentative"
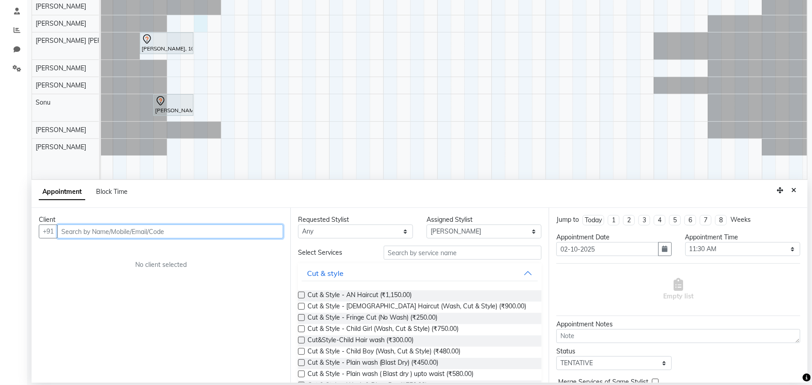
click at [159, 238] on input "text" at bounding box center [170, 231] width 226 height 14
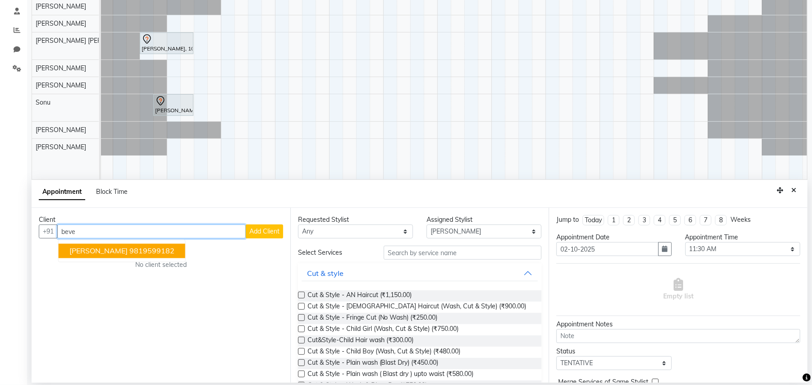
click at [157, 242] on ngb-typeahead-window "Beverly Vakil 9819599182" at bounding box center [122, 251] width 128 height 23
click at [157, 251] on ngb-highlight "9819599182" at bounding box center [151, 251] width 45 height 9
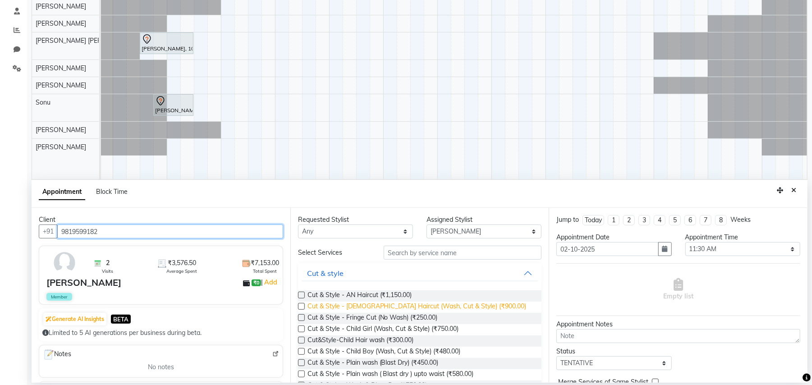
type input "9819599182"
click at [453, 309] on span "Cut & Style - Female Haircut (Wash, Cut & Style) (₹900.00)" at bounding box center [416, 307] width 219 height 11
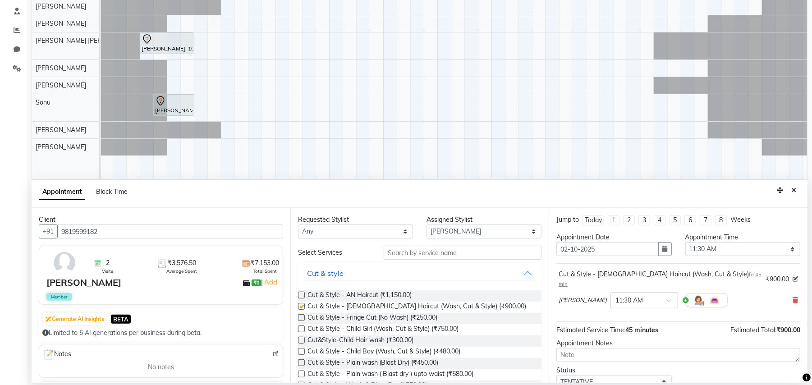
checkbox input "false"
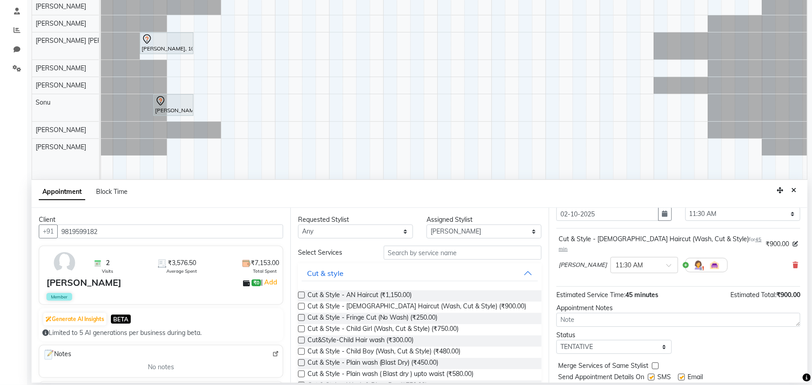
scroll to position [55, 0]
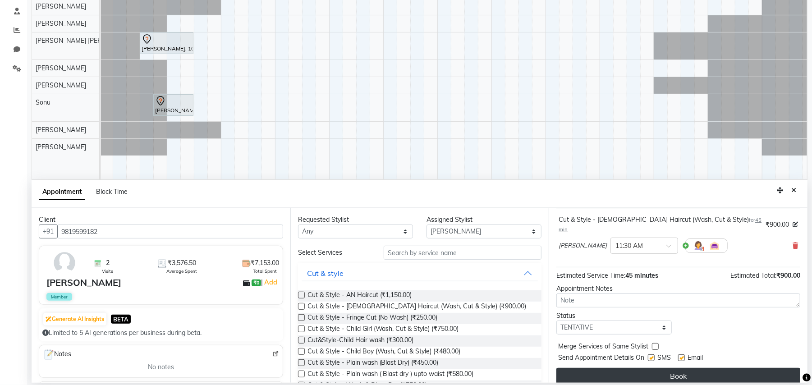
click at [711, 368] on button "Book" at bounding box center [678, 376] width 244 height 16
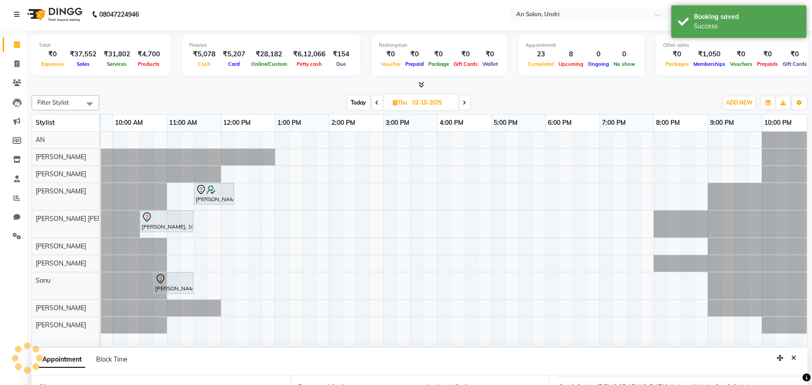
scroll to position [0, 0]
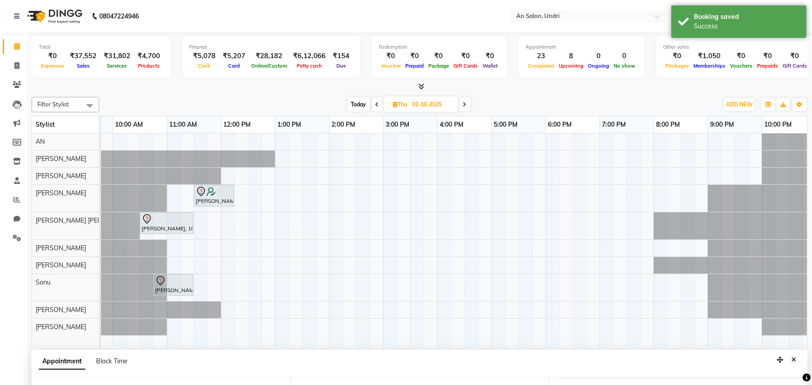
click at [348, 107] on span "Today" at bounding box center [359, 104] width 23 height 14
type input "01-10-2025"
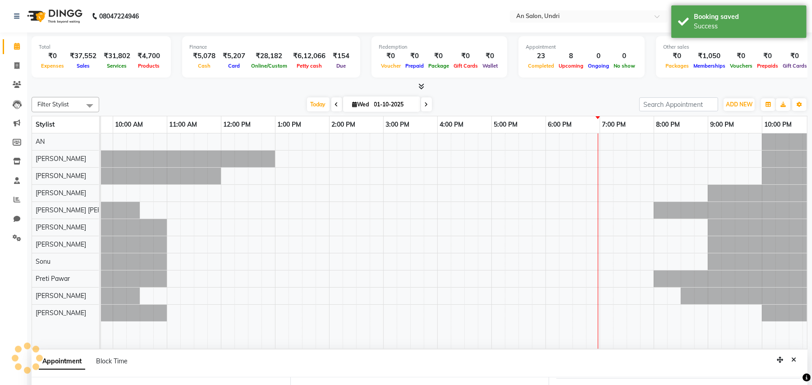
select select "690"
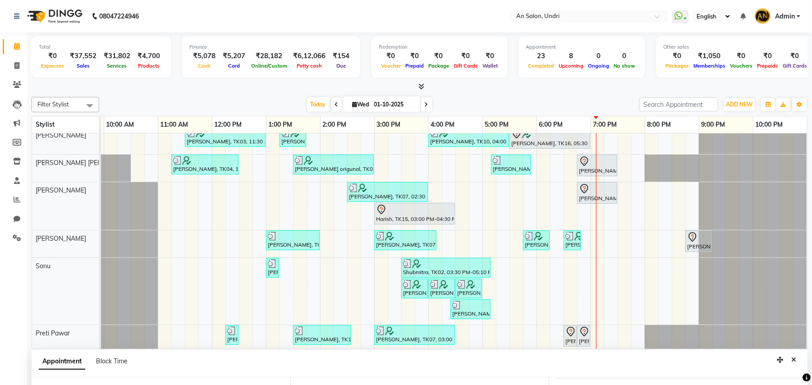
scroll to position [94, 0]
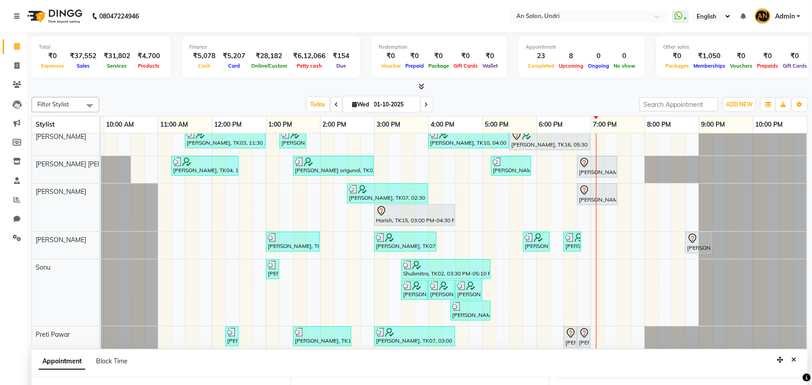
click at [631, 262] on div "Shubmitra, TK02, 11:00 AM-06:30 PM, Color - Global Hair Colouring Mid Back,Colo…" at bounding box center [400, 218] width 811 height 359
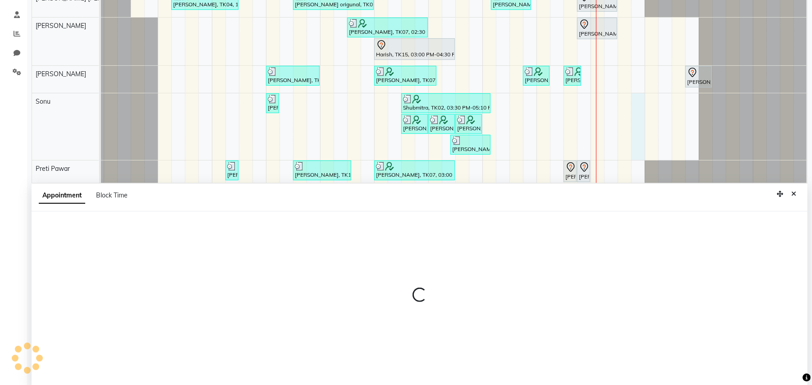
select select "35359"
select select "1185"
select select "tentative"
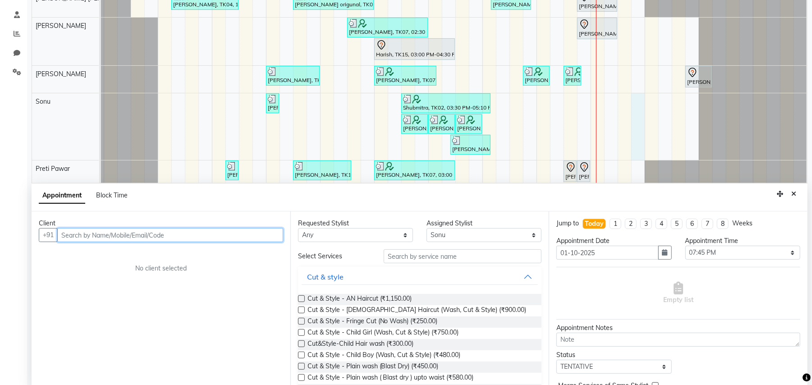
scroll to position [169, 0]
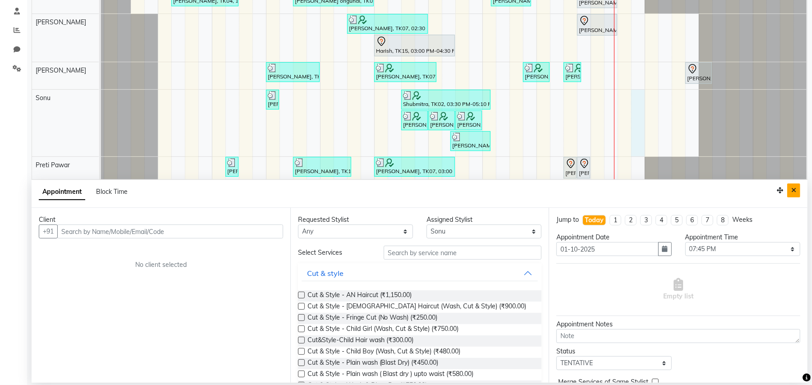
click at [797, 192] on button "Close" at bounding box center [793, 190] width 13 height 14
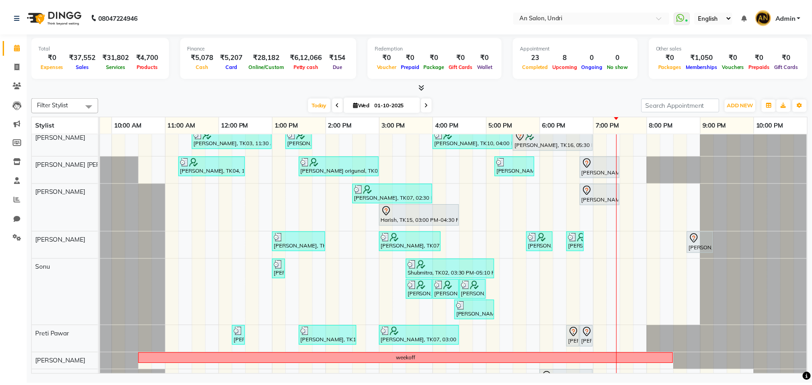
scroll to position [0, 0]
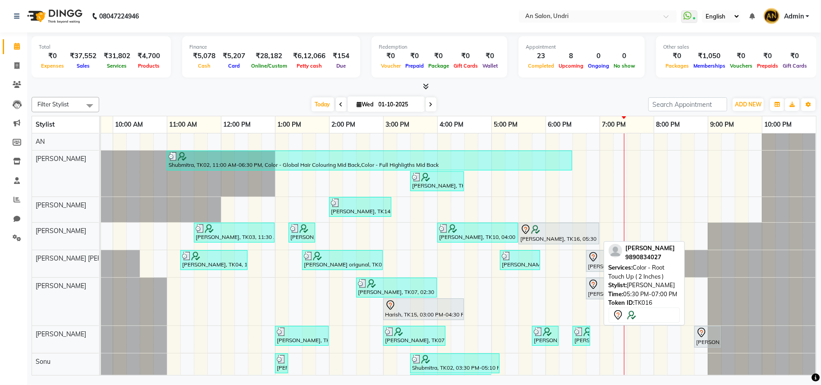
click at [570, 232] on div at bounding box center [558, 229] width 77 height 11
click at [556, 228] on div at bounding box center [558, 229] width 77 height 11
select select "7"
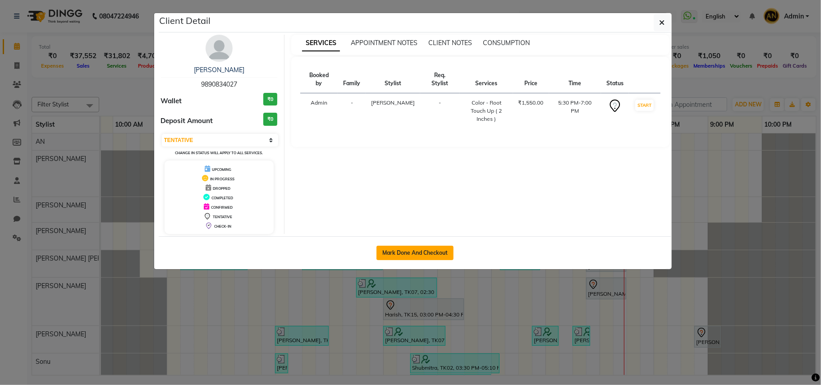
click at [440, 260] on button "Mark Done And Checkout" at bounding box center [414, 253] width 77 height 14
select select "service"
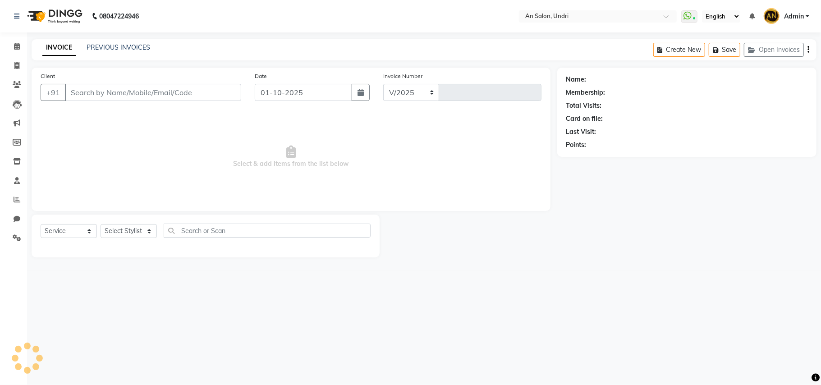
select select "3639"
type input "3152"
type input "9890834027"
select select "18327"
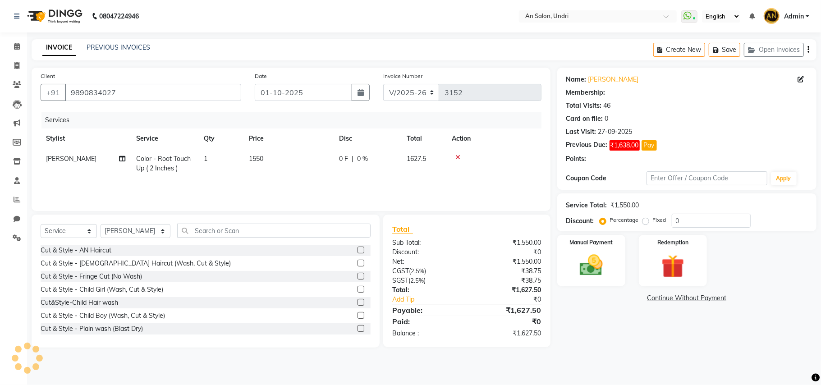
select select "2: Object"
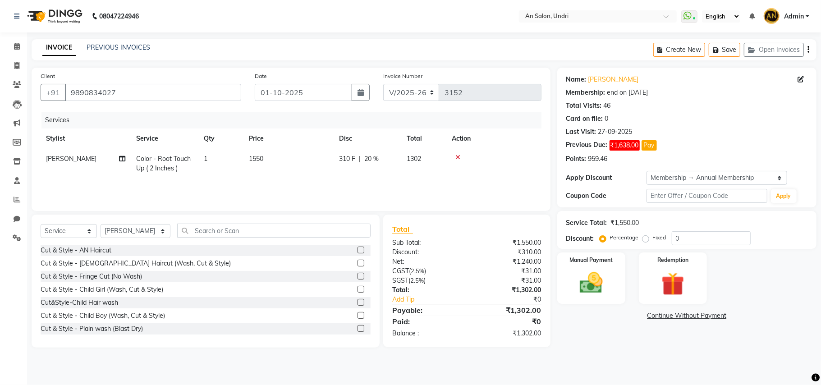
type input "20"
click at [603, 273] on img at bounding box center [591, 283] width 39 height 28
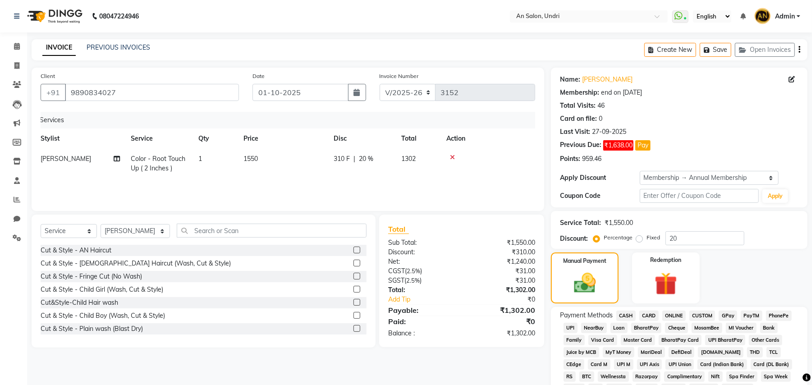
scroll to position [0, 6]
click at [689, 130] on div "Last Visit: 27-09-2025" at bounding box center [679, 131] width 238 height 9
click at [646, 147] on button "Pay" at bounding box center [642, 145] width 15 height 10
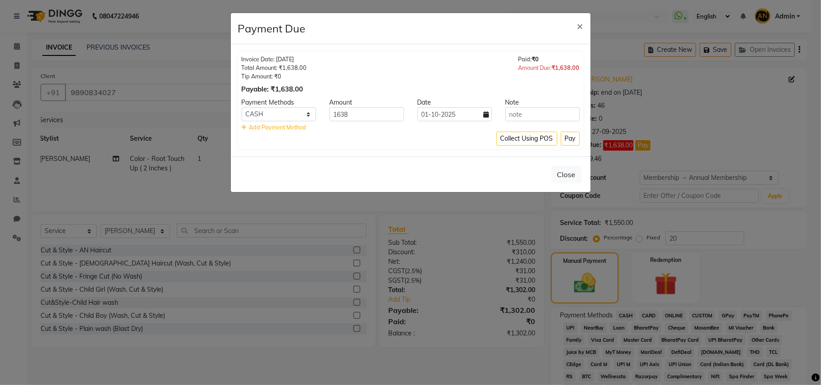
click at [323, 120] on div "1638" at bounding box center [367, 114] width 88 height 14
click at [288, 112] on select "CASH CARD ONLINE CUSTOM GPay PayTM PhonePe UPI NearBuy Loan BharatPay Cheque Mo…" at bounding box center [279, 114] width 74 height 14
select select "5"
click at [242, 108] on select "CASH CARD ONLINE CUSTOM GPay PayTM PhonePe UPI NearBuy Loan BharatPay Cheque Mo…" at bounding box center [279, 114] width 74 height 14
click at [485, 110] on input "01-10-2025" at bounding box center [454, 114] width 74 height 14
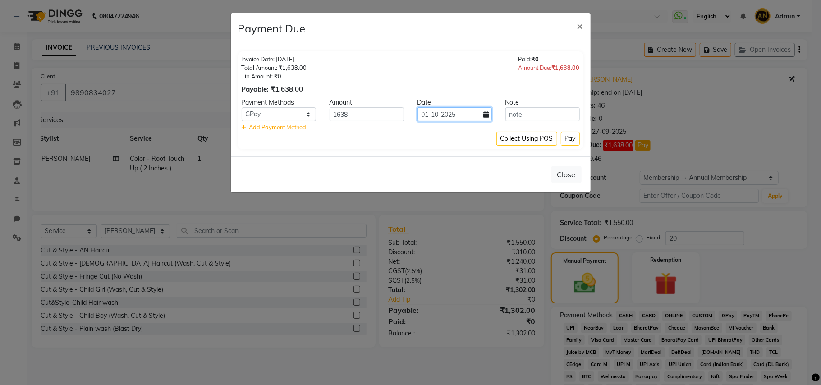
select select "10"
select select "2025"
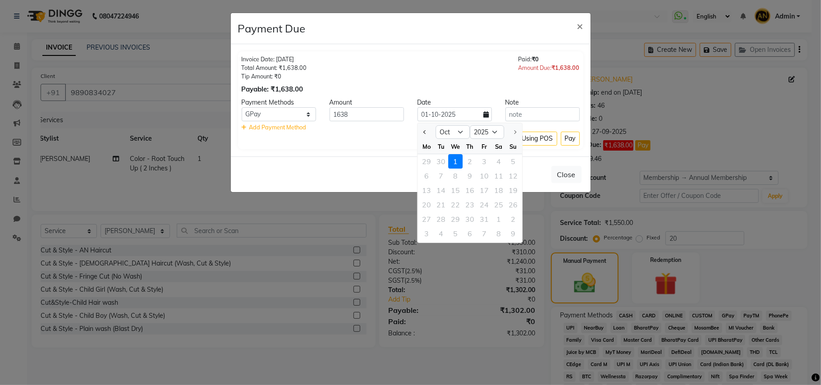
click at [486, 116] on icon at bounding box center [486, 114] width 5 height 6
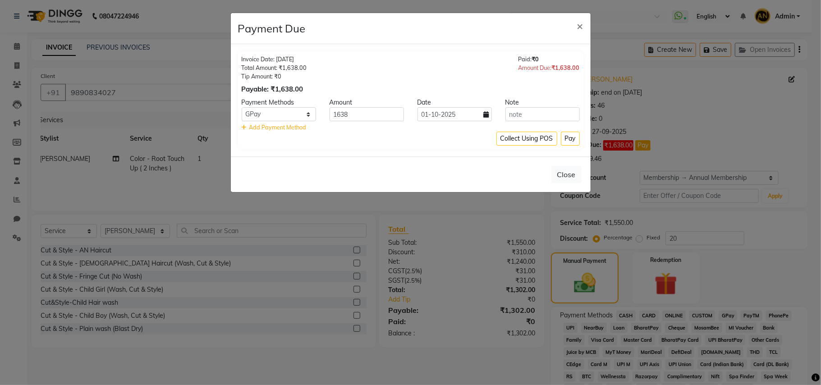
click at [486, 116] on icon at bounding box center [486, 114] width 5 height 6
select select "10"
select select "2025"
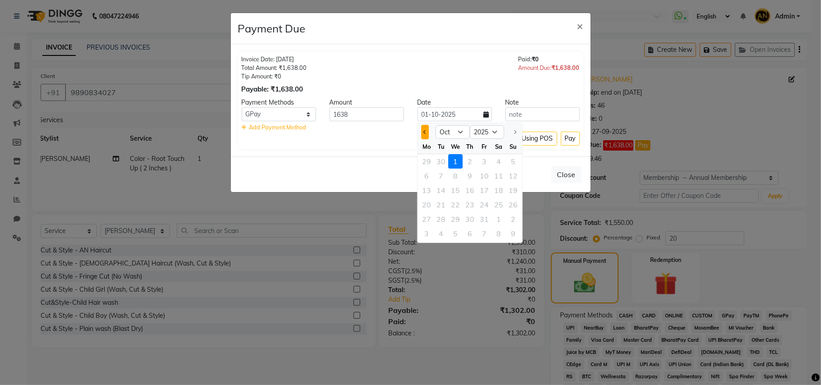
click at [424, 134] on button "Previous month" at bounding box center [425, 132] width 8 height 14
select select "9"
click at [513, 204] on div "28" at bounding box center [513, 204] width 14 height 14
type input "28-09-2025"
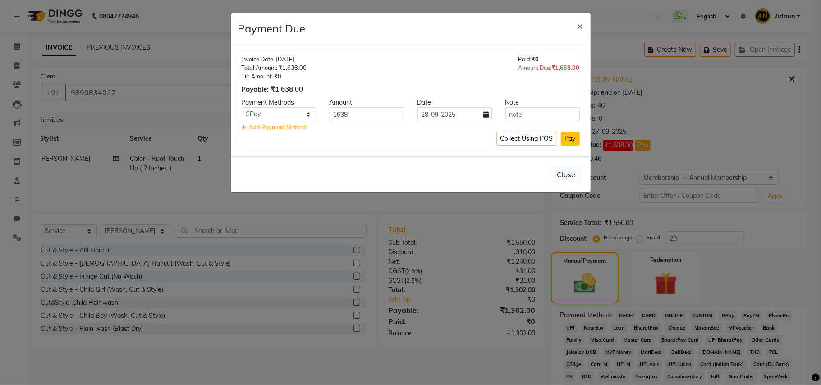
click at [569, 139] on button "Pay" at bounding box center [570, 139] width 19 height 14
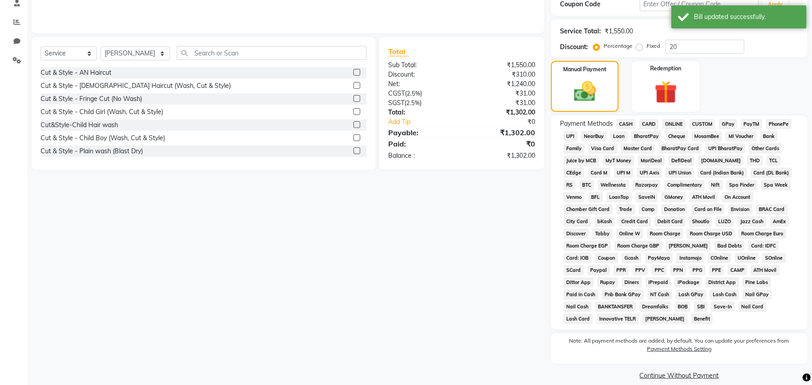
scroll to position [0, 0]
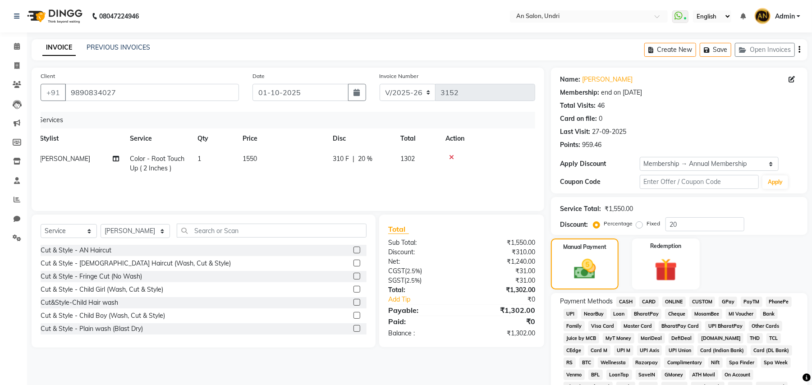
click at [47, 188] on div "Services Stylist Service Qty Price Disc Total Action Janhavi Jambhulkar Color -…" at bounding box center [288, 157] width 494 height 90
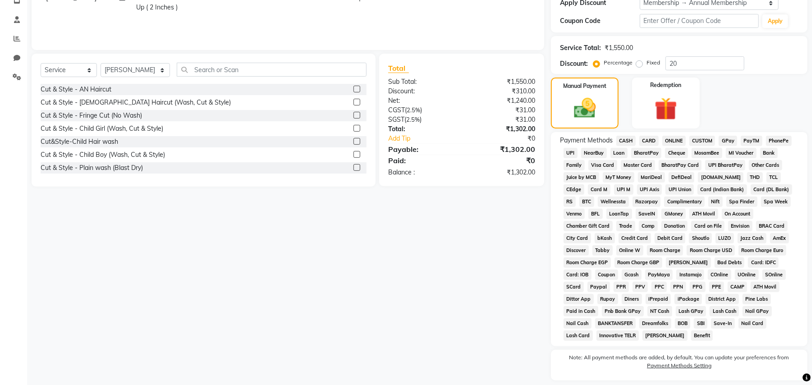
scroll to position [178, 0]
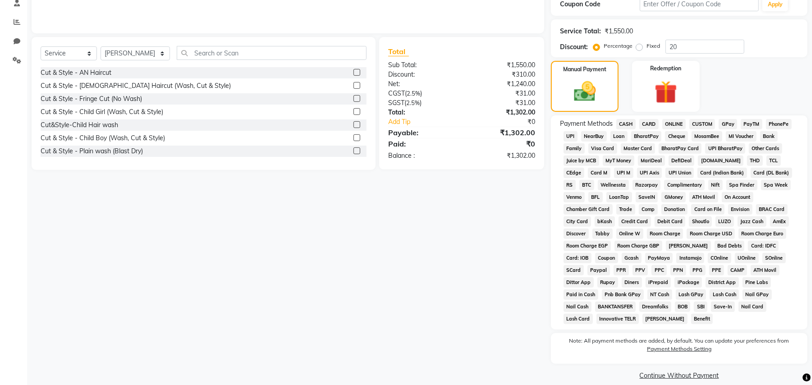
click at [723, 119] on span "GPay" at bounding box center [727, 124] width 18 height 10
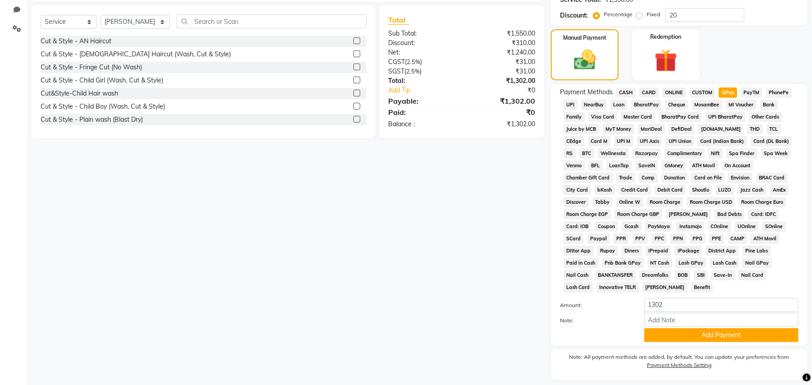
scroll to position [226, 0]
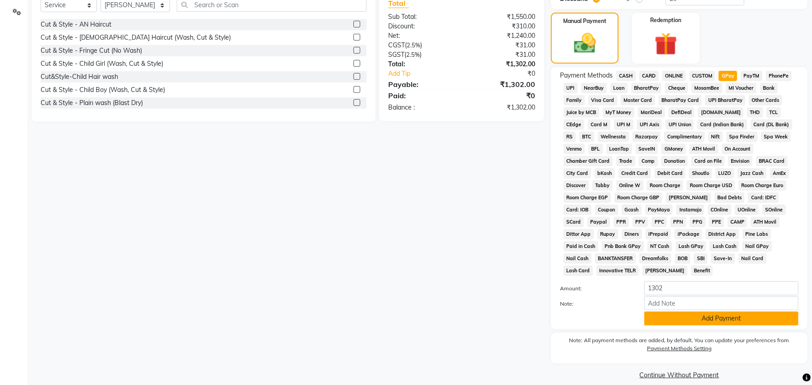
click at [714, 311] on button "Add Payment" at bounding box center [721, 318] width 154 height 14
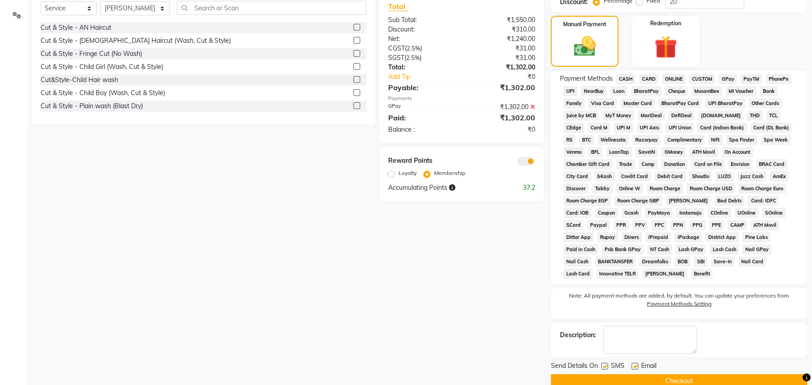
scroll to position [229, 0]
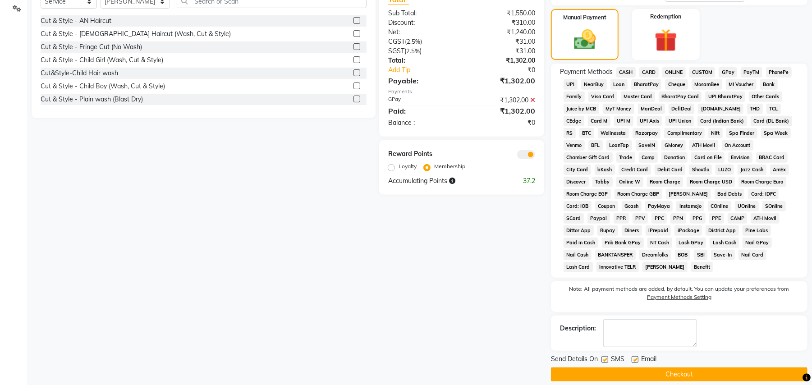
click at [663, 367] on button "Checkout" at bounding box center [679, 374] width 256 height 14
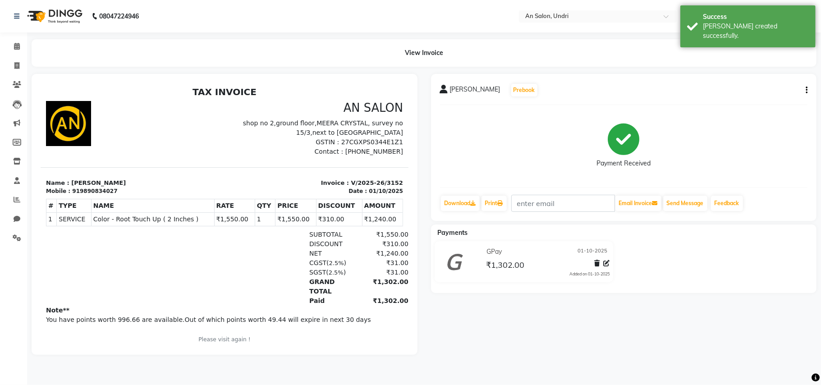
click at [56, 13] on img at bounding box center [54, 16] width 62 height 25
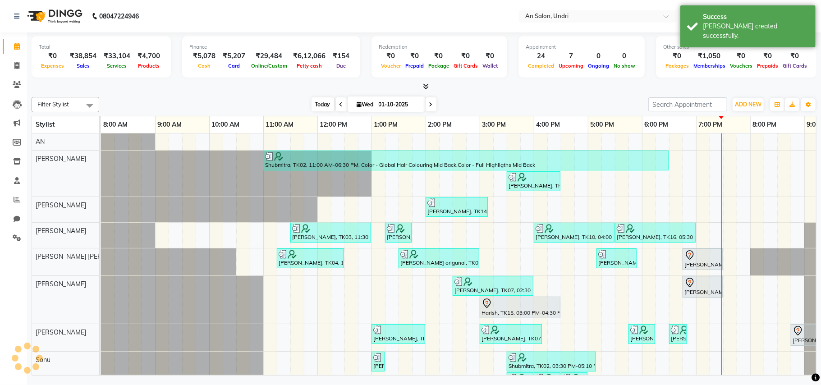
click at [312, 106] on span "Today" at bounding box center [322, 104] width 23 height 14
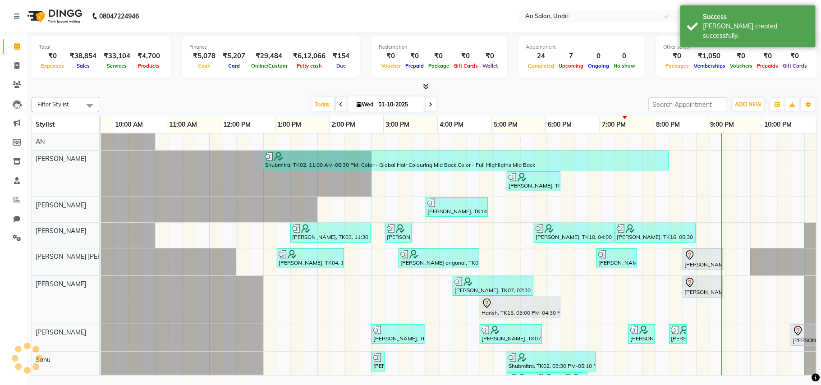
scroll to position [0, 96]
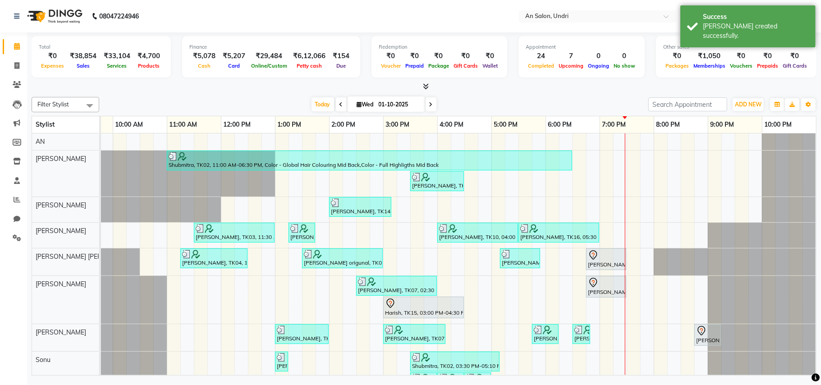
click at [424, 87] on icon at bounding box center [426, 86] width 6 height 7
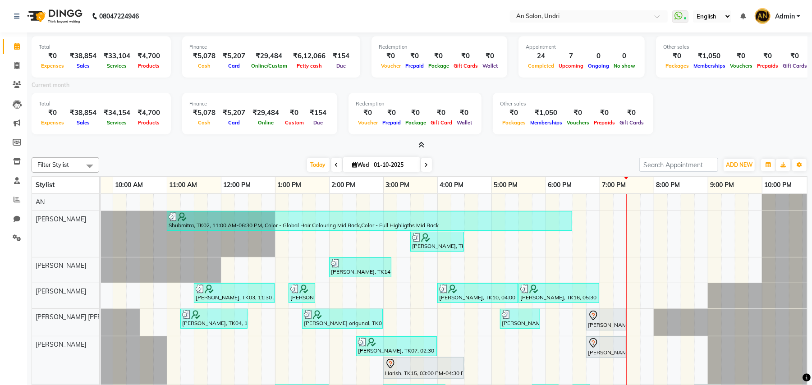
click at [421, 143] on icon at bounding box center [421, 145] width 6 height 7
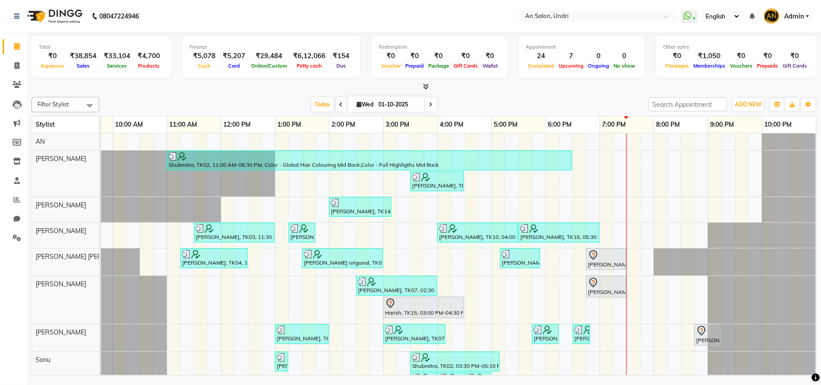
click at [517, 103] on div "Today Wed 01-10-2025" at bounding box center [374, 105] width 540 height 14
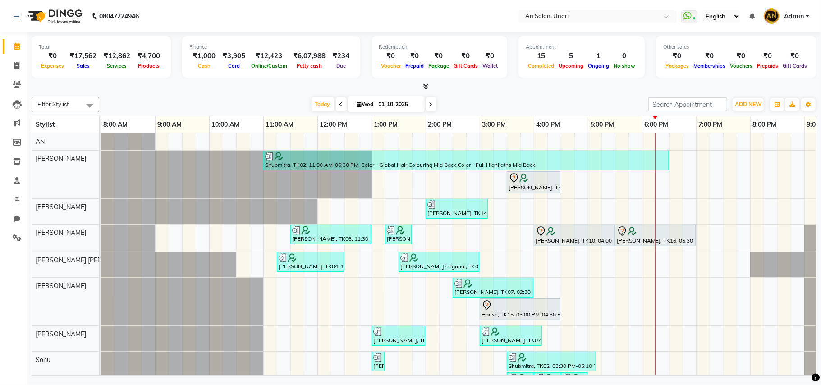
scroll to position [0, 96]
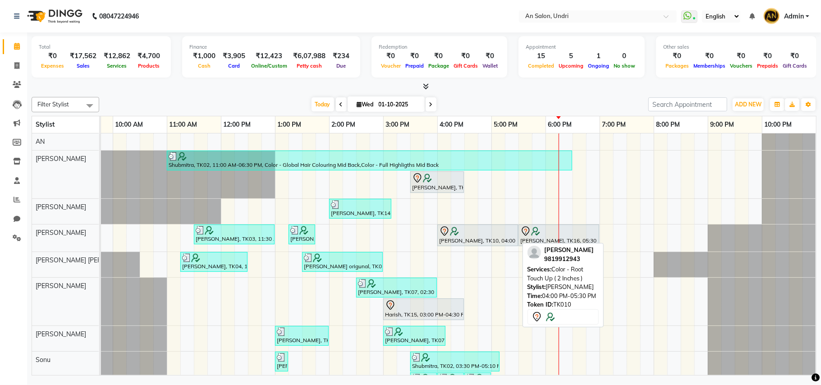
click at [460, 235] on div at bounding box center [477, 231] width 77 height 11
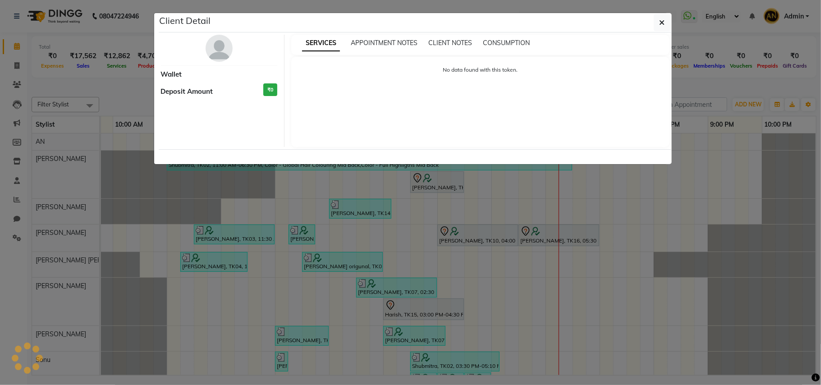
select select "7"
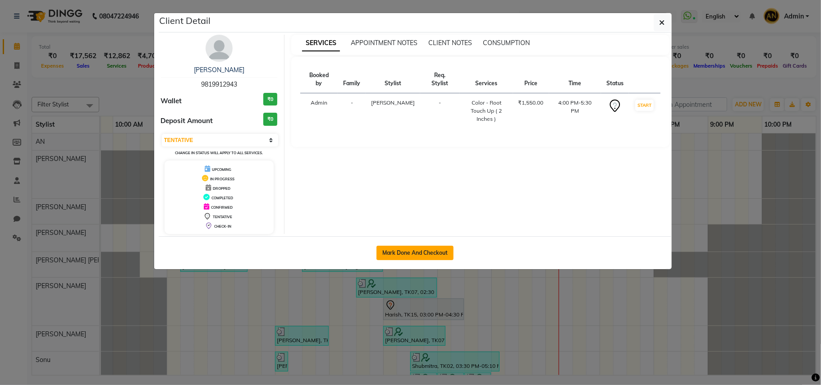
click at [413, 251] on button "Mark Done And Checkout" at bounding box center [414, 253] width 77 height 14
select select "3639"
select select "service"
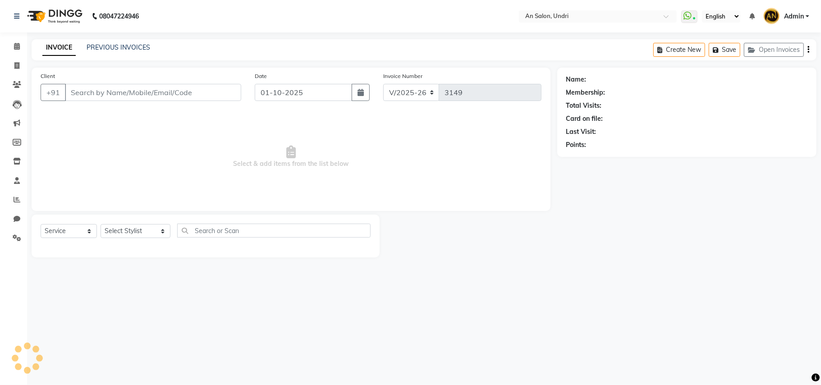
type input "9819912943"
select select "18327"
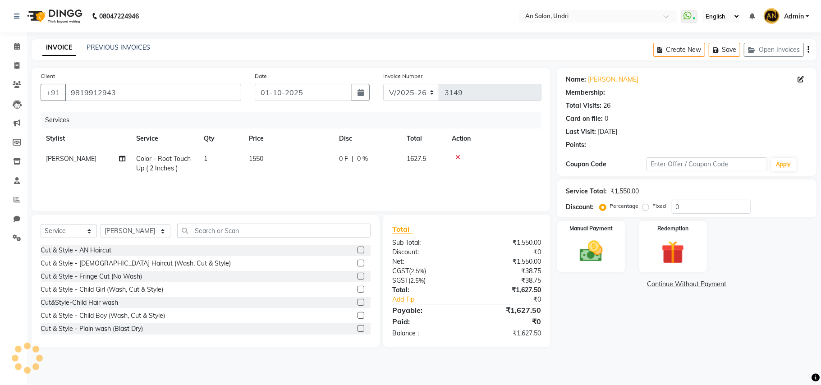
select select "2: Object"
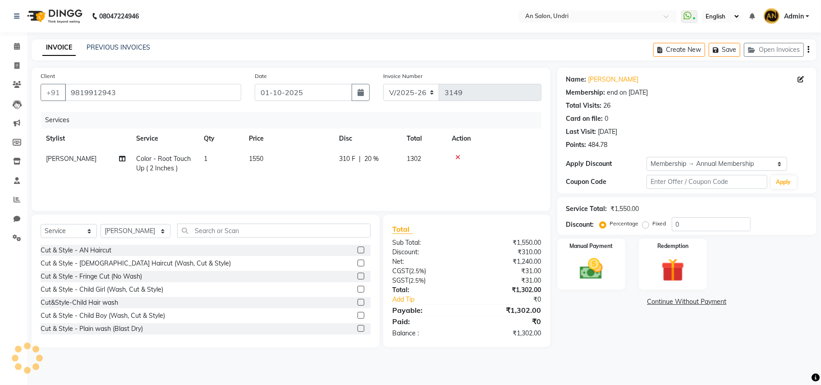
type input "20"
click at [597, 259] on img at bounding box center [591, 269] width 39 height 28
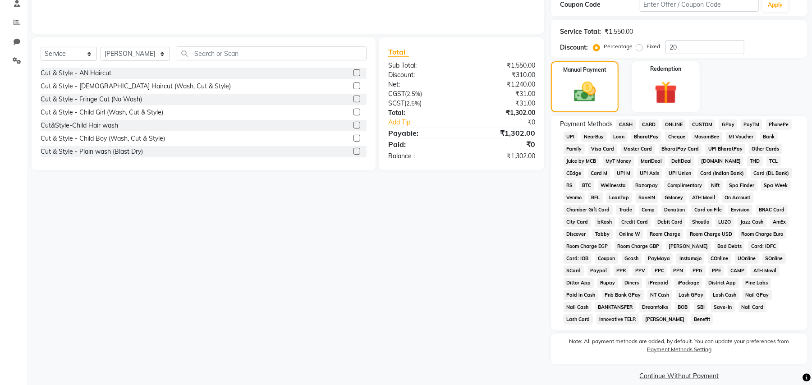
scroll to position [178, 0]
click at [650, 119] on span "CARD" at bounding box center [648, 124] width 19 height 10
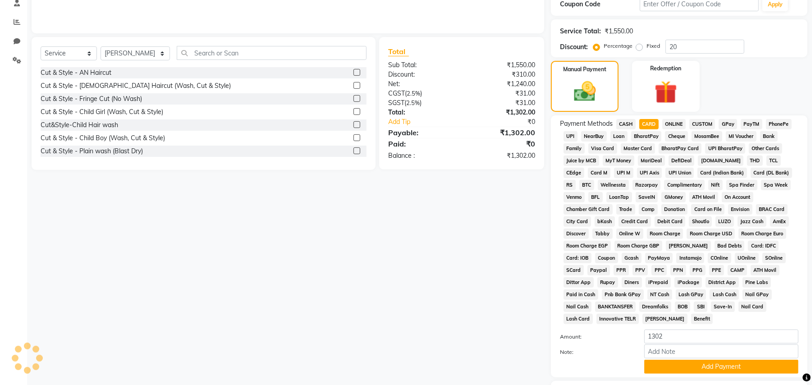
scroll to position [226, 0]
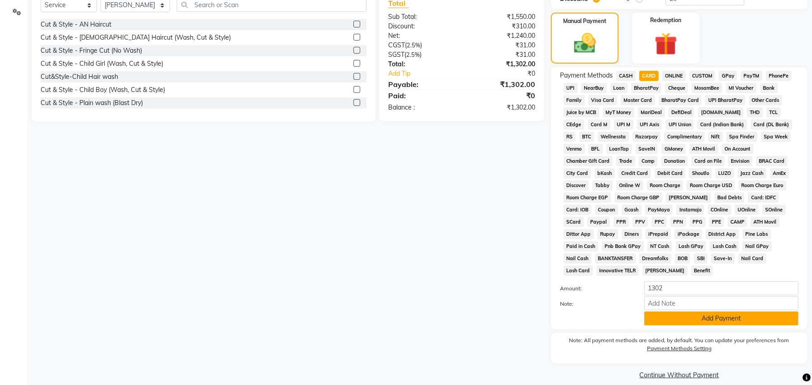
click at [699, 311] on button "Add Payment" at bounding box center [721, 318] width 154 height 14
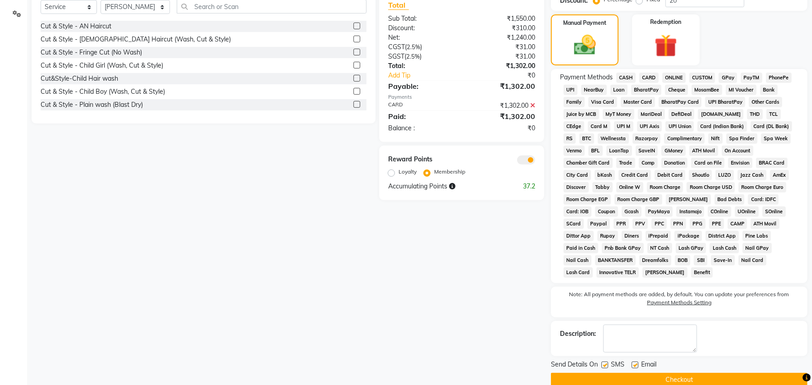
scroll to position [229, 0]
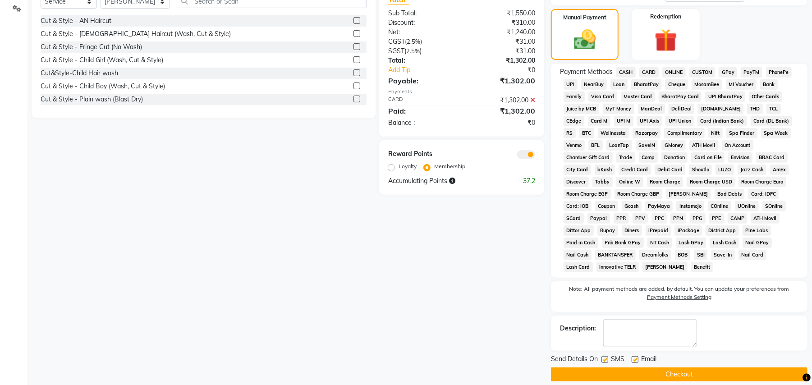
click at [650, 368] on button "Checkout" at bounding box center [679, 374] width 256 height 14
